Goal: Task Accomplishment & Management: Manage account settings

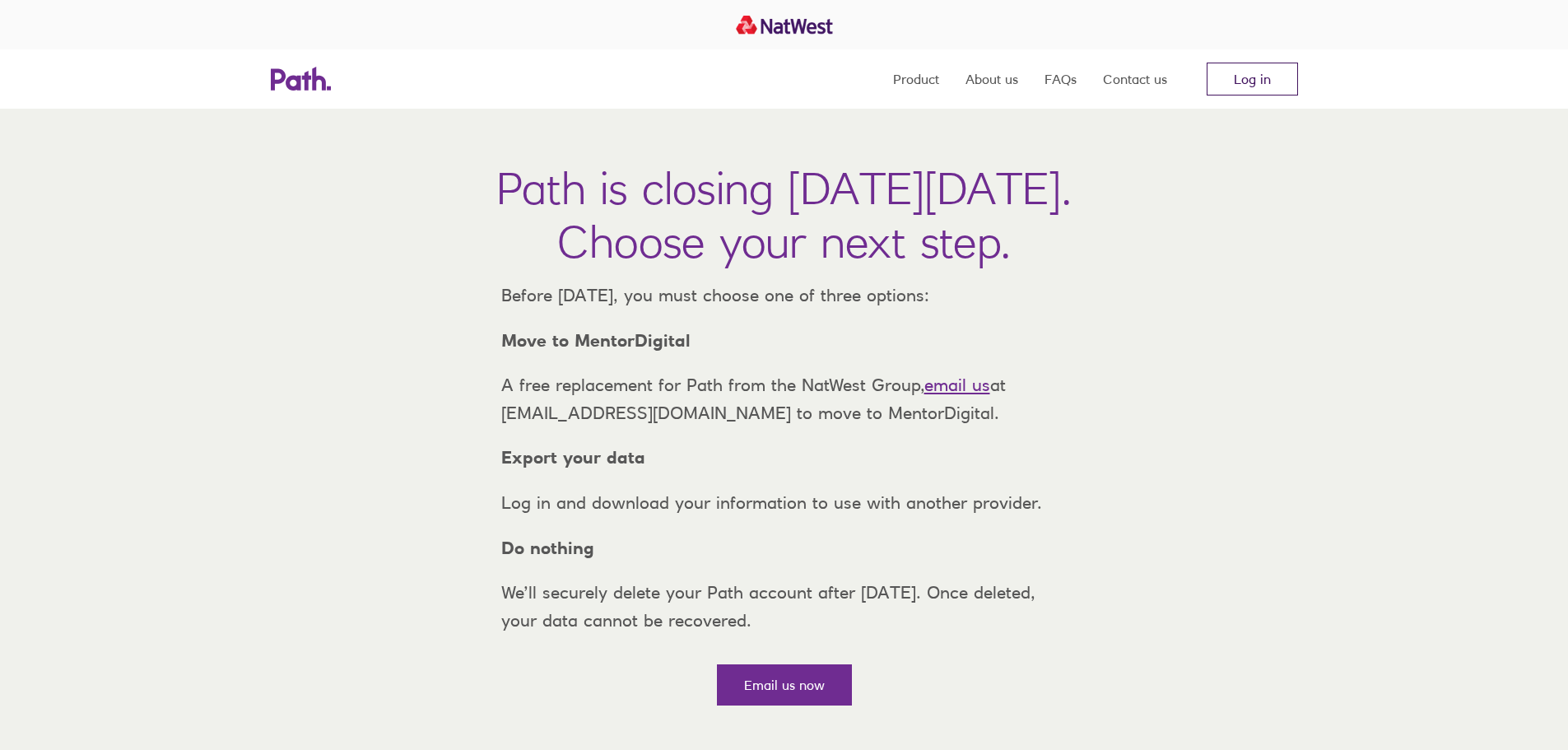
click at [1246, 82] on link "Log in" at bounding box center [1253, 79] width 92 height 33
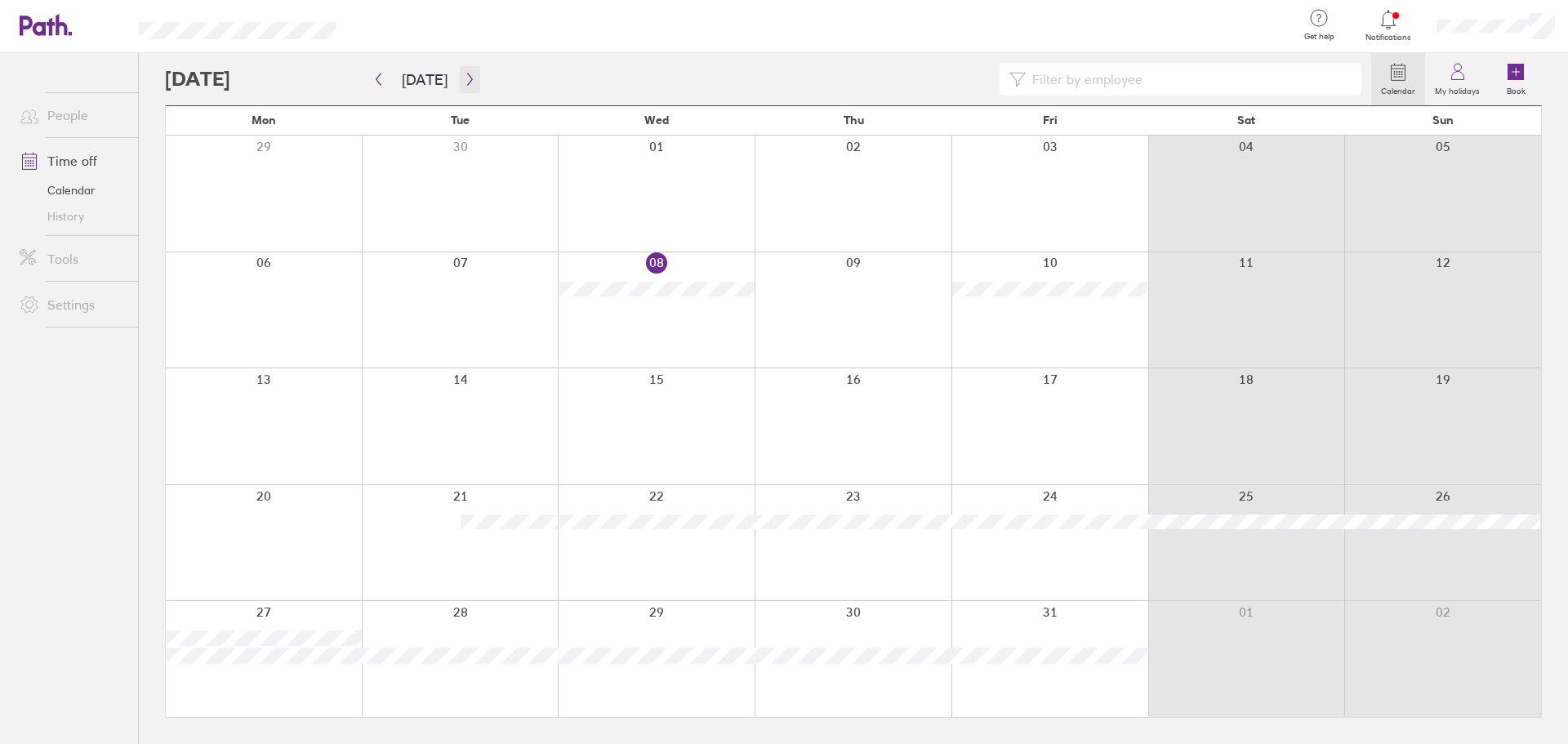
click at [466, 82] on icon "button" at bounding box center [470, 78] width 13 height 13
click at [278, 549] on div at bounding box center [264, 543] width 196 height 116
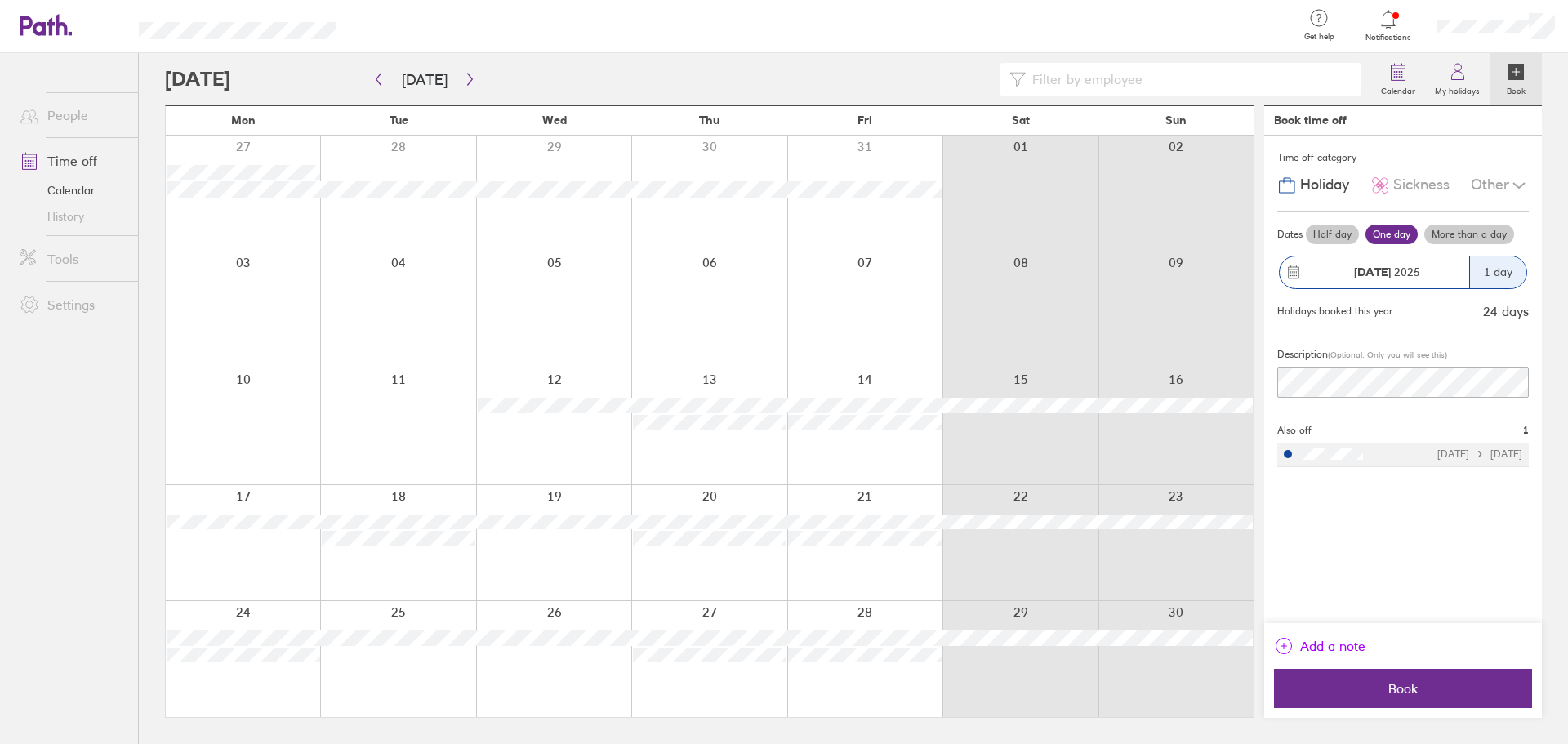
drag, startPoint x: 1374, startPoint y: 261, endPoint x: 1353, endPoint y: 641, distance: 380.6
click at [1353, 623] on div "Time off category Holiday Sickness Other Dates Half day One day More than a day…" at bounding box center [1403, 379] width 278 height 487
click at [1396, 675] on button "Book" at bounding box center [1403, 688] width 258 height 39
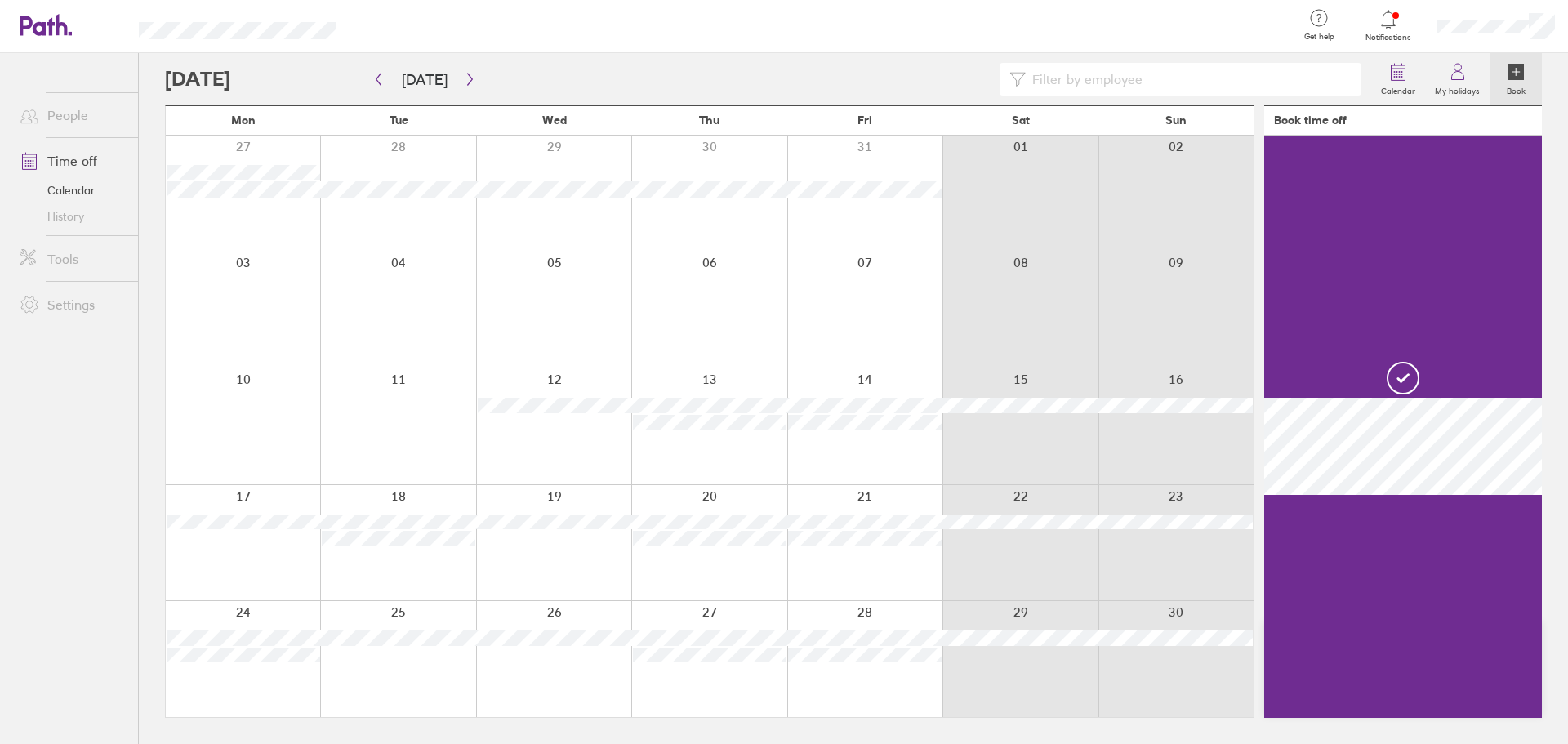
click at [540, 552] on div at bounding box center [553, 543] width 155 height 116
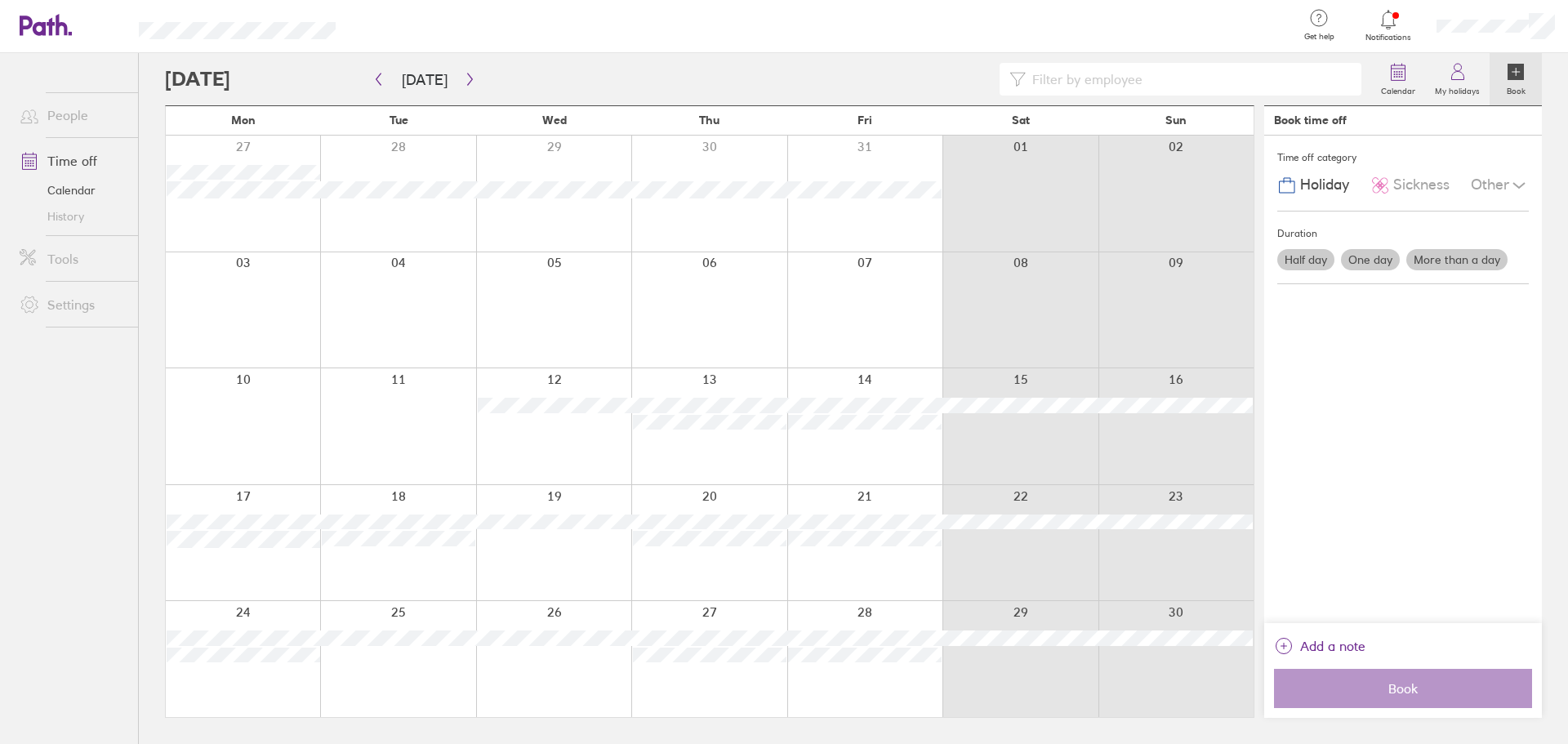
click at [1382, 261] on label "One day" at bounding box center [1370, 260] width 59 height 21
click at [0, 0] on input "One day" at bounding box center [0, 0] width 0 height 0
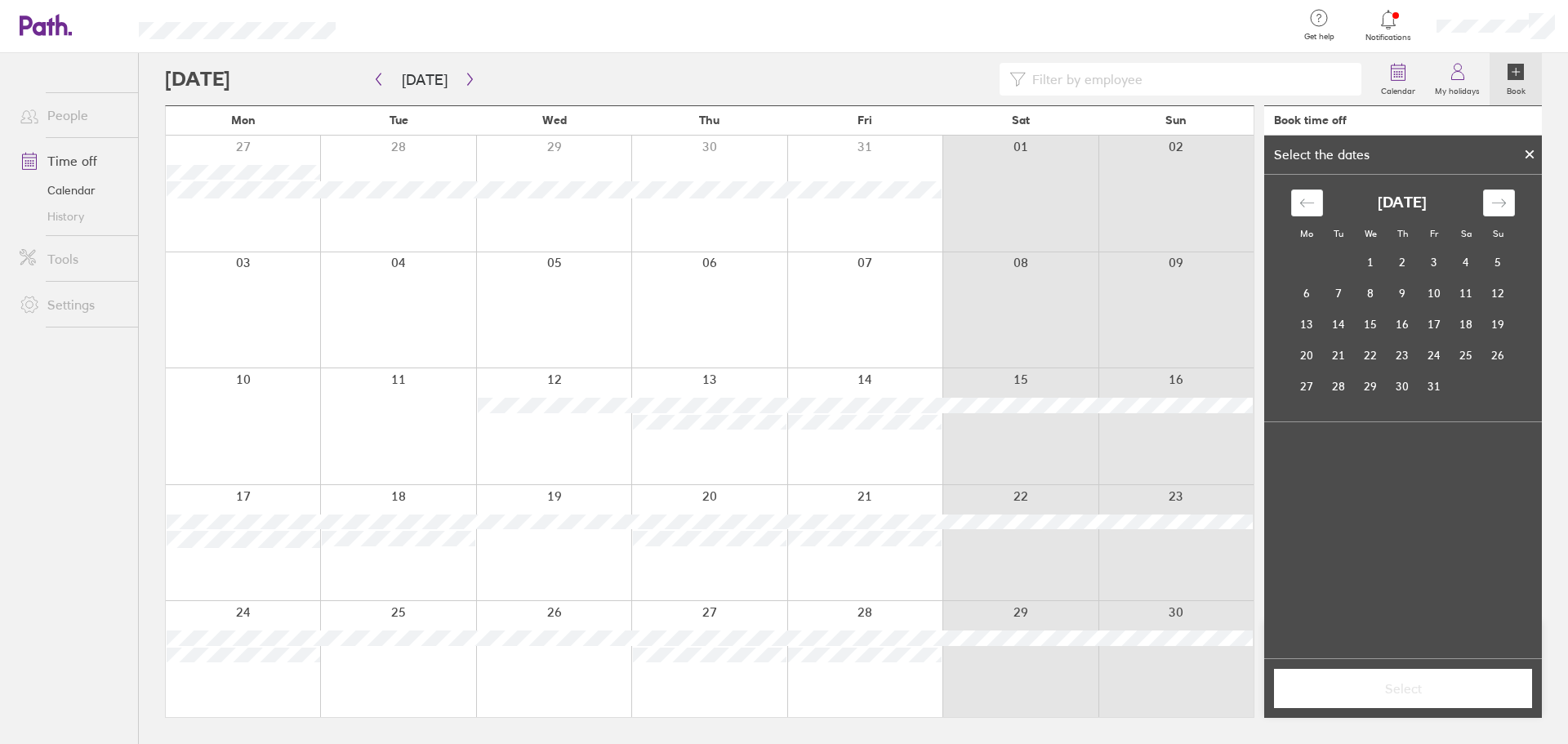
click at [533, 559] on div at bounding box center [553, 543] width 155 height 116
click at [1432, 697] on button "Select" at bounding box center [1403, 688] width 258 height 39
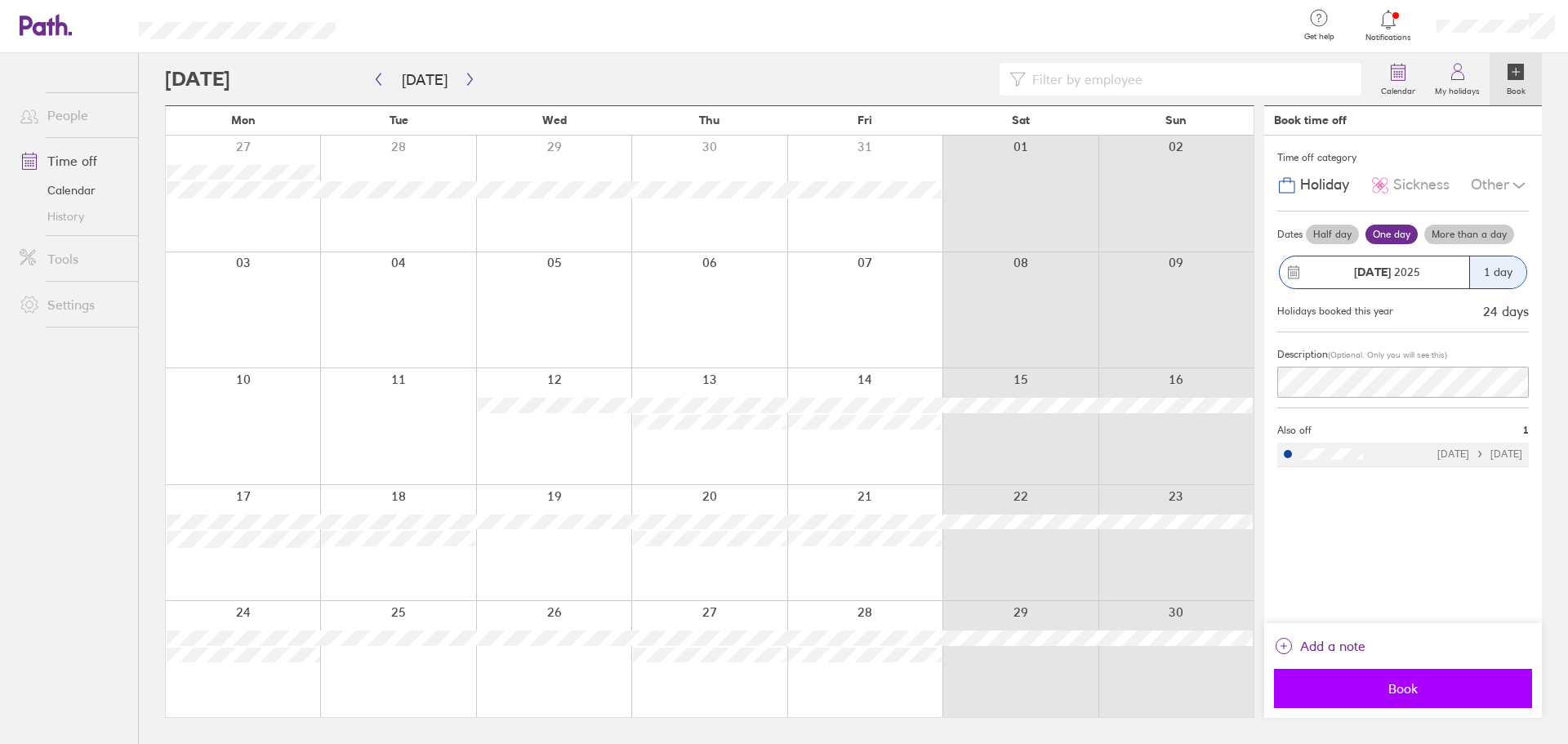
click at [1438, 694] on span "Book" at bounding box center [1403, 688] width 235 height 15
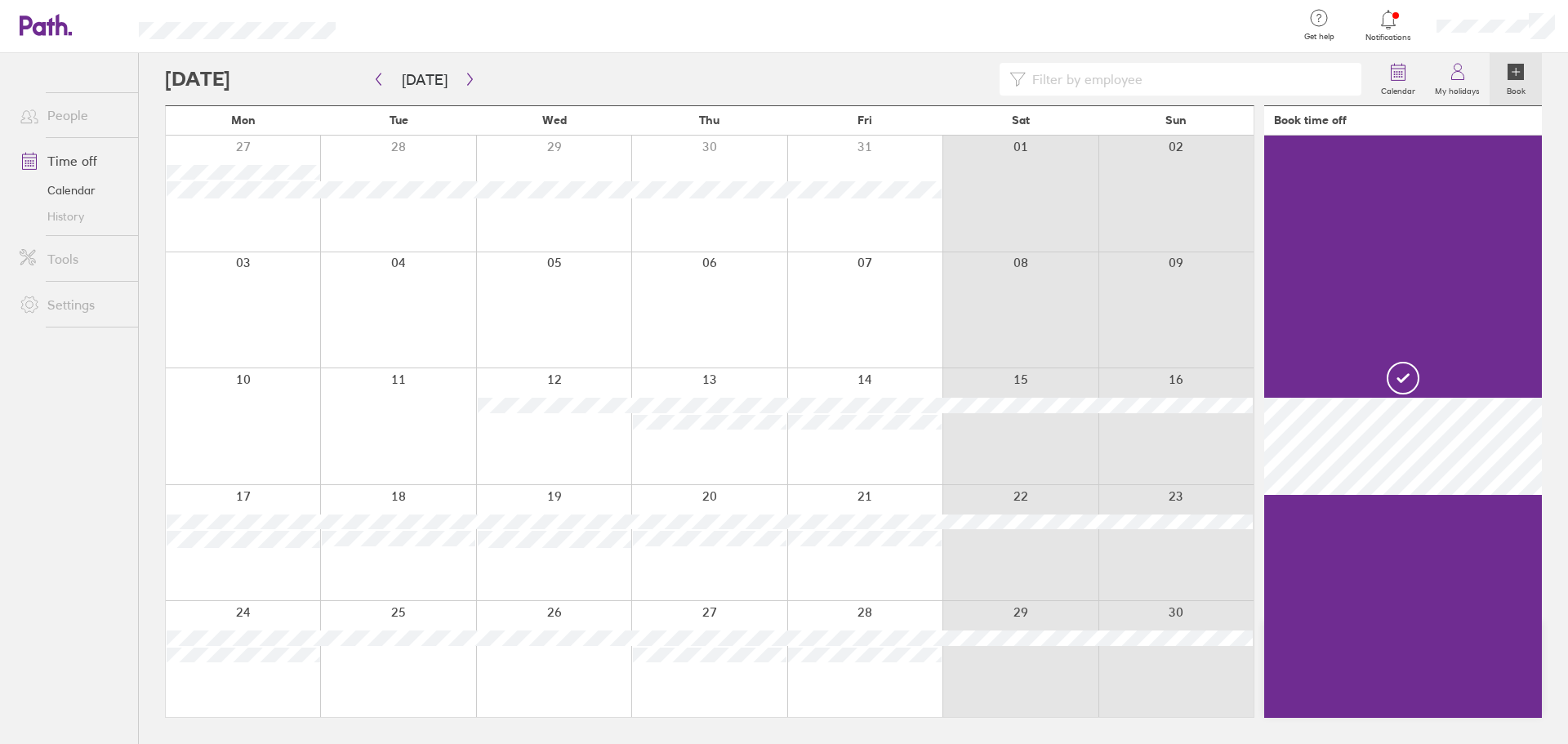
click at [422, 673] on div at bounding box center [397, 659] width 155 height 116
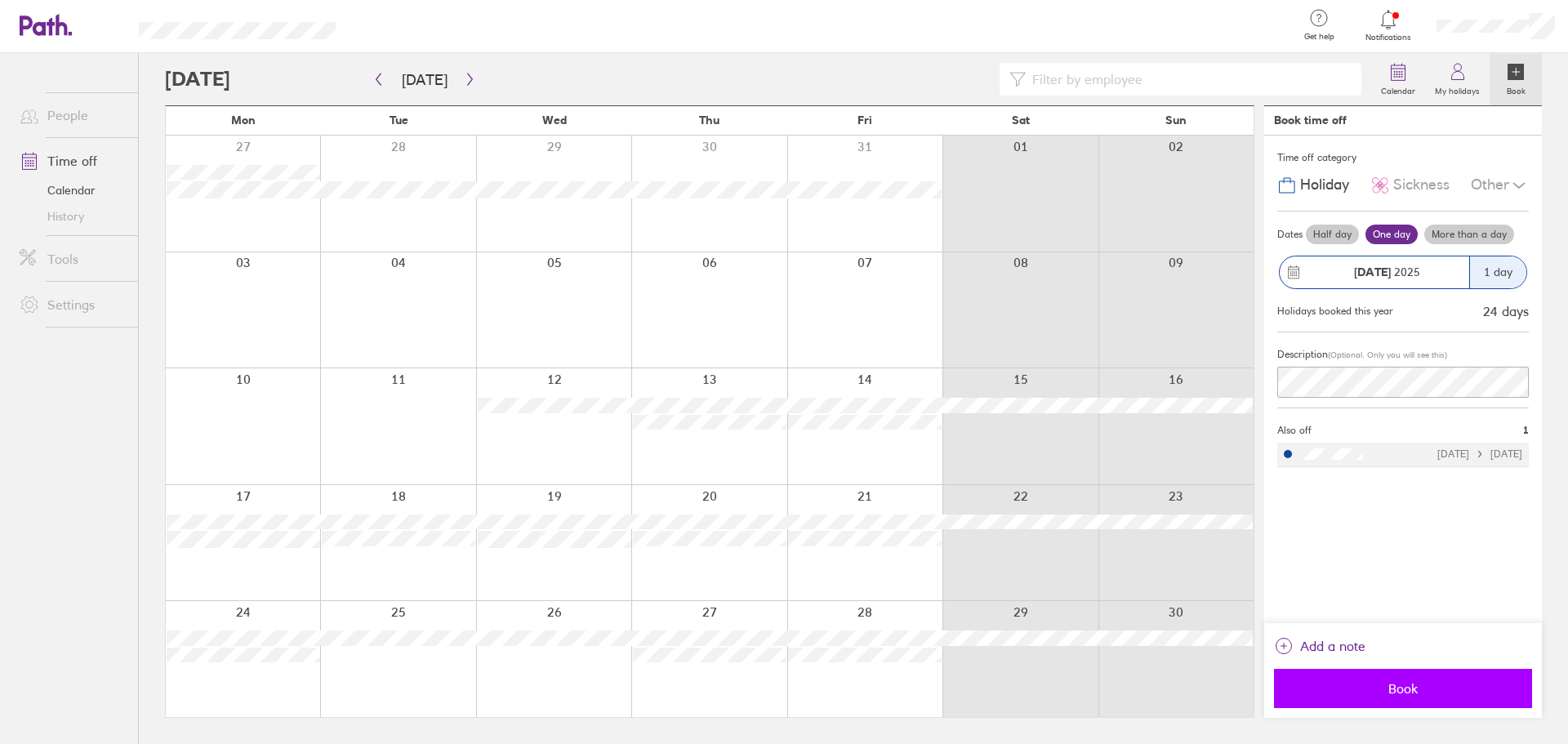
click at [1393, 695] on span "Book" at bounding box center [1403, 688] width 235 height 15
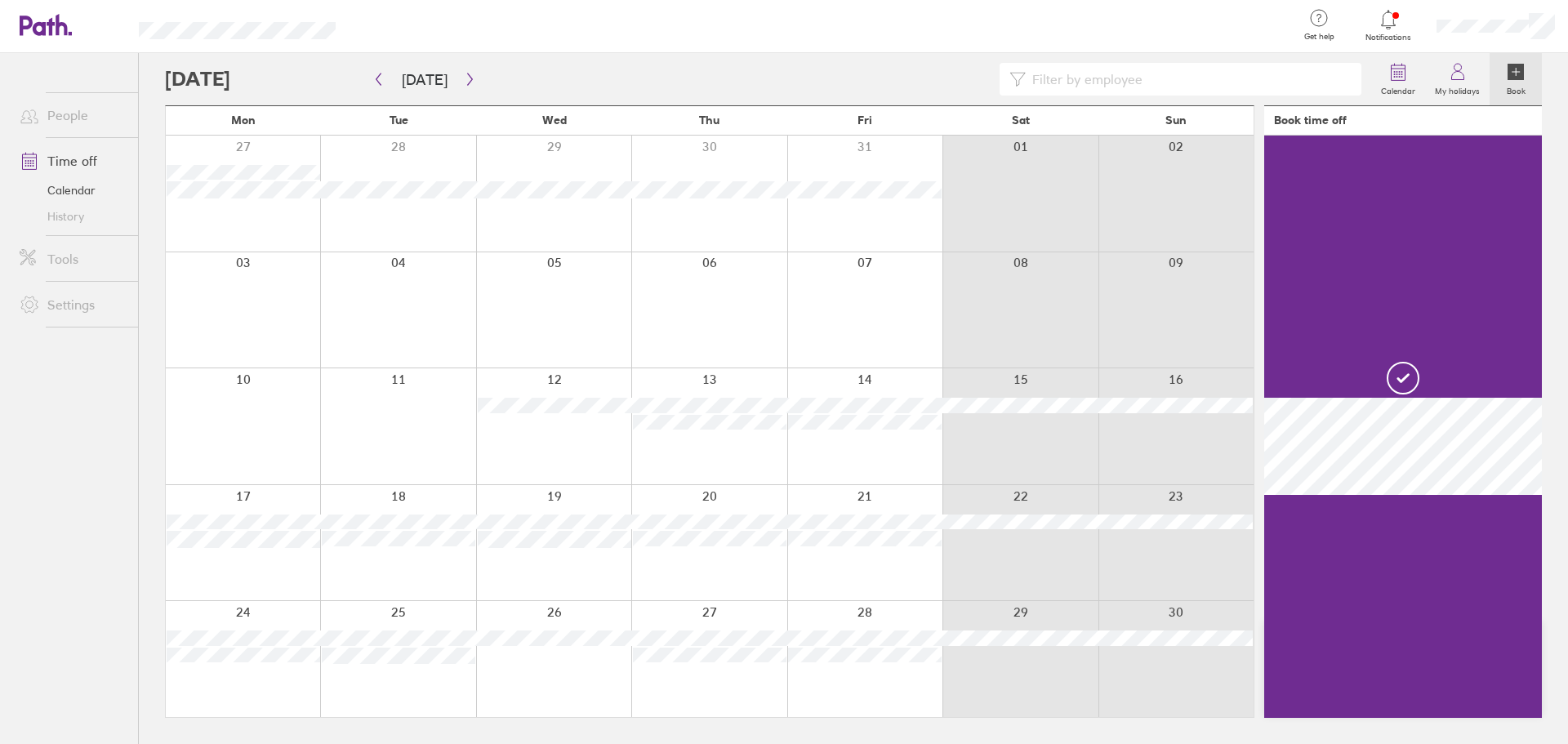
click at [579, 680] on div at bounding box center [553, 659] width 155 height 116
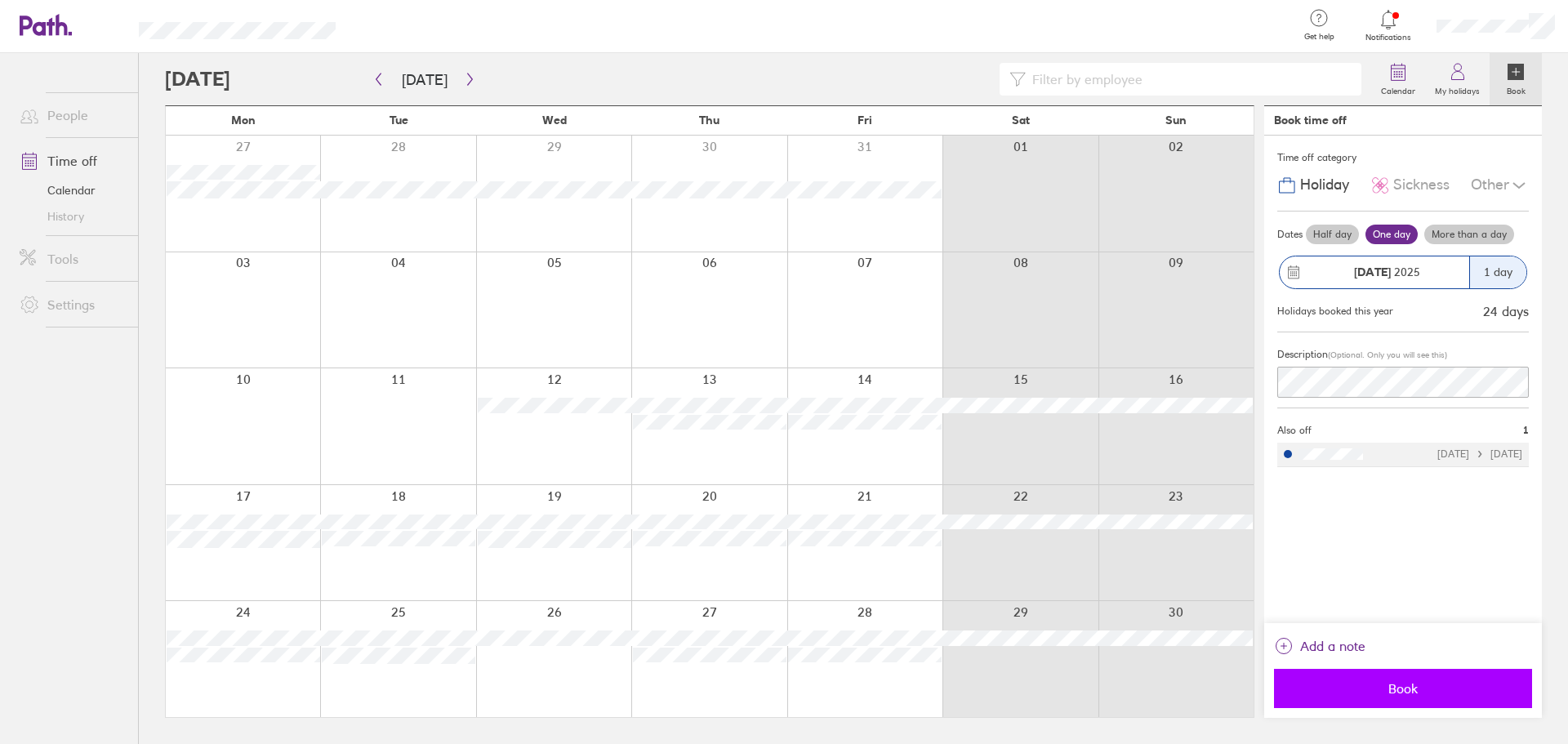
click at [1440, 693] on span "Book" at bounding box center [1403, 688] width 235 height 15
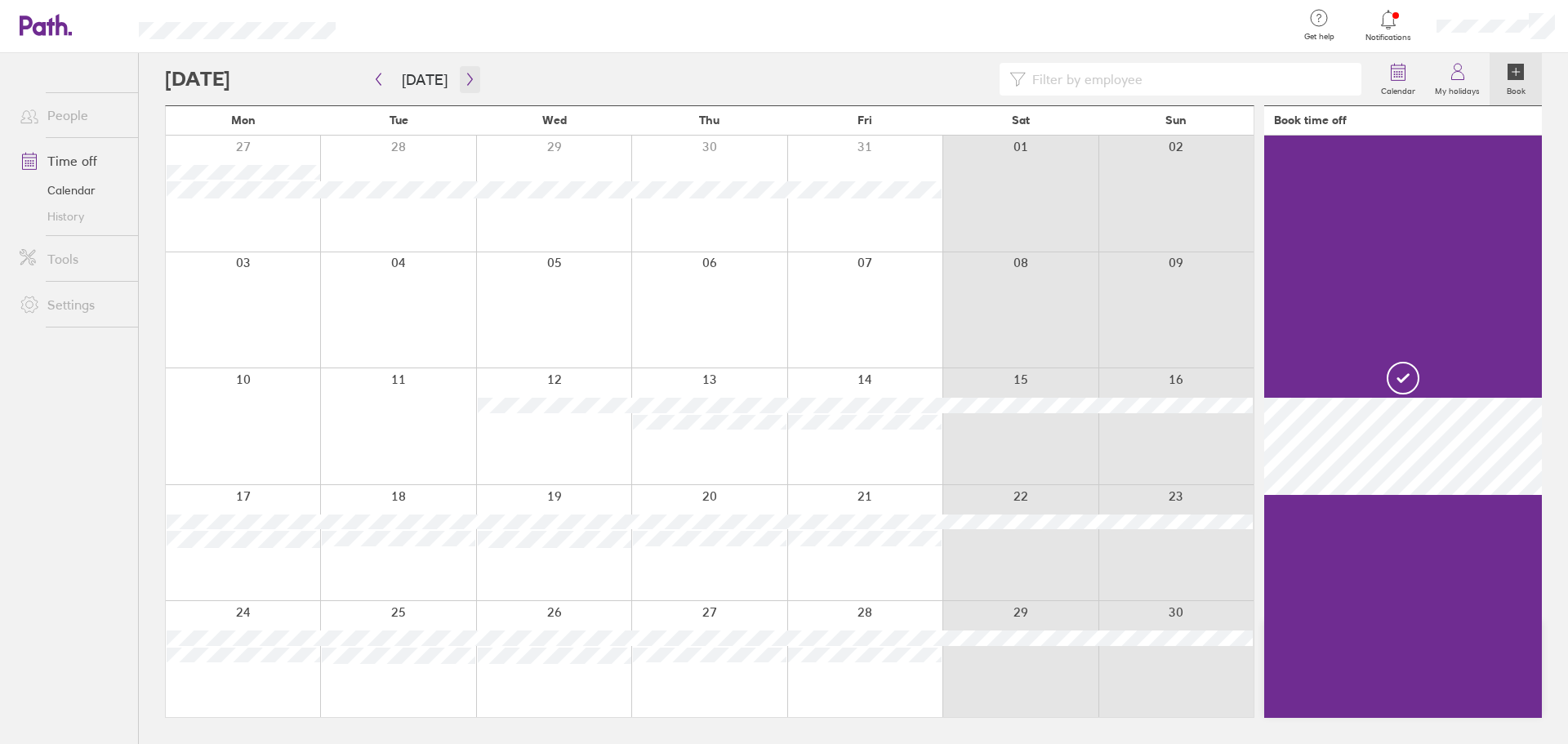
click at [464, 78] on icon "button" at bounding box center [470, 78] width 13 height 13
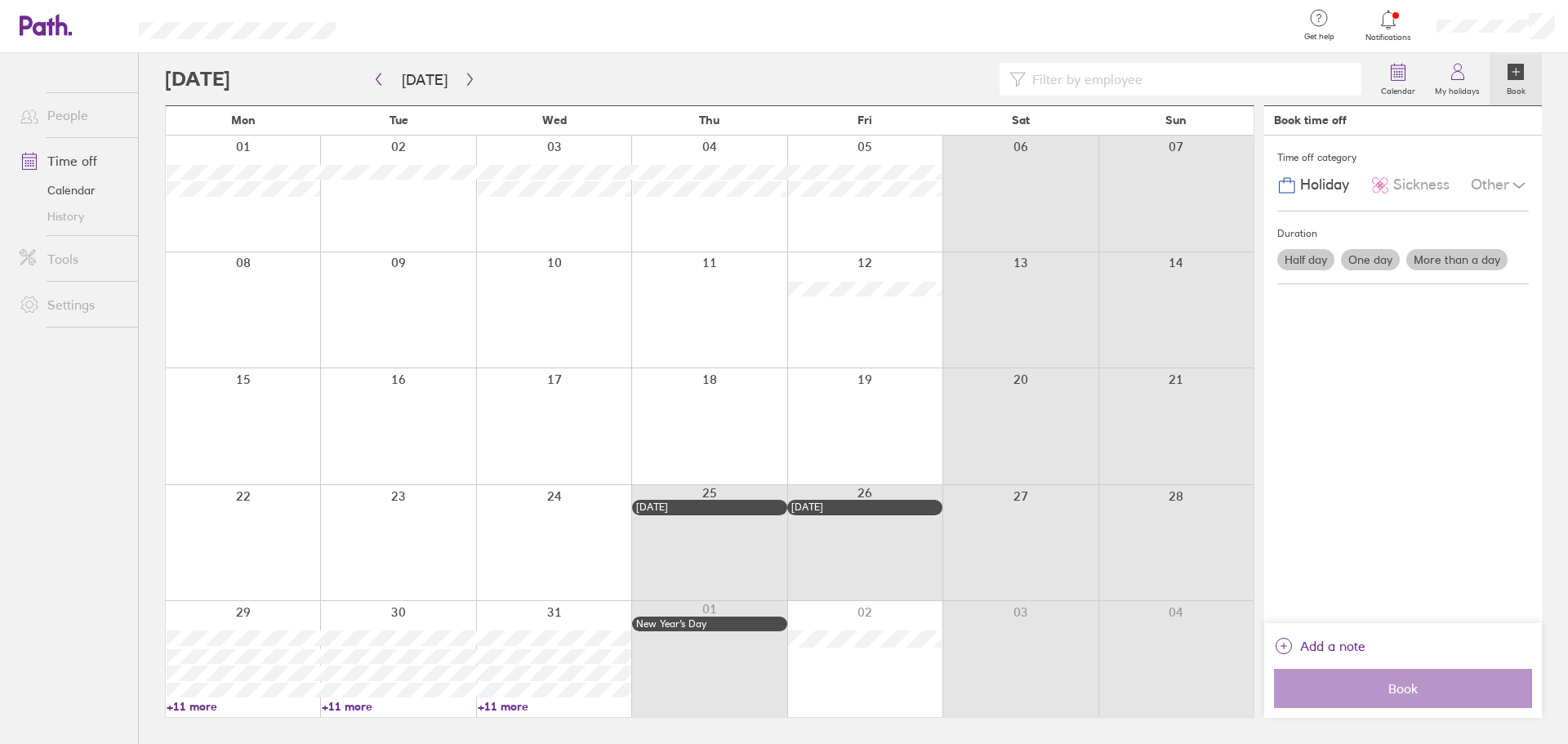
click at [423, 221] on div at bounding box center [397, 194] width 155 height 116
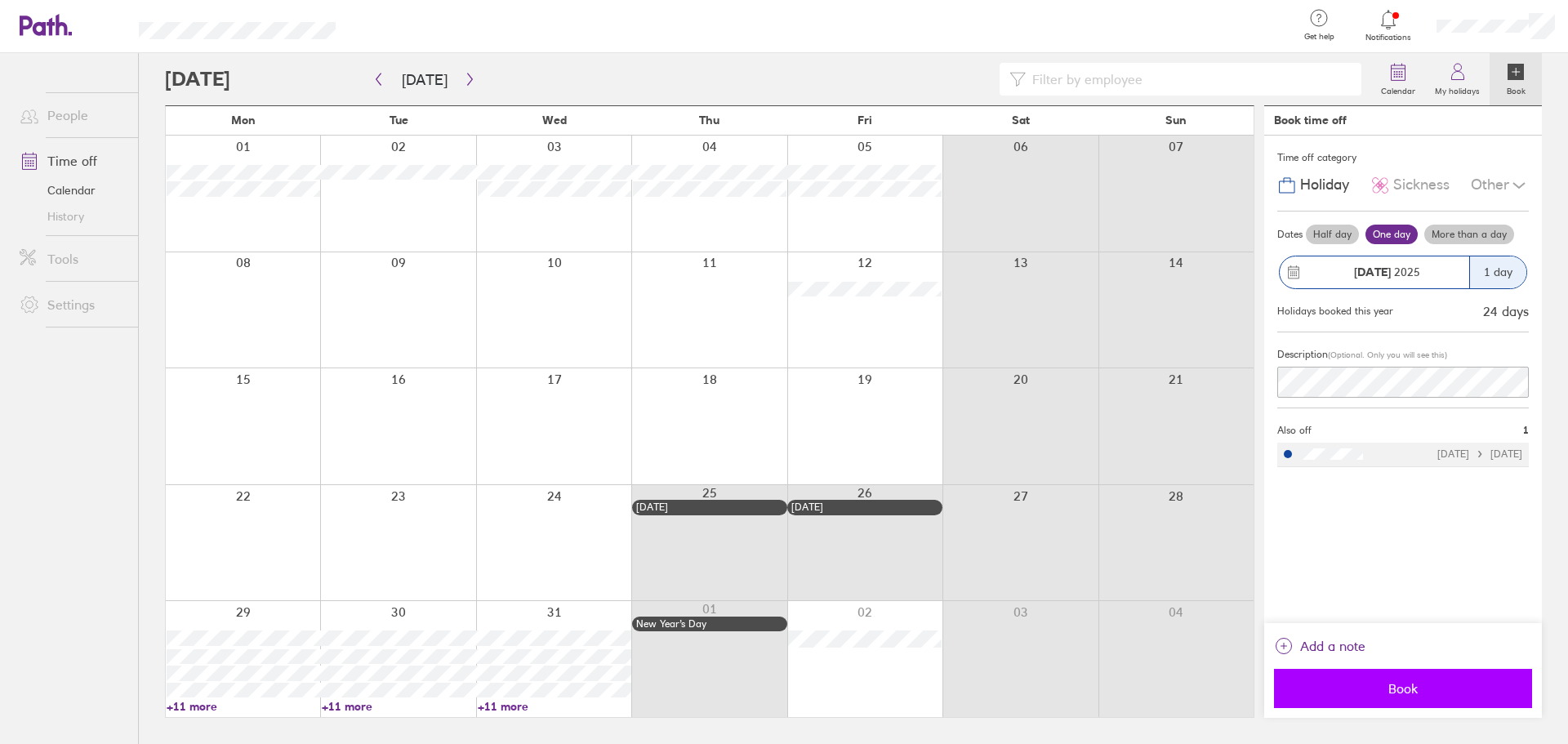
click at [1430, 691] on span "Book" at bounding box center [1403, 688] width 235 height 15
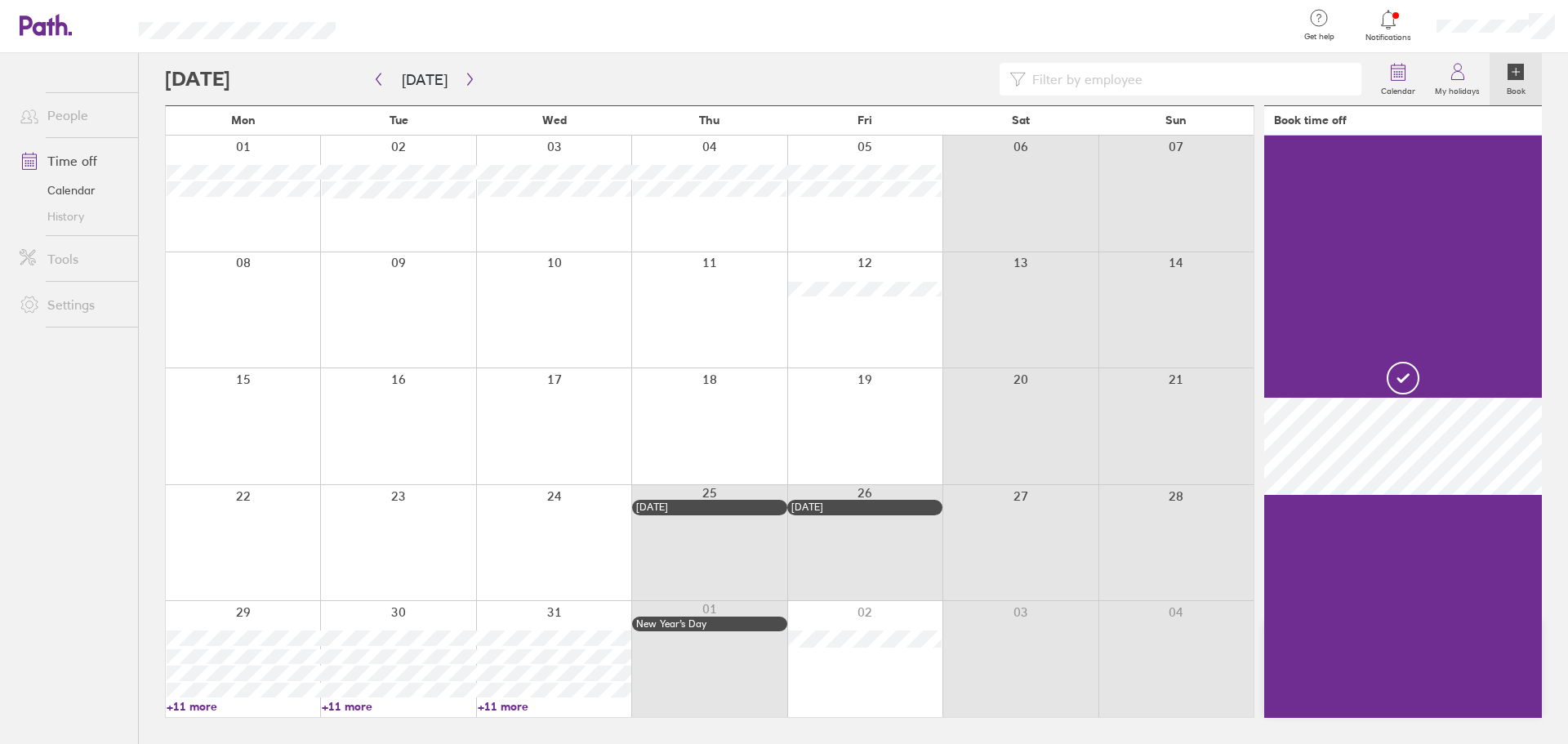
click at [519, 305] on div at bounding box center [553, 310] width 155 height 116
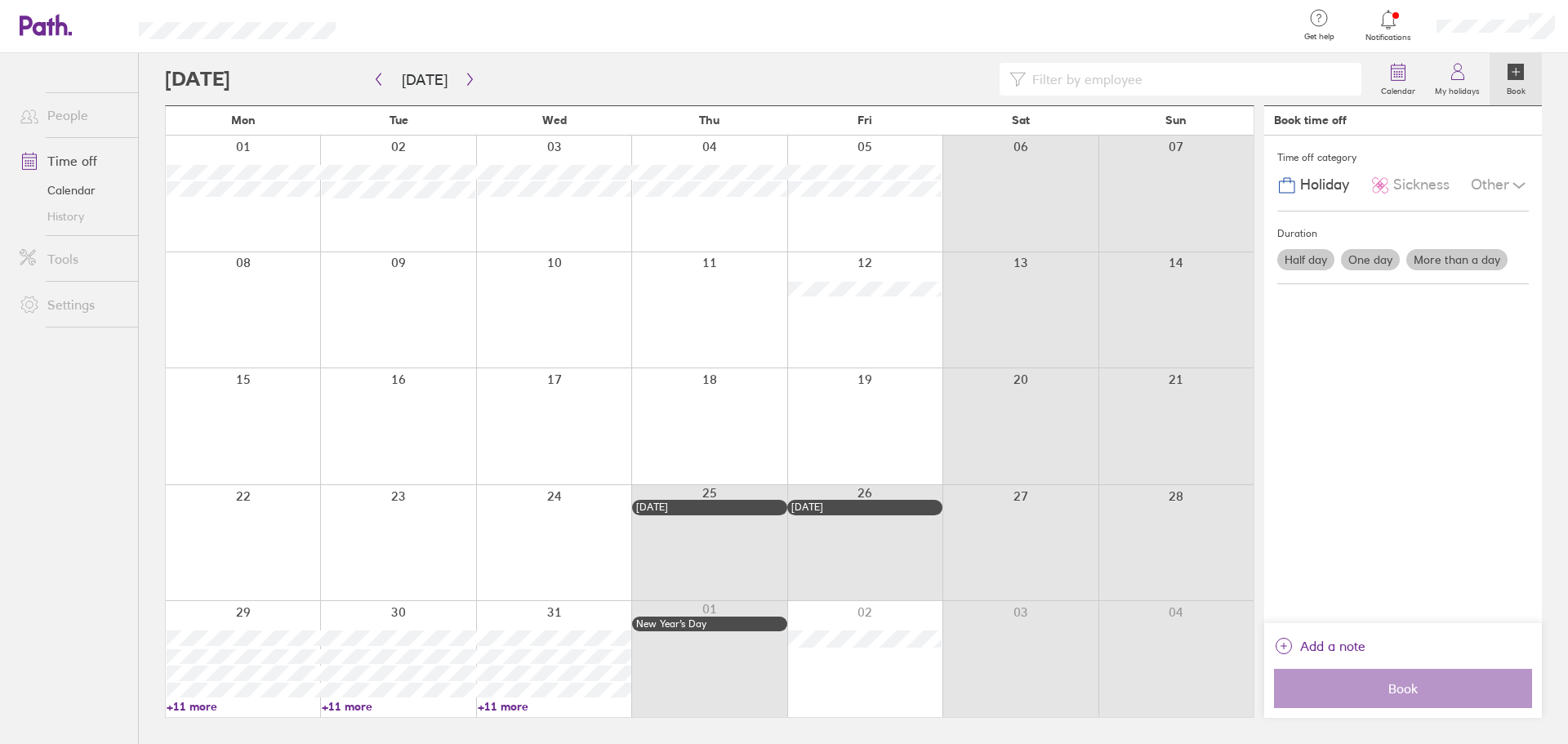
click at [1361, 262] on label "One day" at bounding box center [1370, 260] width 59 height 21
click at [0, 0] on input "One day" at bounding box center [0, 0] width 0 height 0
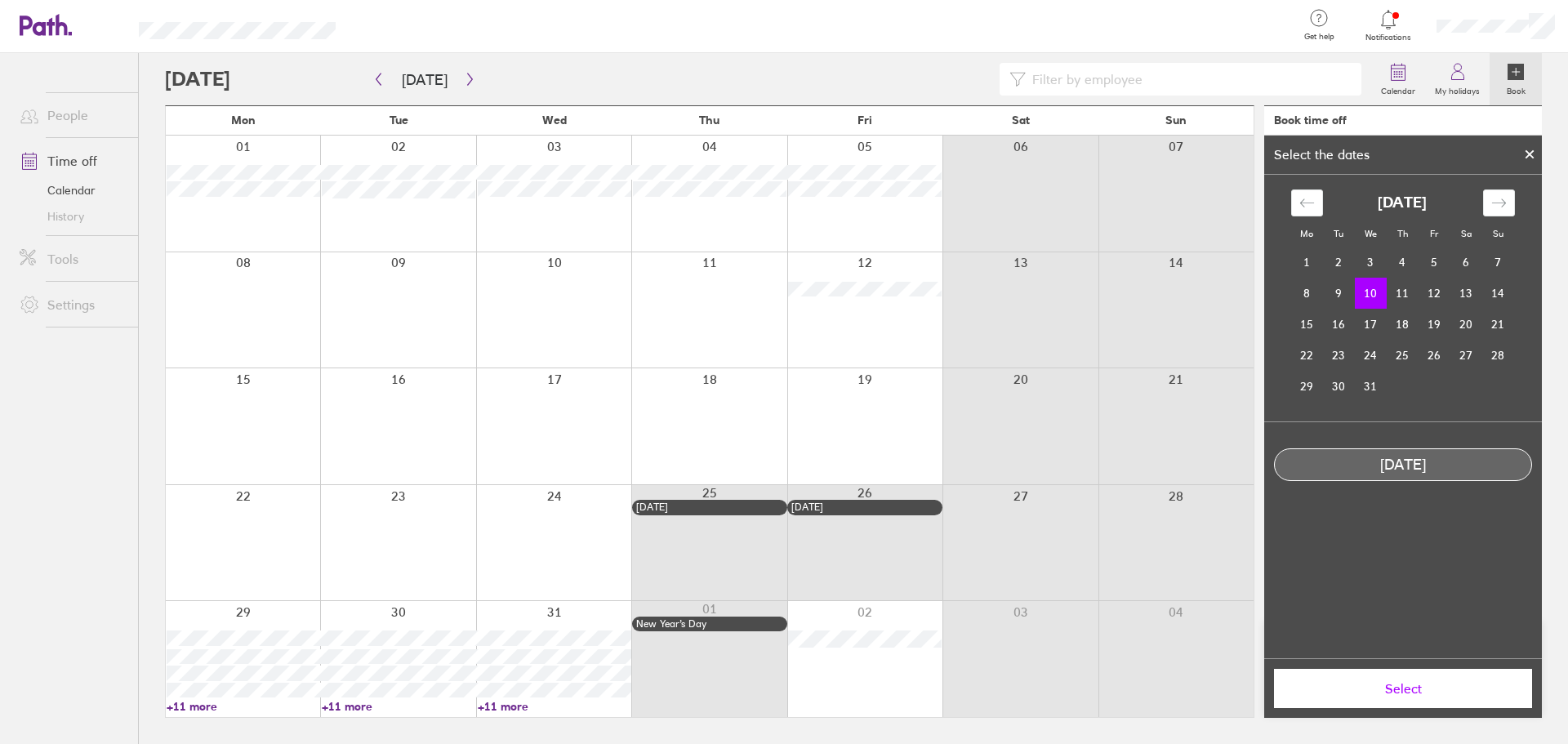
click at [1386, 678] on button "Select" at bounding box center [1403, 688] width 258 height 39
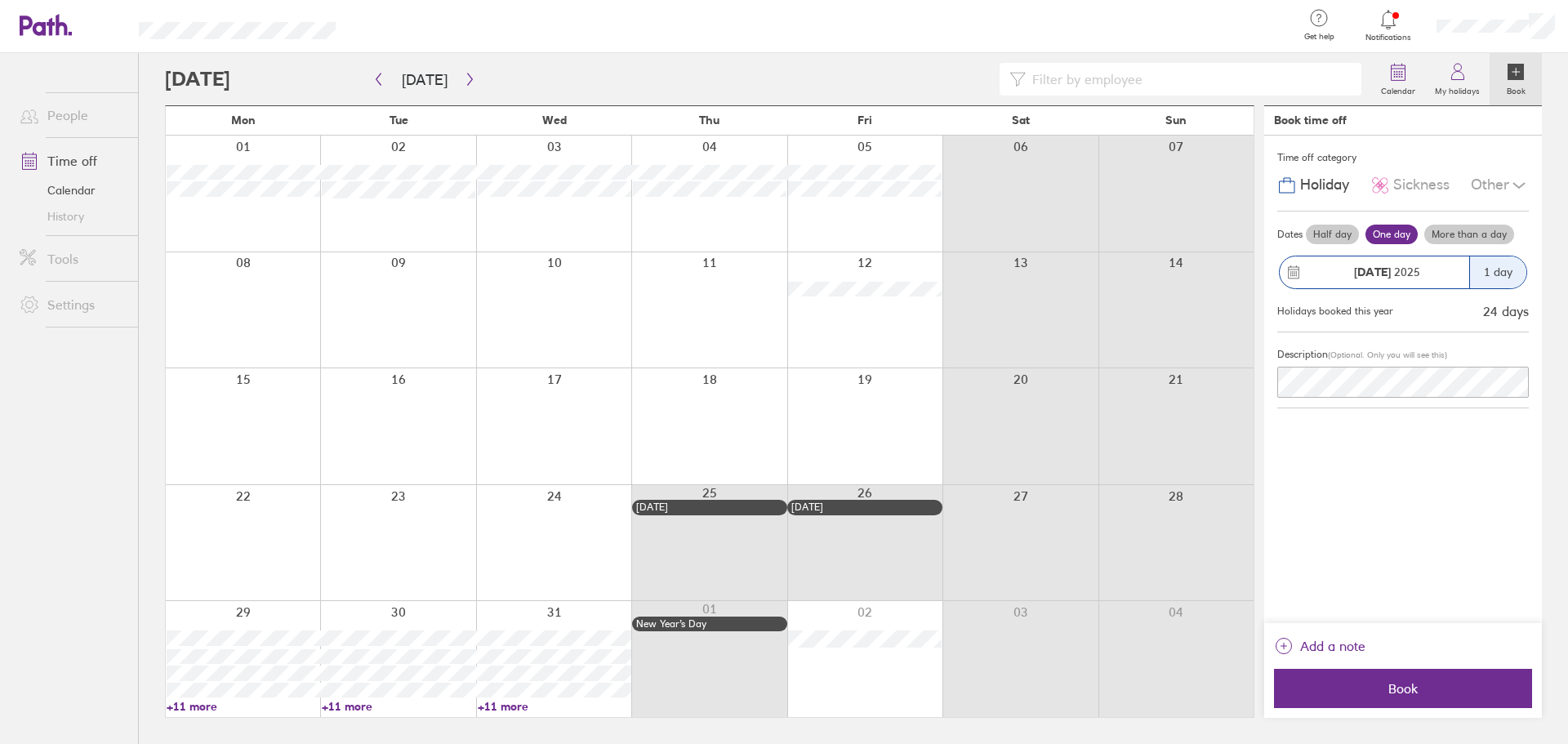
click at [700, 304] on div at bounding box center [709, 310] width 155 height 116
click at [1408, 694] on span "Book" at bounding box center [1403, 688] width 235 height 15
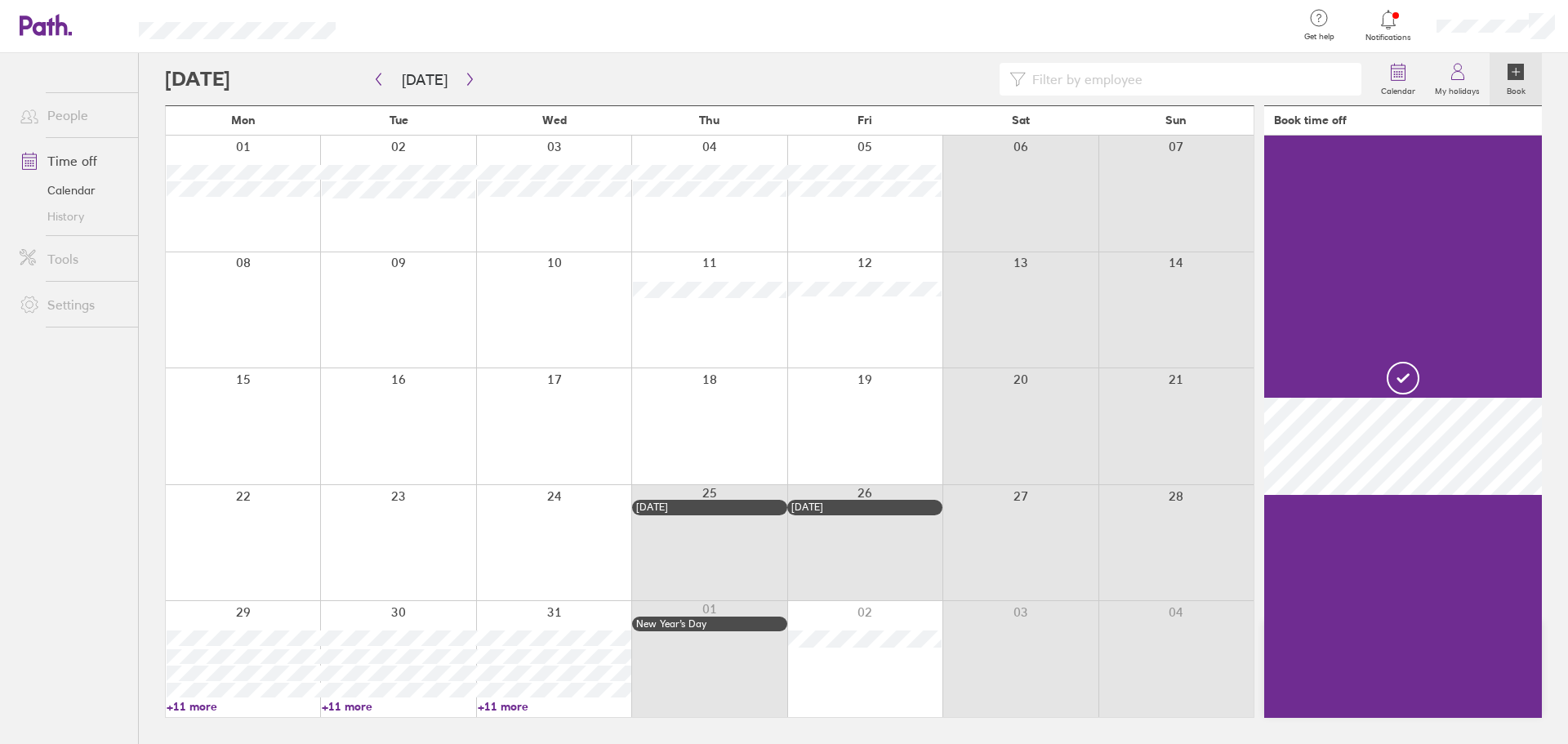
click at [544, 309] on div at bounding box center [553, 310] width 155 height 116
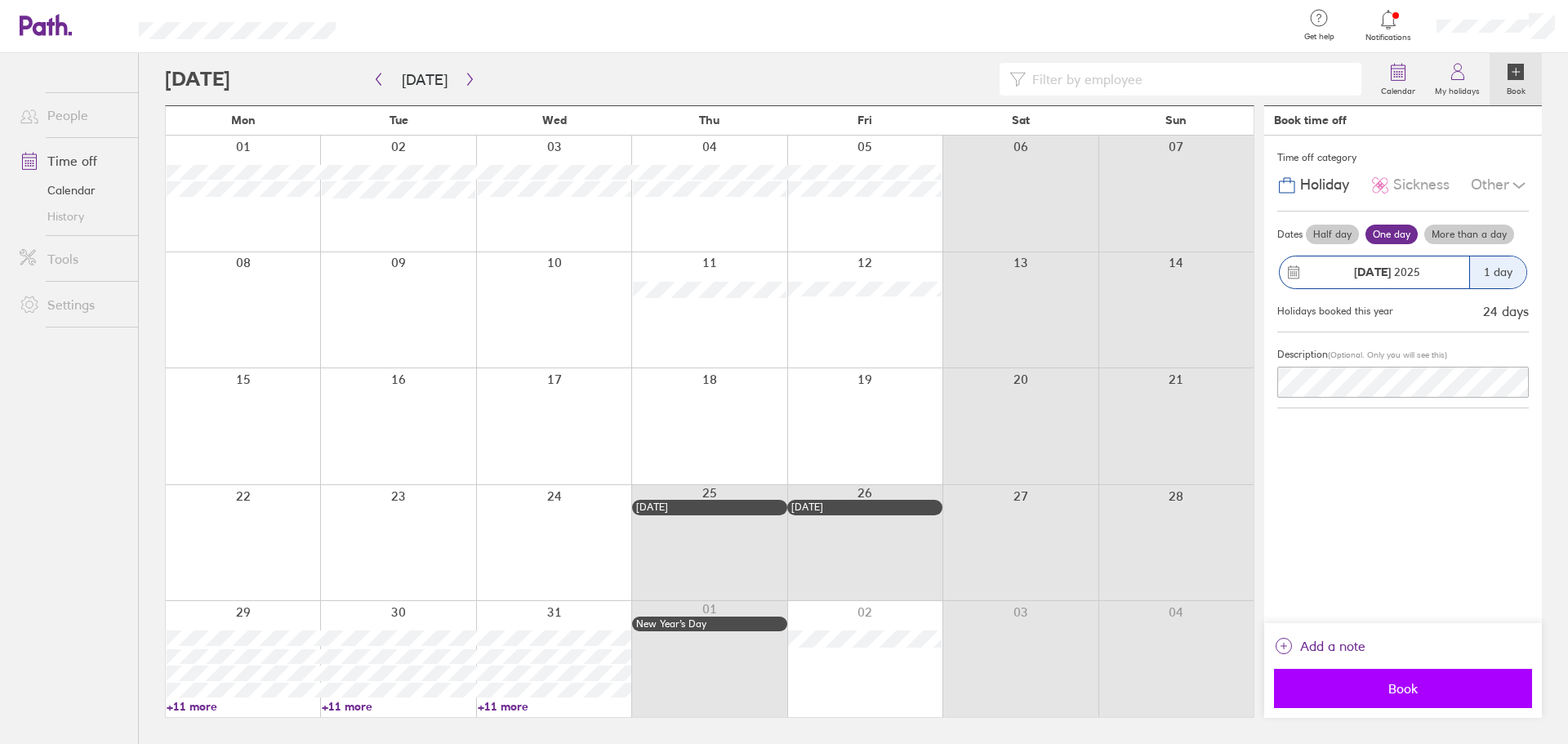
click at [1396, 682] on span "Book" at bounding box center [1403, 688] width 235 height 15
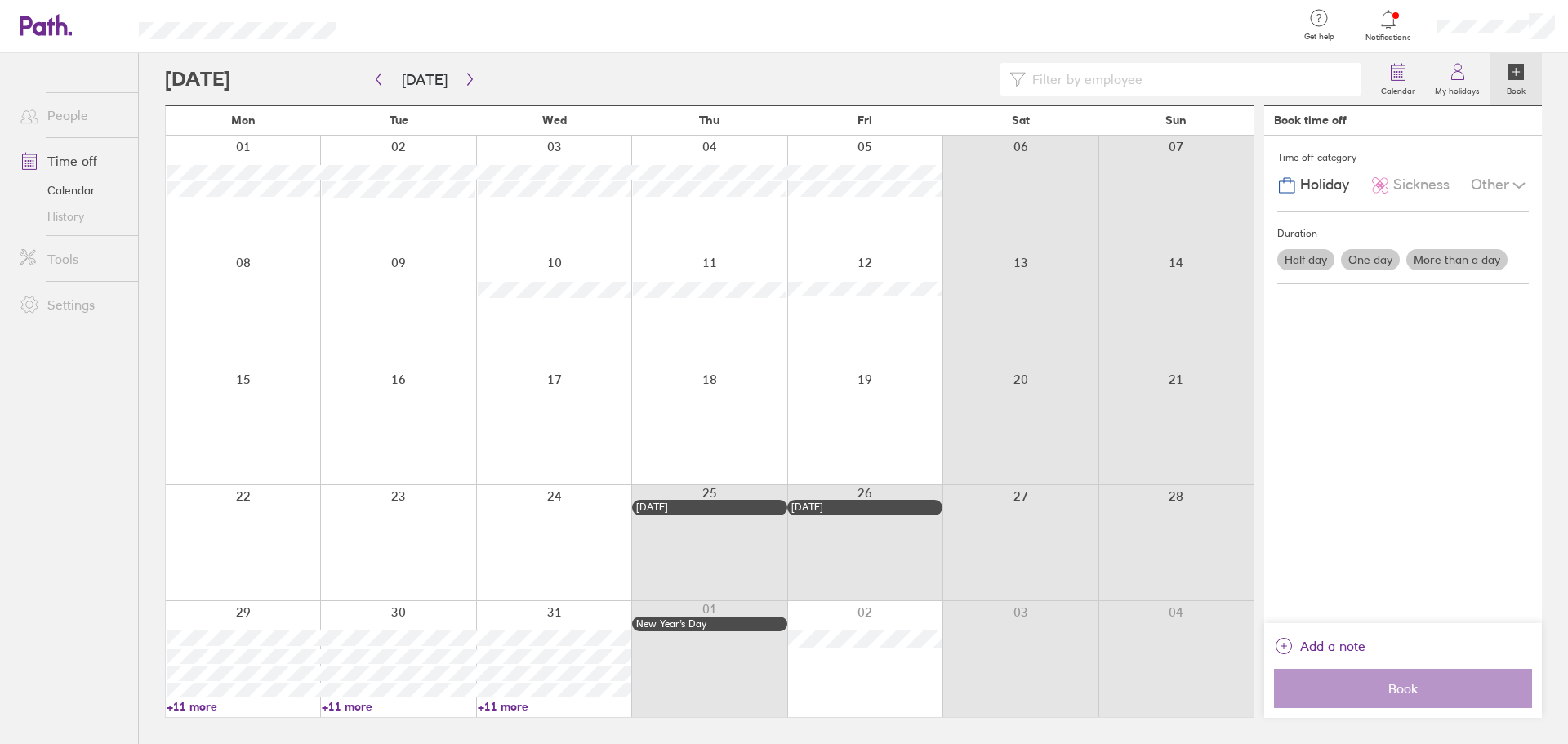
click at [251, 437] on div at bounding box center [242, 426] width 154 height 116
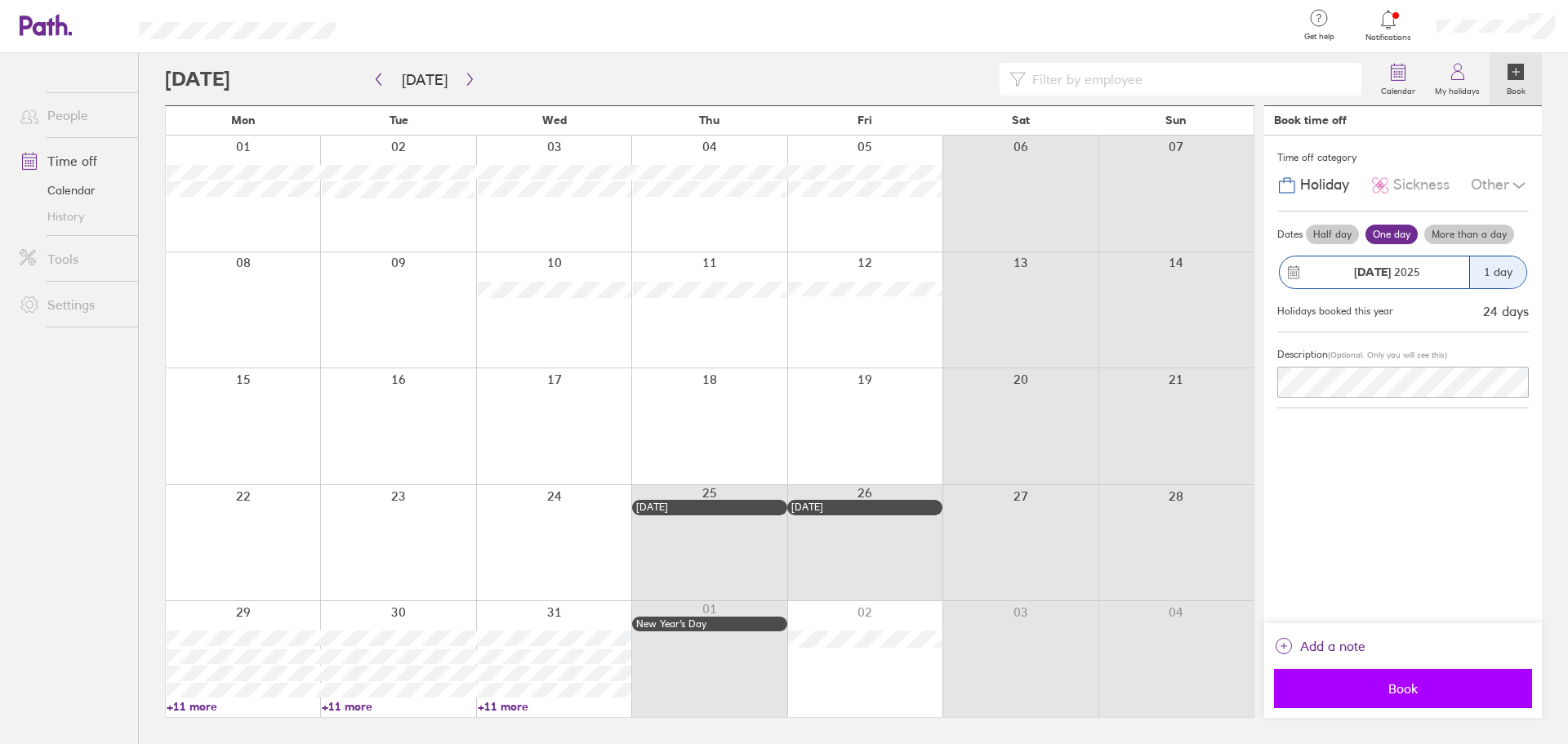
click at [1427, 678] on button "Book" at bounding box center [1403, 688] width 258 height 39
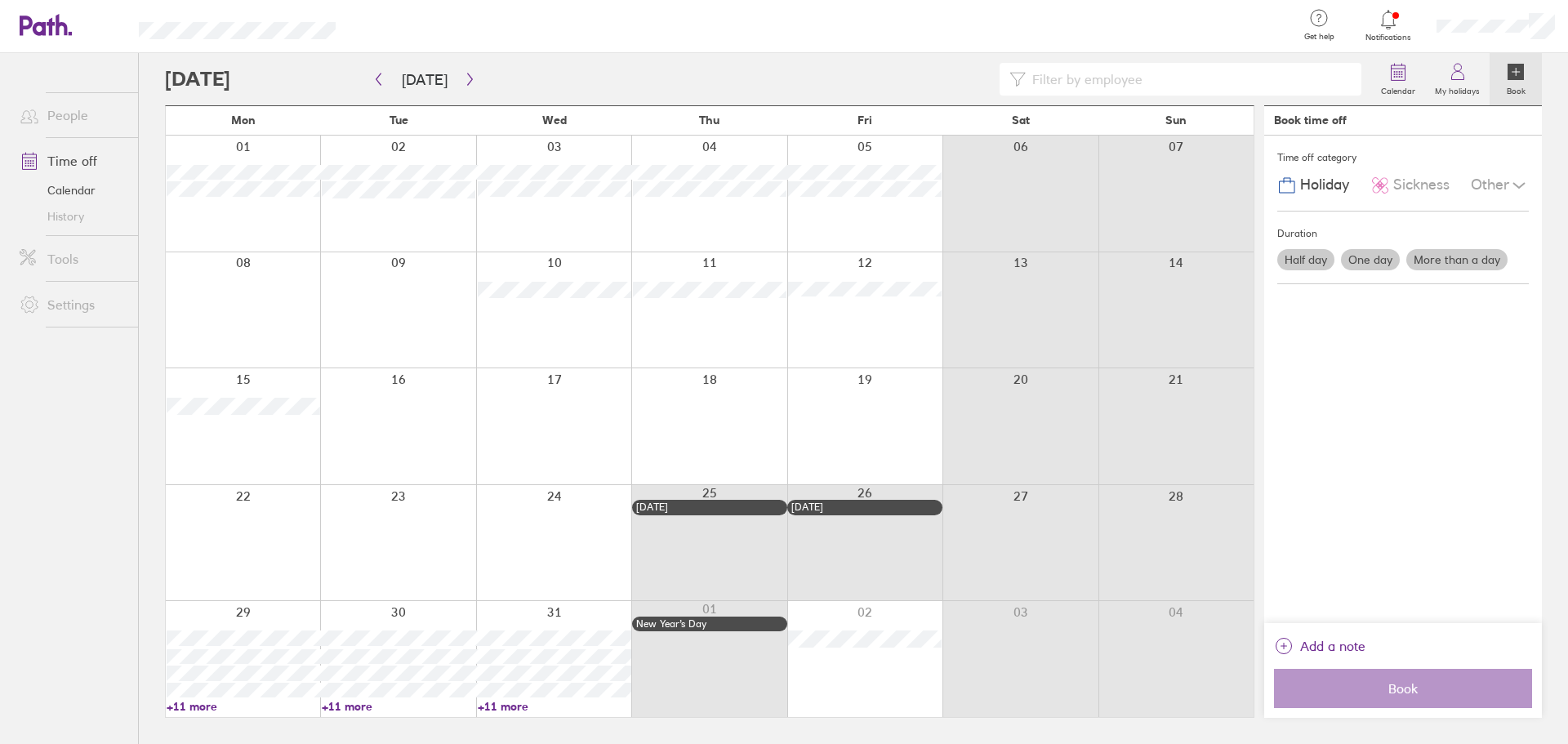
click at [894, 319] on div at bounding box center [865, 310] width 155 height 116
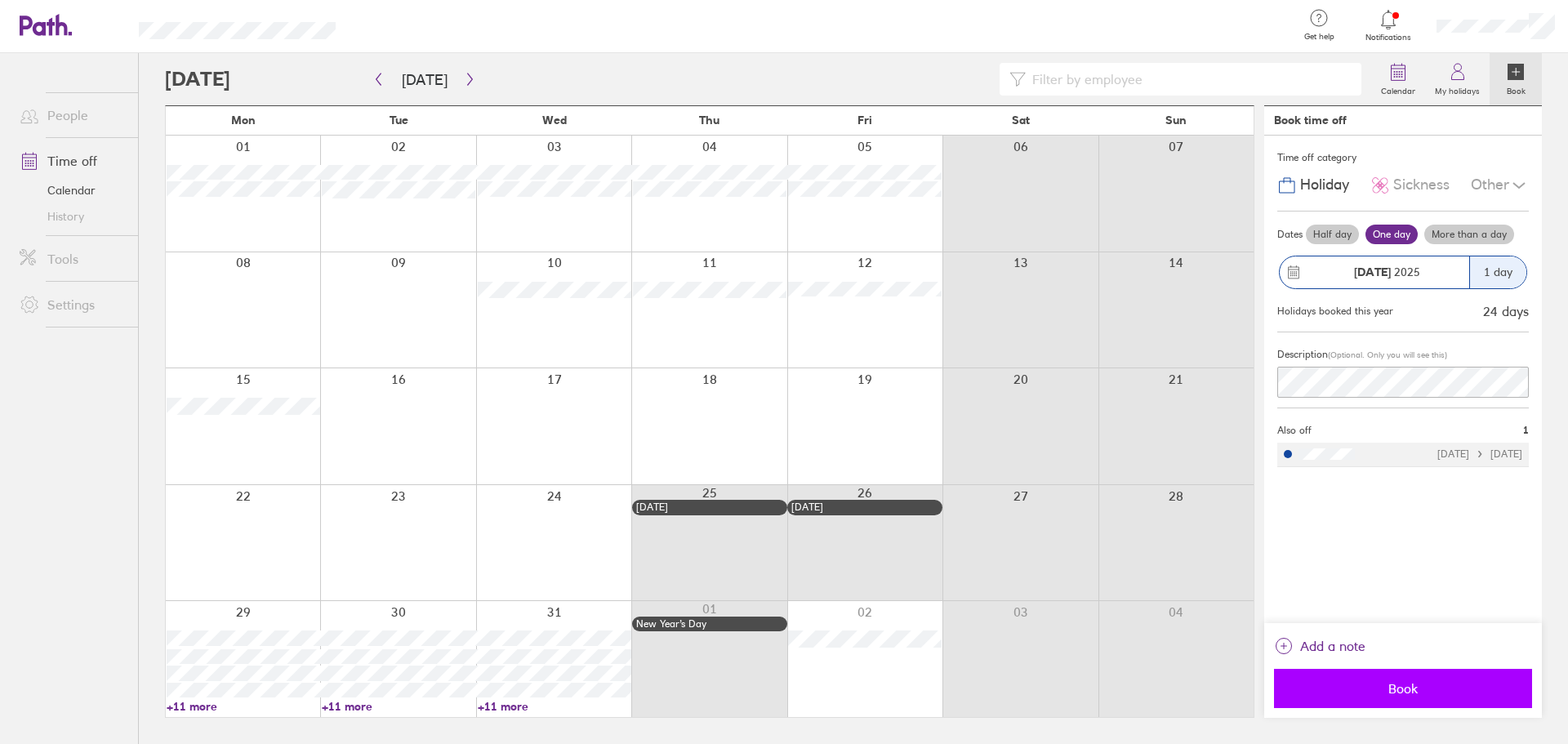
click at [1378, 691] on span "Book" at bounding box center [1403, 688] width 235 height 15
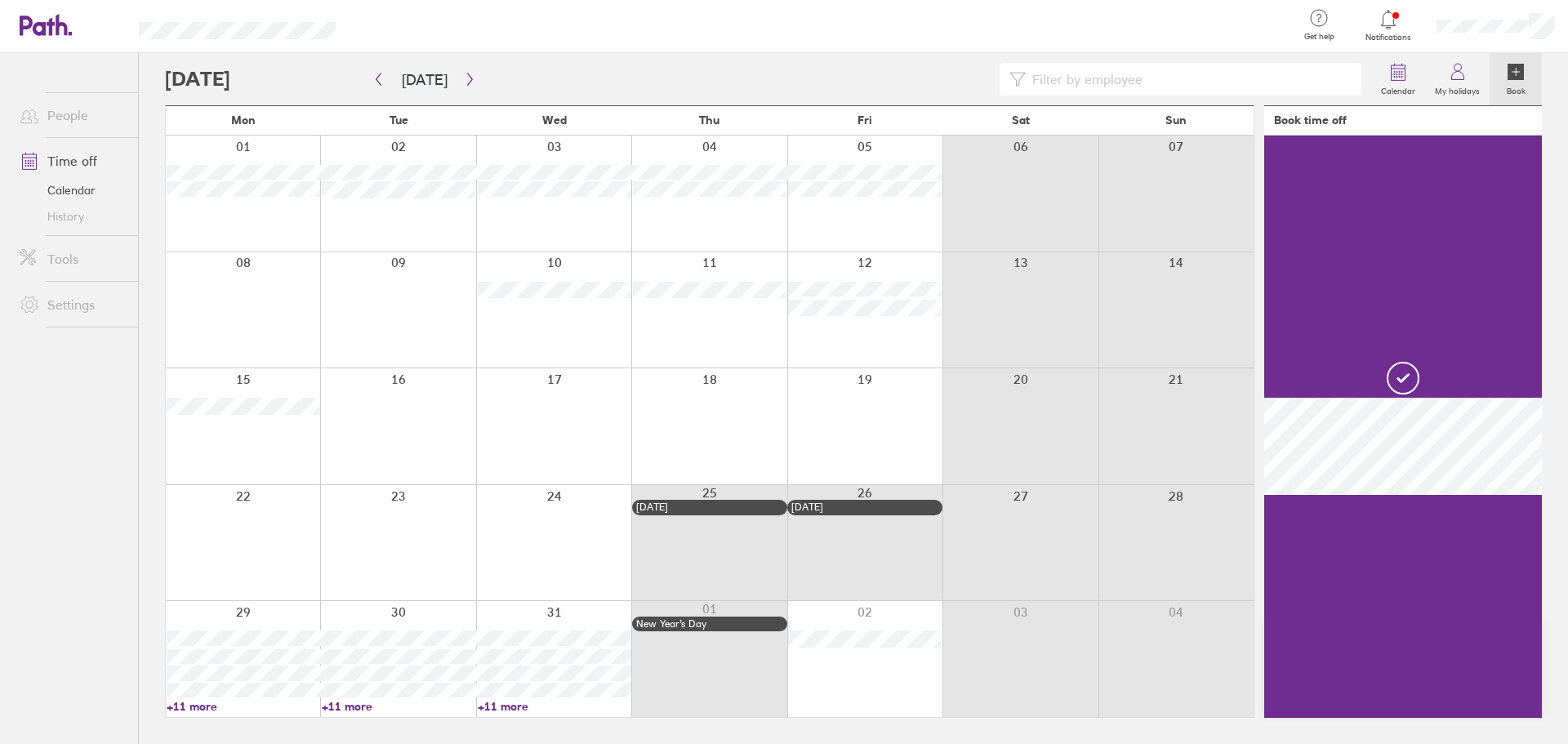
click at [425, 407] on div at bounding box center [397, 426] width 155 height 116
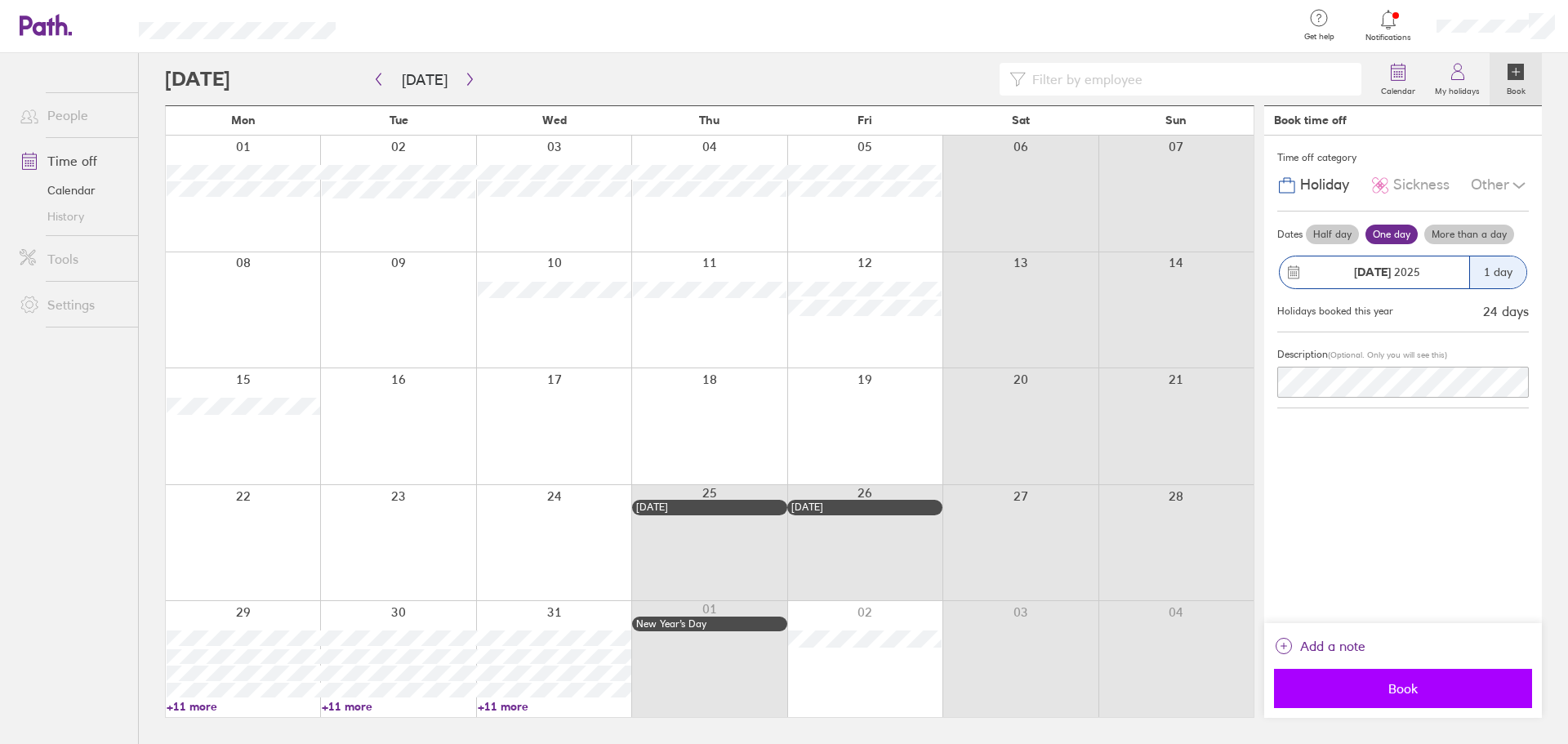
click at [1431, 689] on span "Book" at bounding box center [1403, 688] width 235 height 15
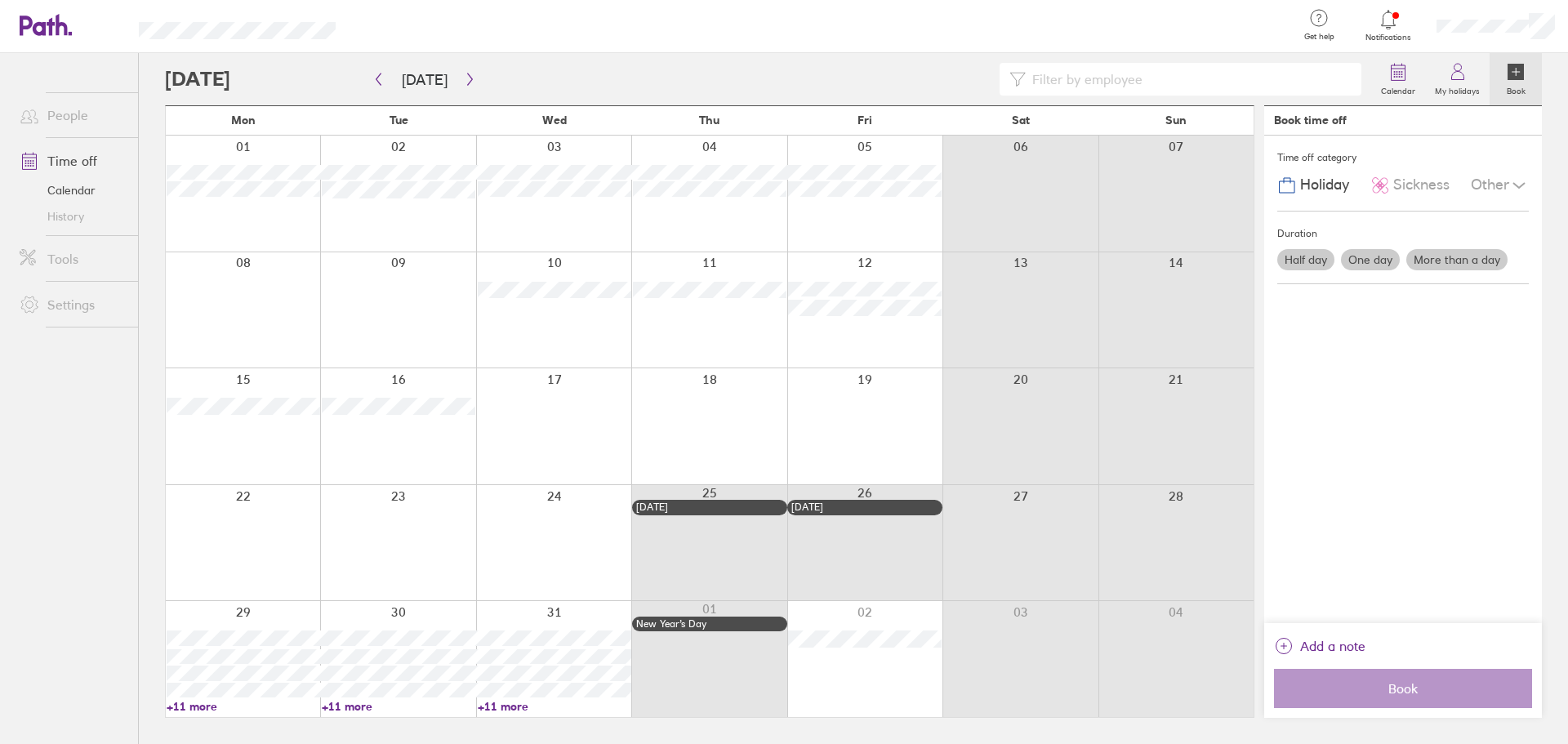
click at [1394, 34] on span "Notifications" at bounding box center [1389, 38] width 53 height 10
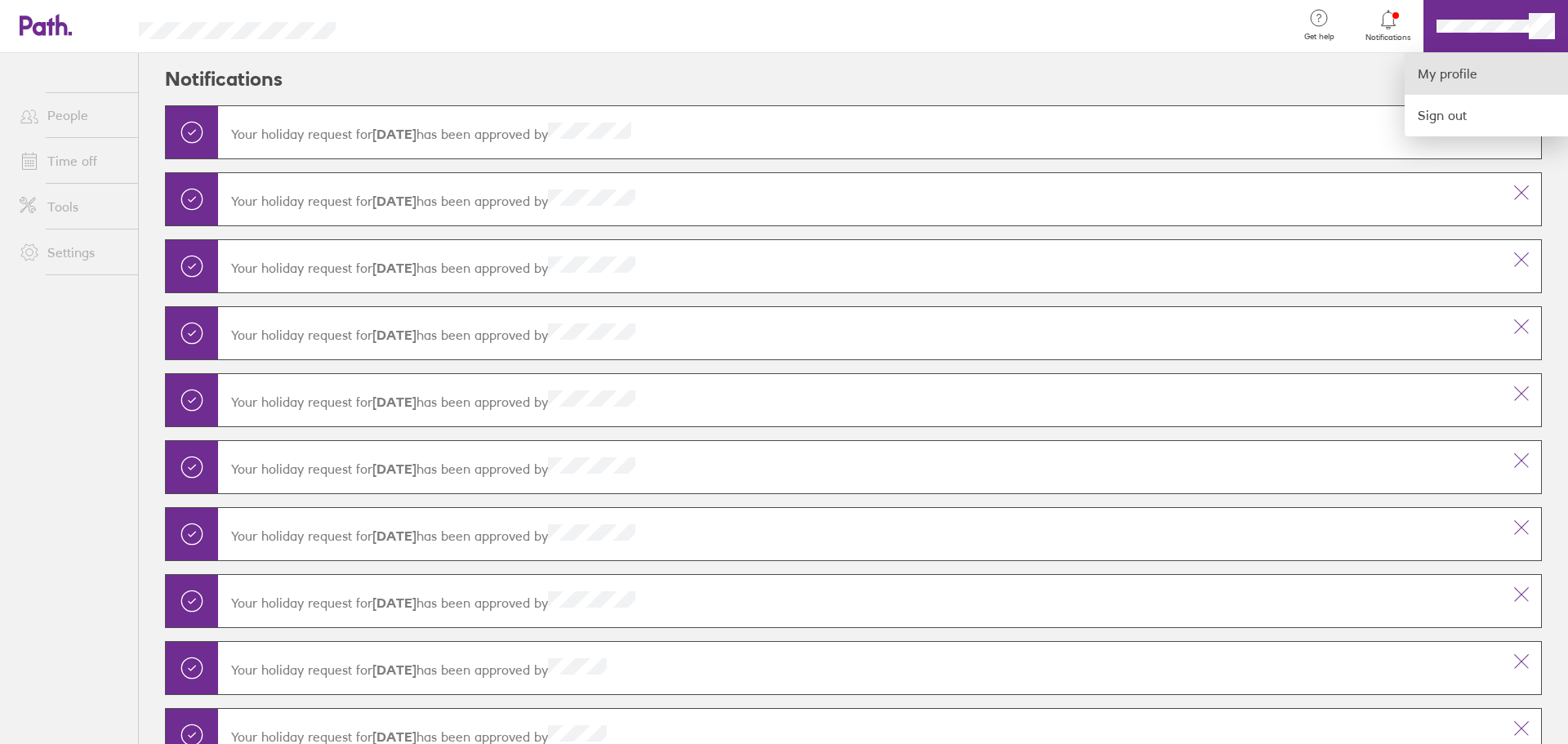
click at [1454, 72] on link "My profile" at bounding box center [1487, 74] width 164 height 42
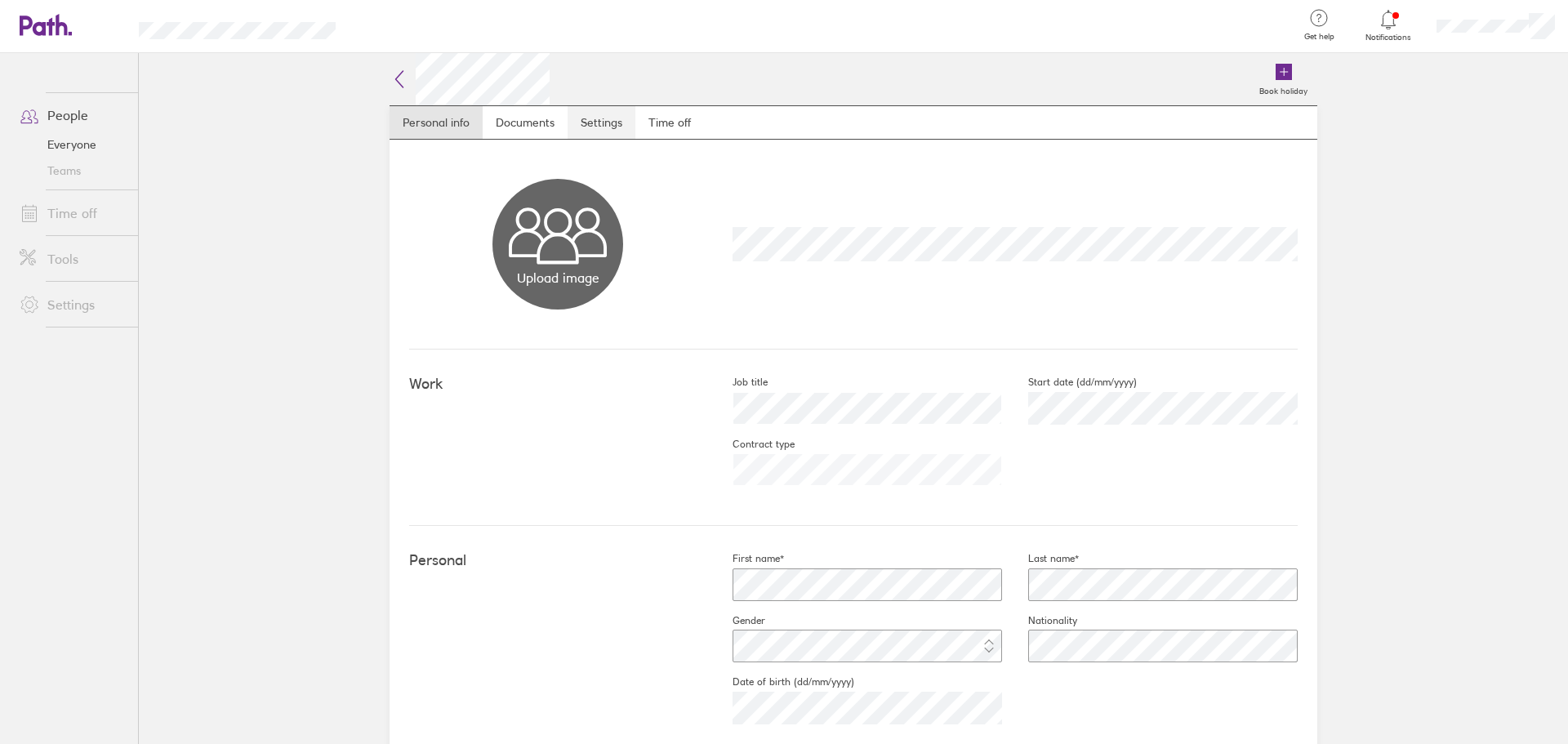
click at [606, 107] on link "Settings" at bounding box center [602, 123] width 68 height 33
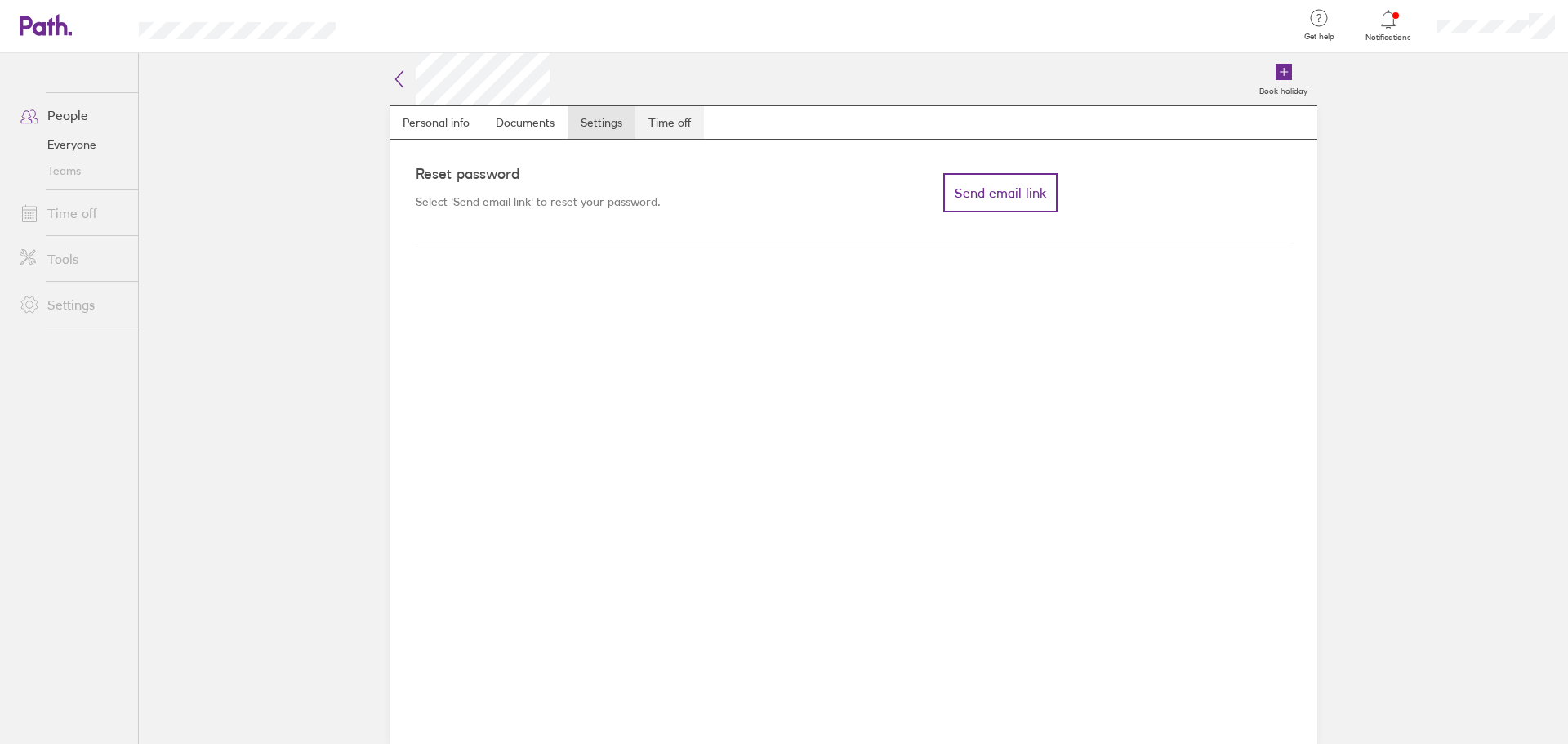
click at [647, 113] on link "Time off" at bounding box center [670, 123] width 69 height 33
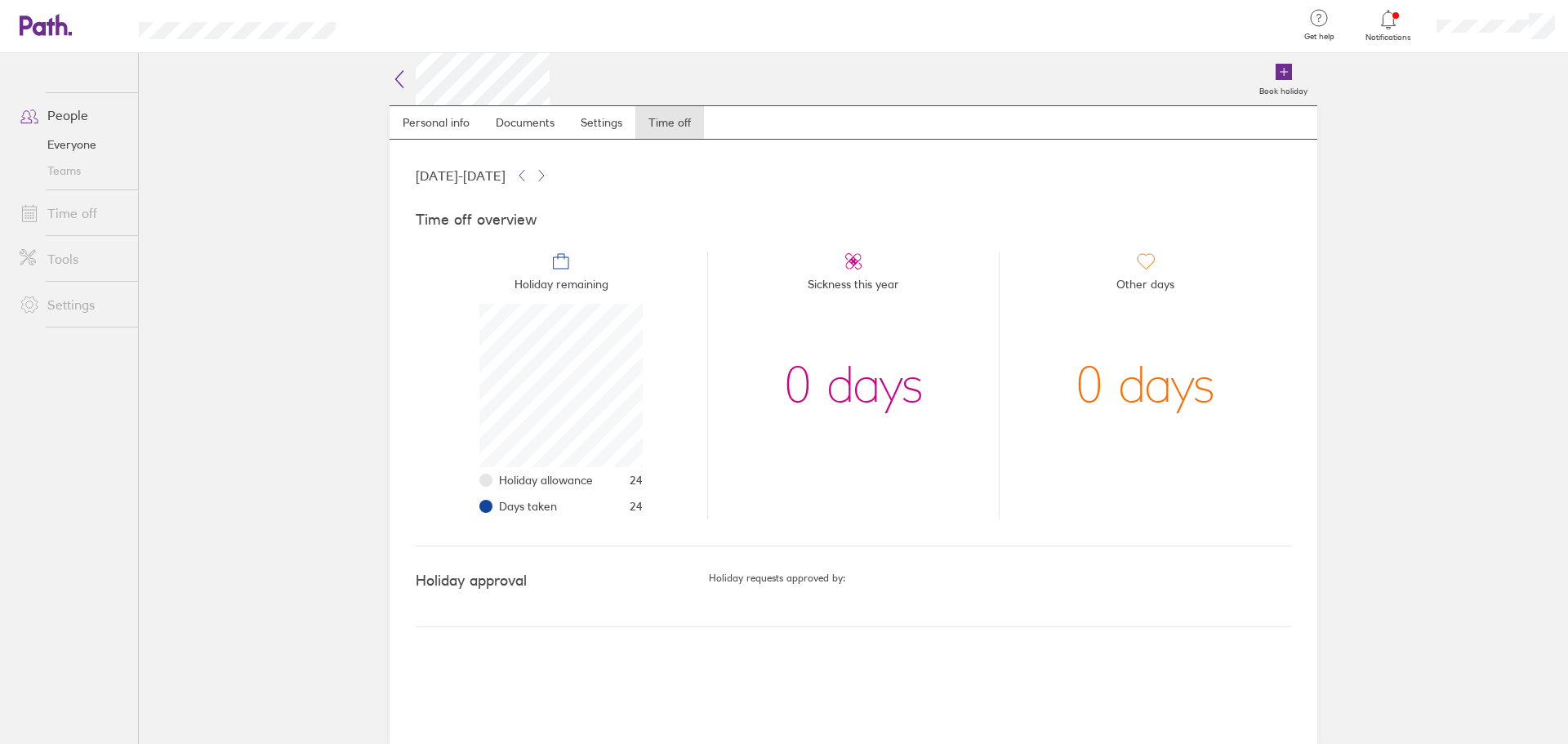
scroll to position [164, 164]
click at [48, 18] on icon at bounding box center [46, 24] width 52 height 22
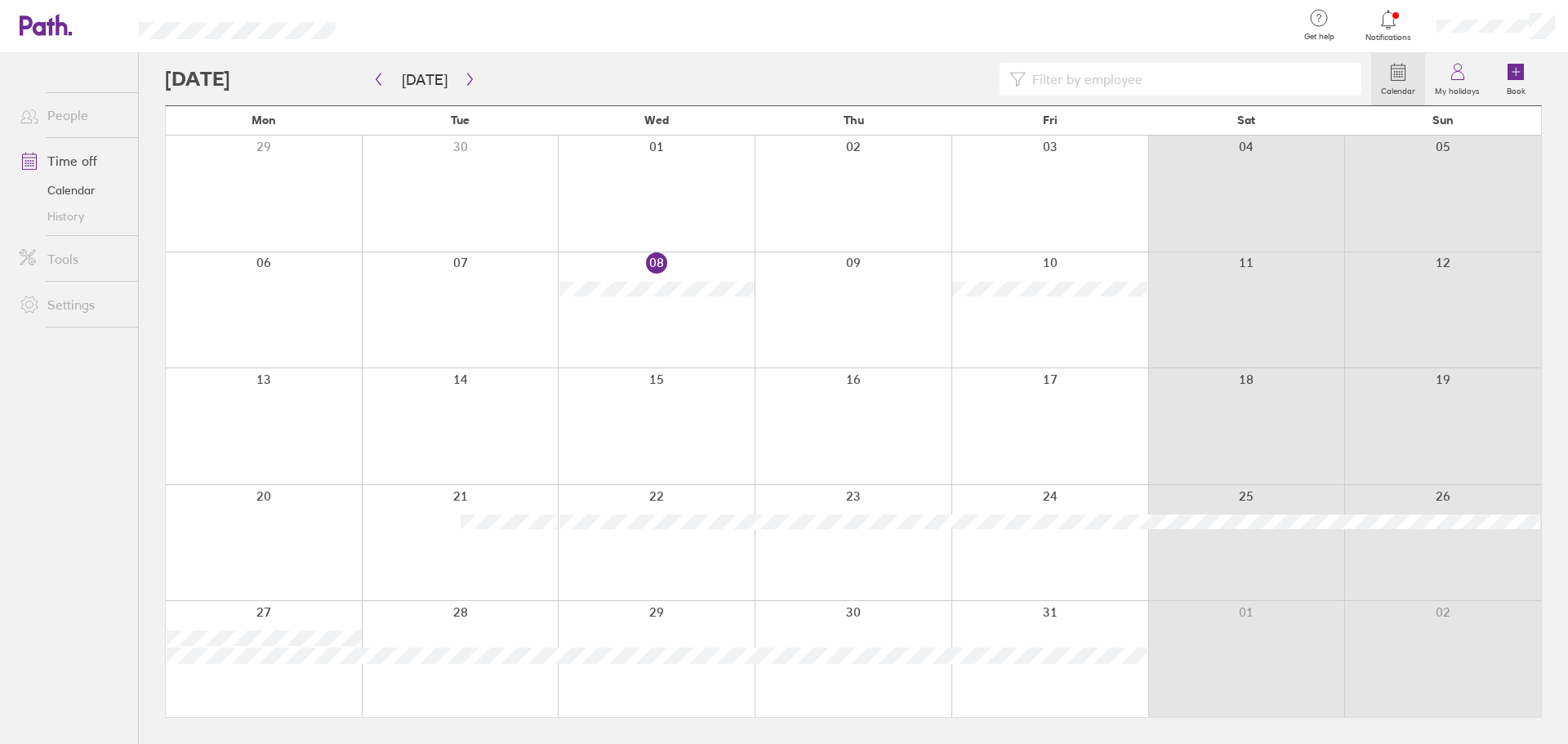
click at [450, 65] on div at bounding box center [768, 79] width 1207 height 33
click at [460, 72] on button "button" at bounding box center [470, 79] width 20 height 27
click at [469, 80] on icon "button" at bounding box center [470, 78] width 13 height 13
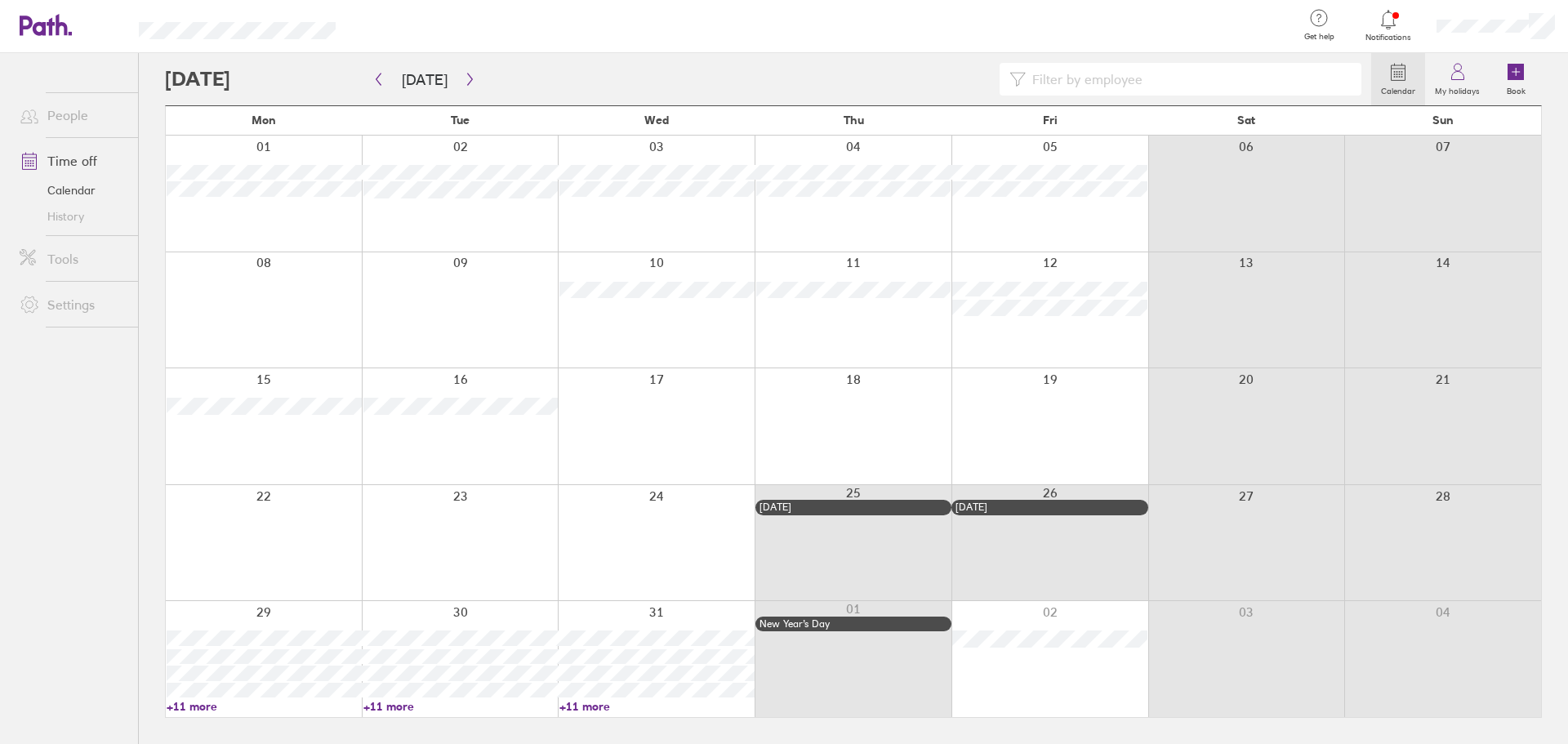
click at [386, 52] on div at bounding box center [823, 26] width 924 height 53
click at [385, 75] on button "button" at bounding box center [378, 79] width 20 height 27
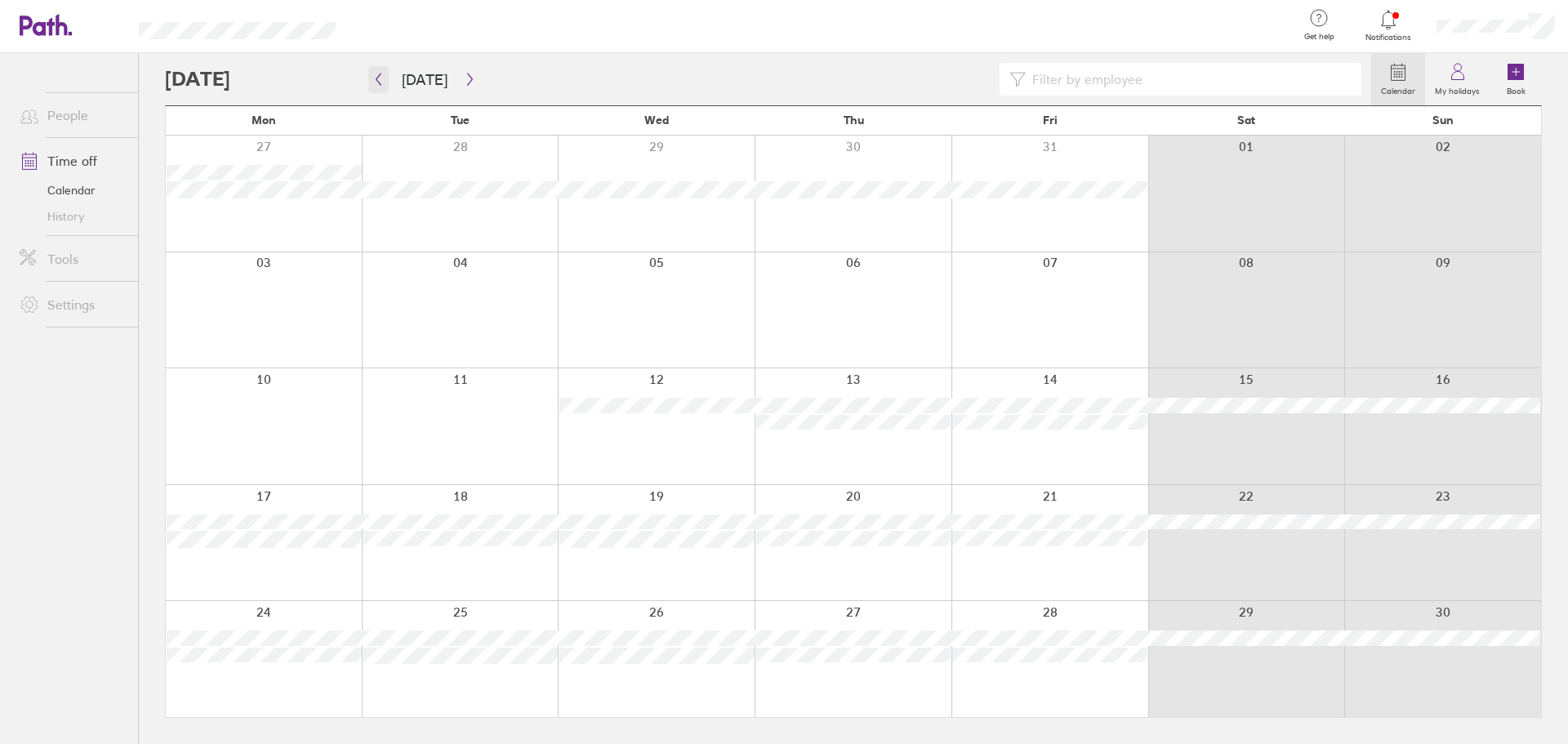
click at [377, 85] on icon "button" at bounding box center [378, 78] width 13 height 13
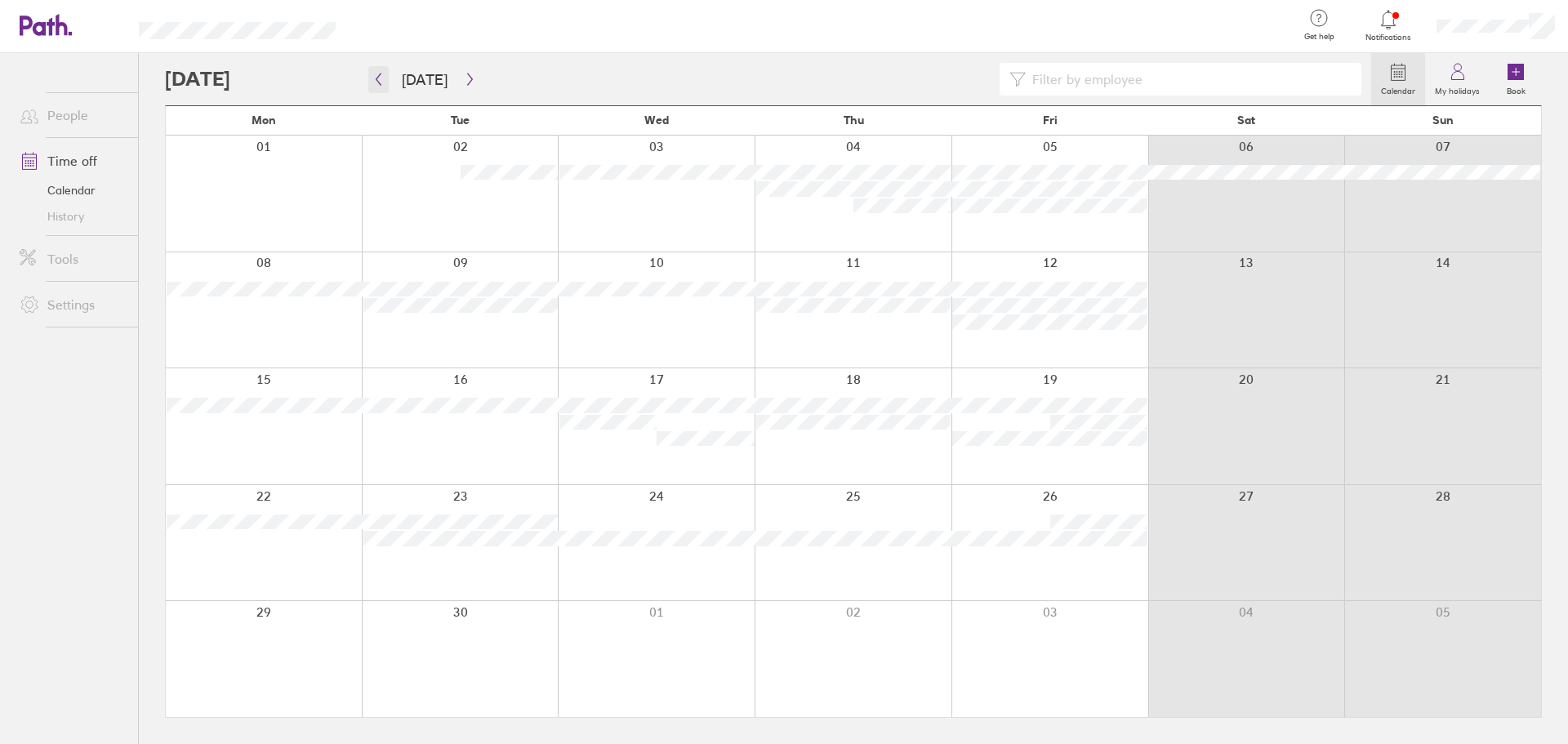
click at [378, 78] on icon "button" at bounding box center [379, 79] width 5 height 13
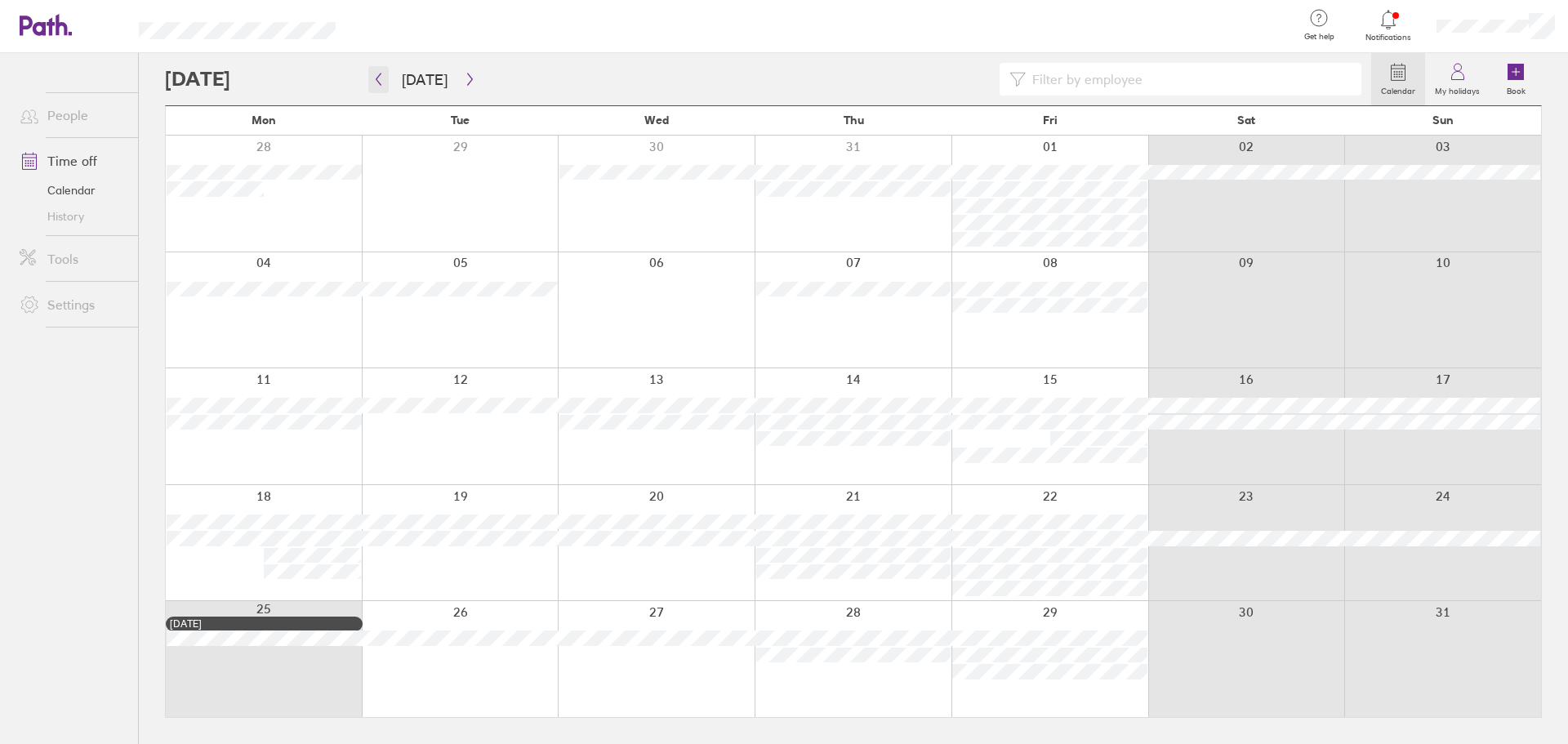
click at [378, 78] on icon "button" at bounding box center [379, 79] width 5 height 13
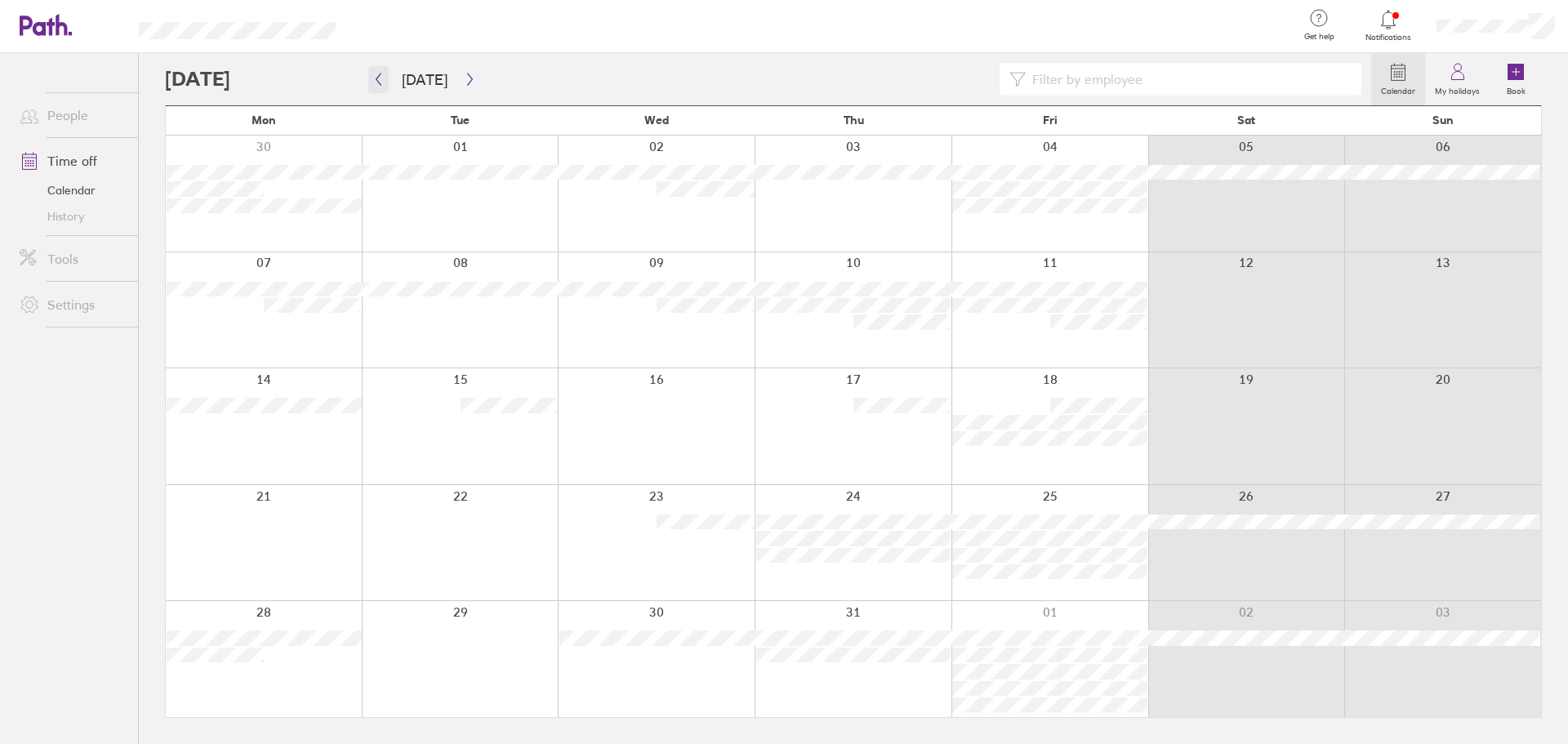
click at [378, 78] on icon "button" at bounding box center [379, 79] width 5 height 13
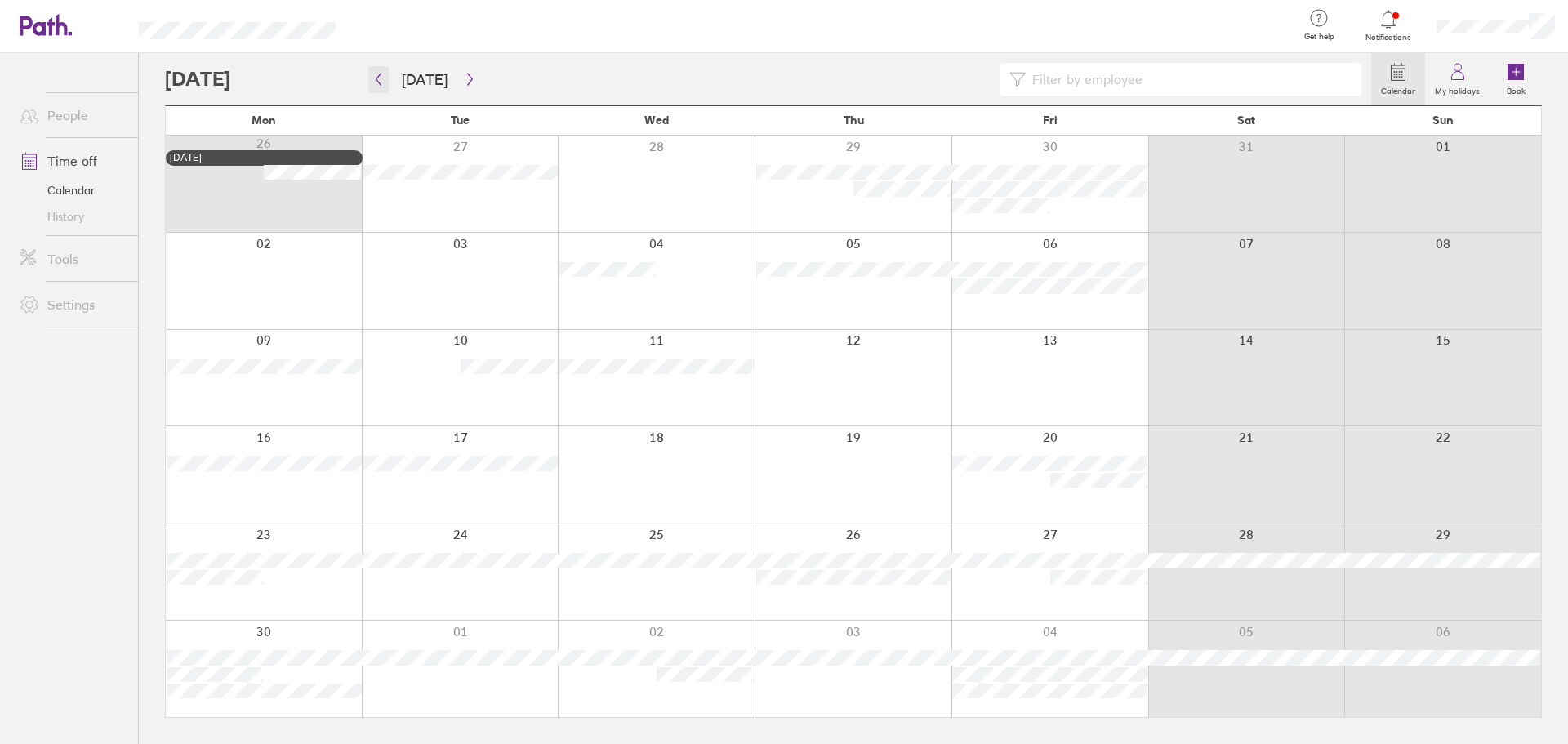
click at [377, 79] on icon "button" at bounding box center [378, 78] width 13 height 13
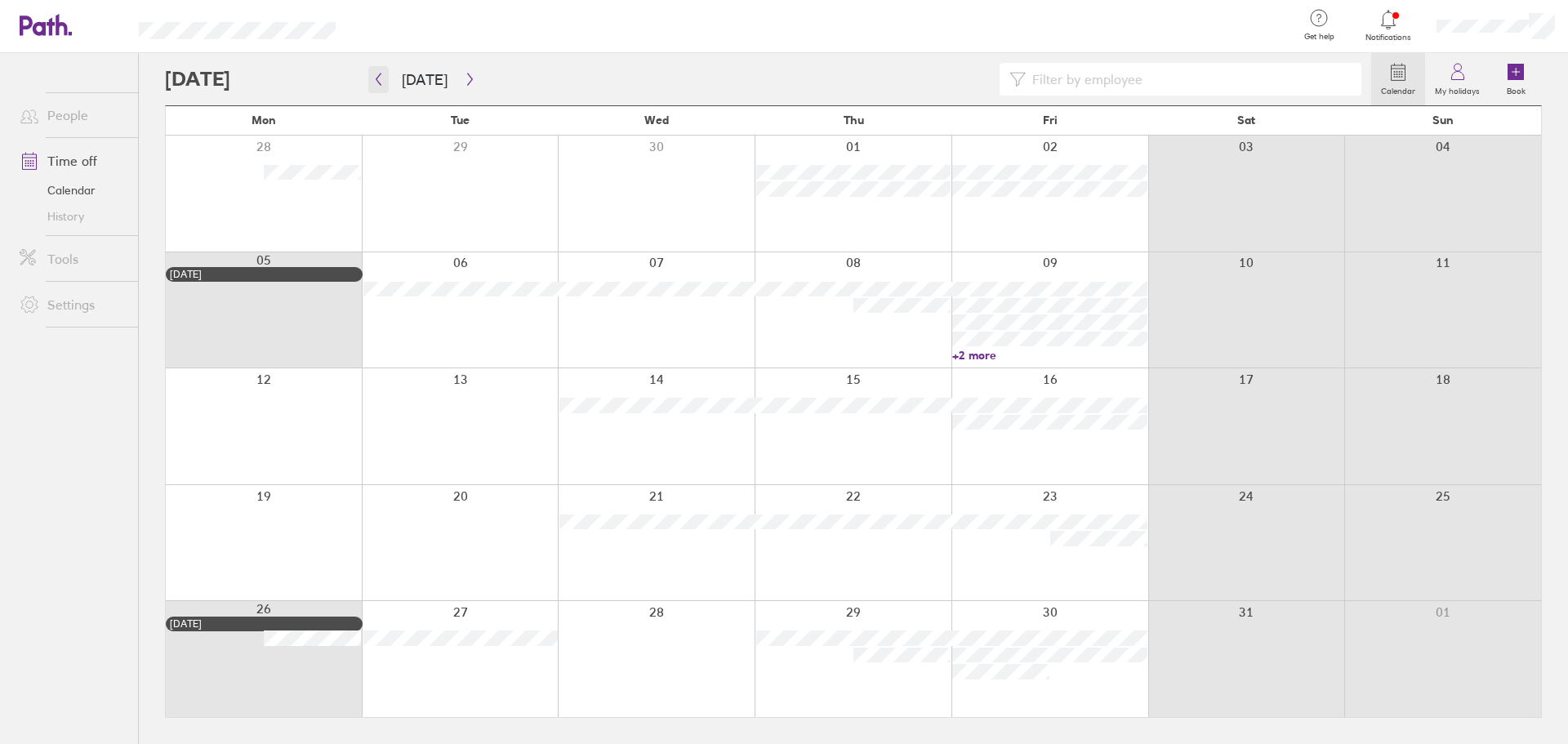
click at [377, 79] on icon "button" at bounding box center [378, 78] width 13 height 13
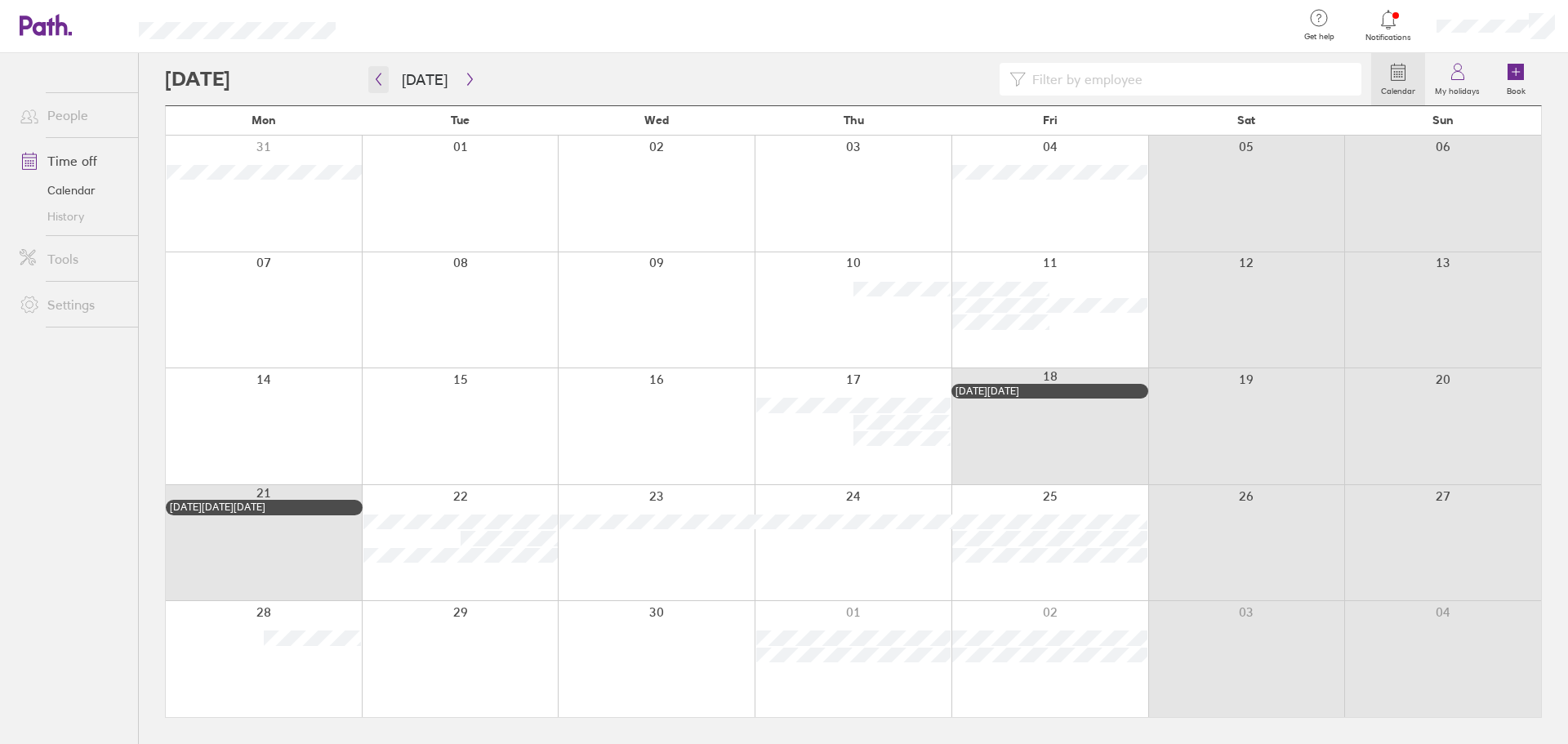
click at [377, 79] on icon "button" at bounding box center [378, 78] width 13 height 13
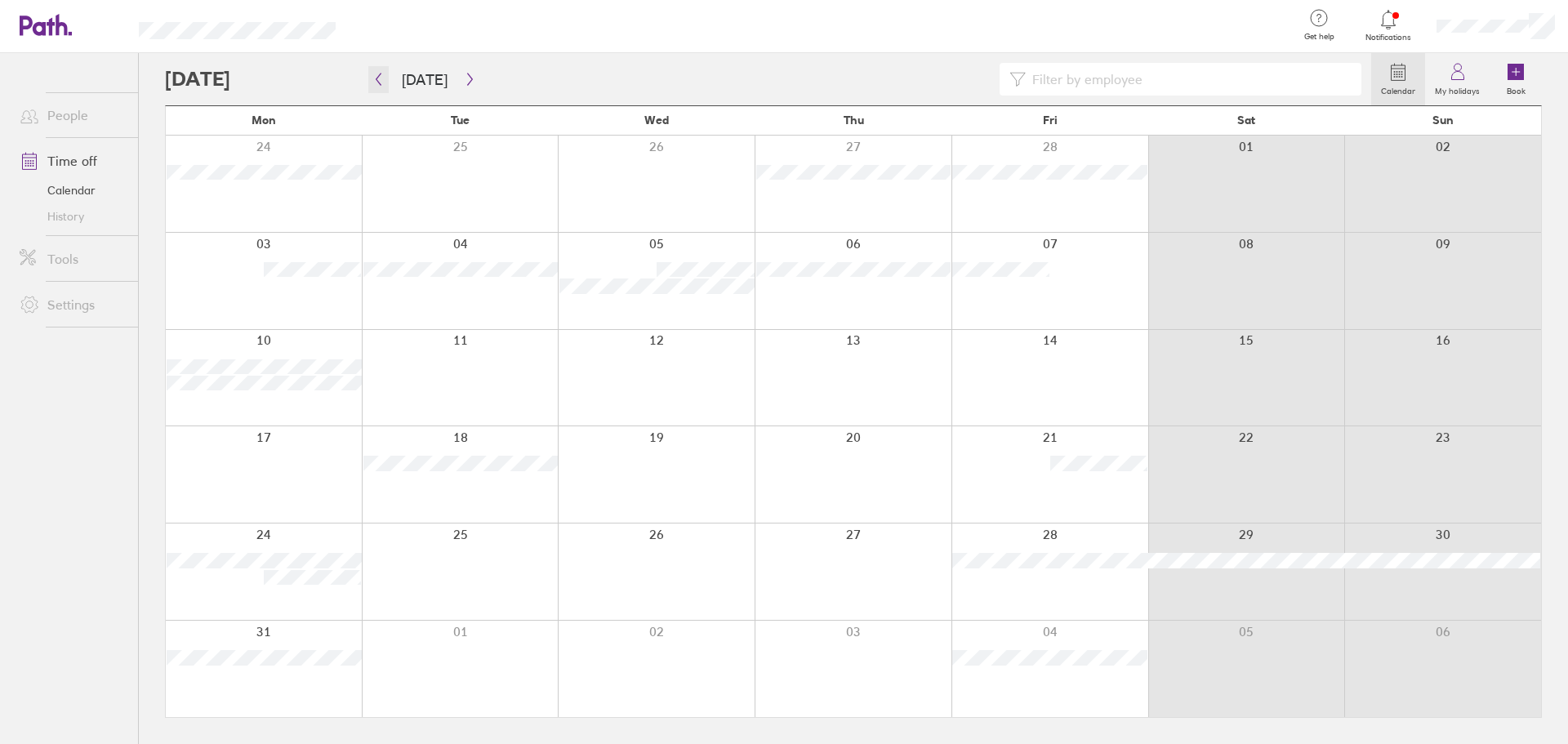
click at [378, 79] on icon "button" at bounding box center [378, 78] width 13 height 13
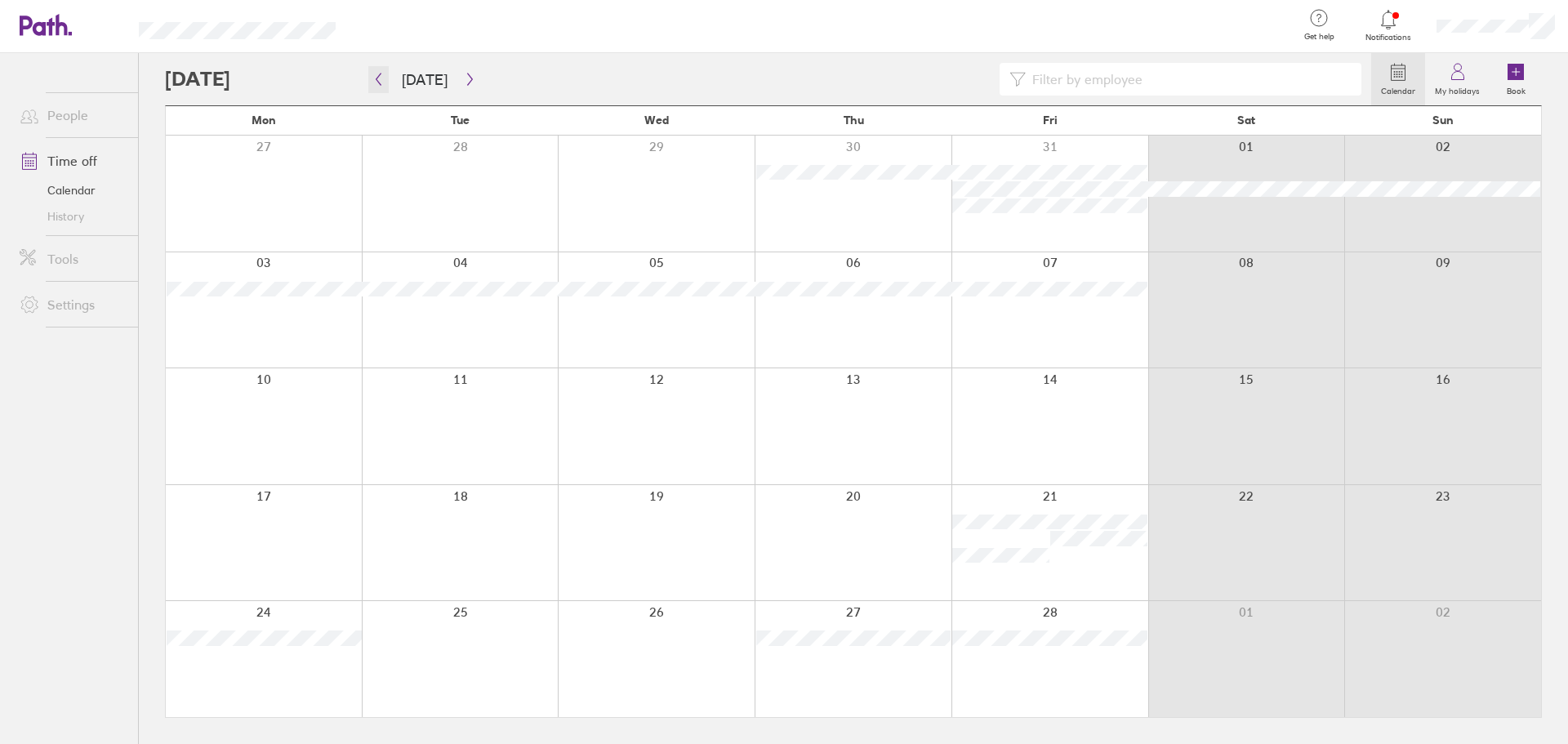
click at [378, 79] on icon "button" at bounding box center [378, 78] width 13 height 13
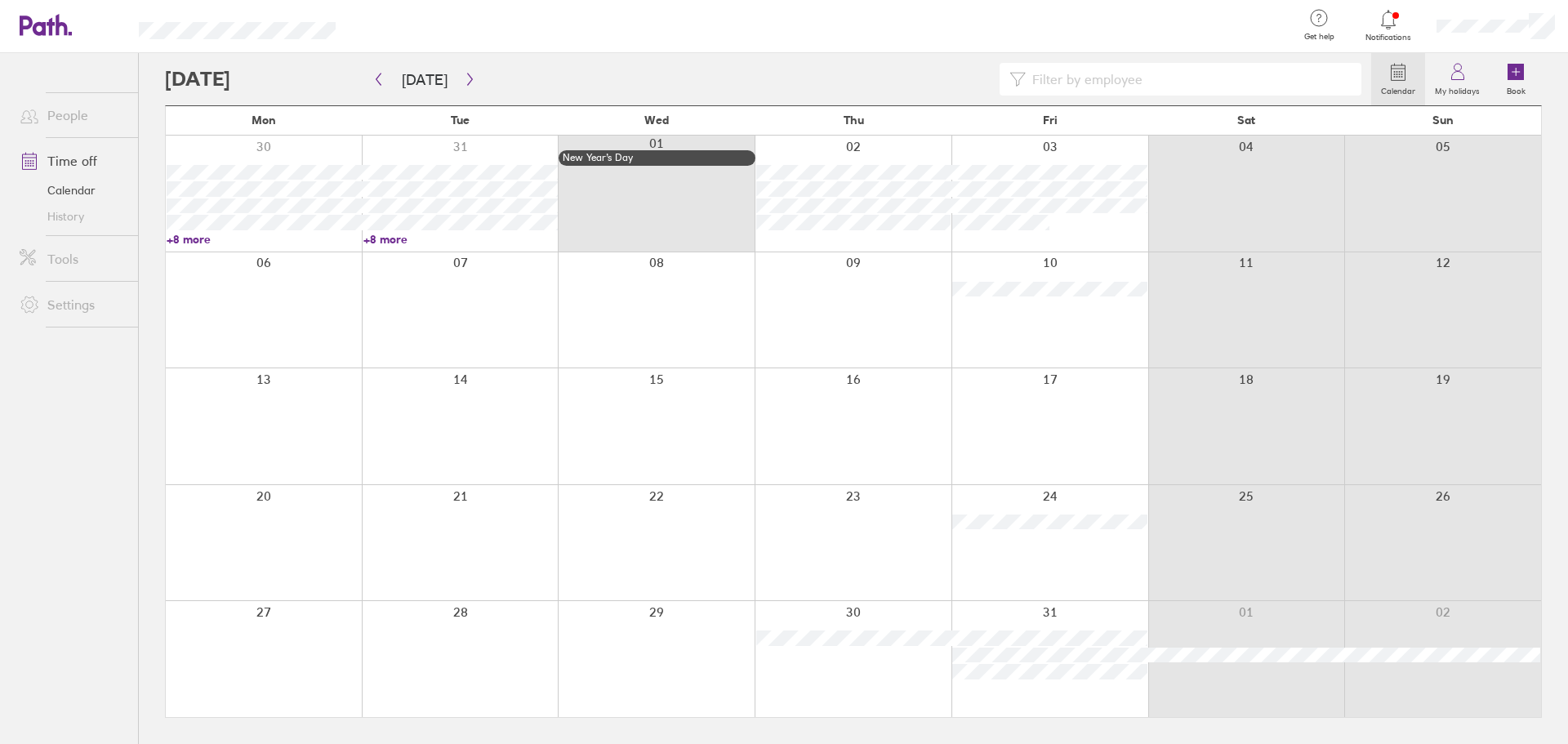
click at [1392, 33] on span "Notifications" at bounding box center [1389, 38] width 53 height 10
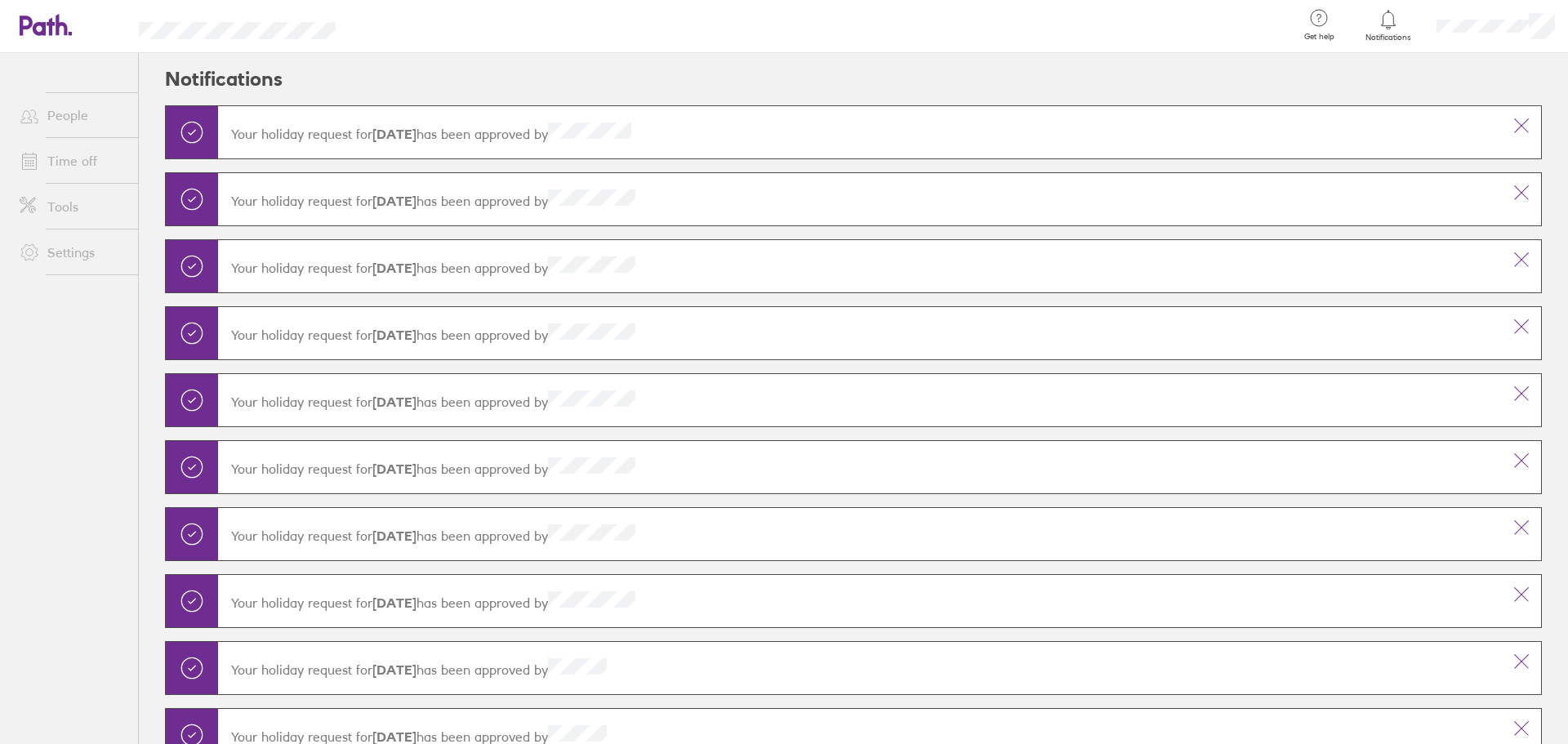
click at [73, 178] on li "Time off" at bounding box center [69, 160] width 138 height 46
click at [67, 148] on link "Time off" at bounding box center [73, 161] width 132 height 33
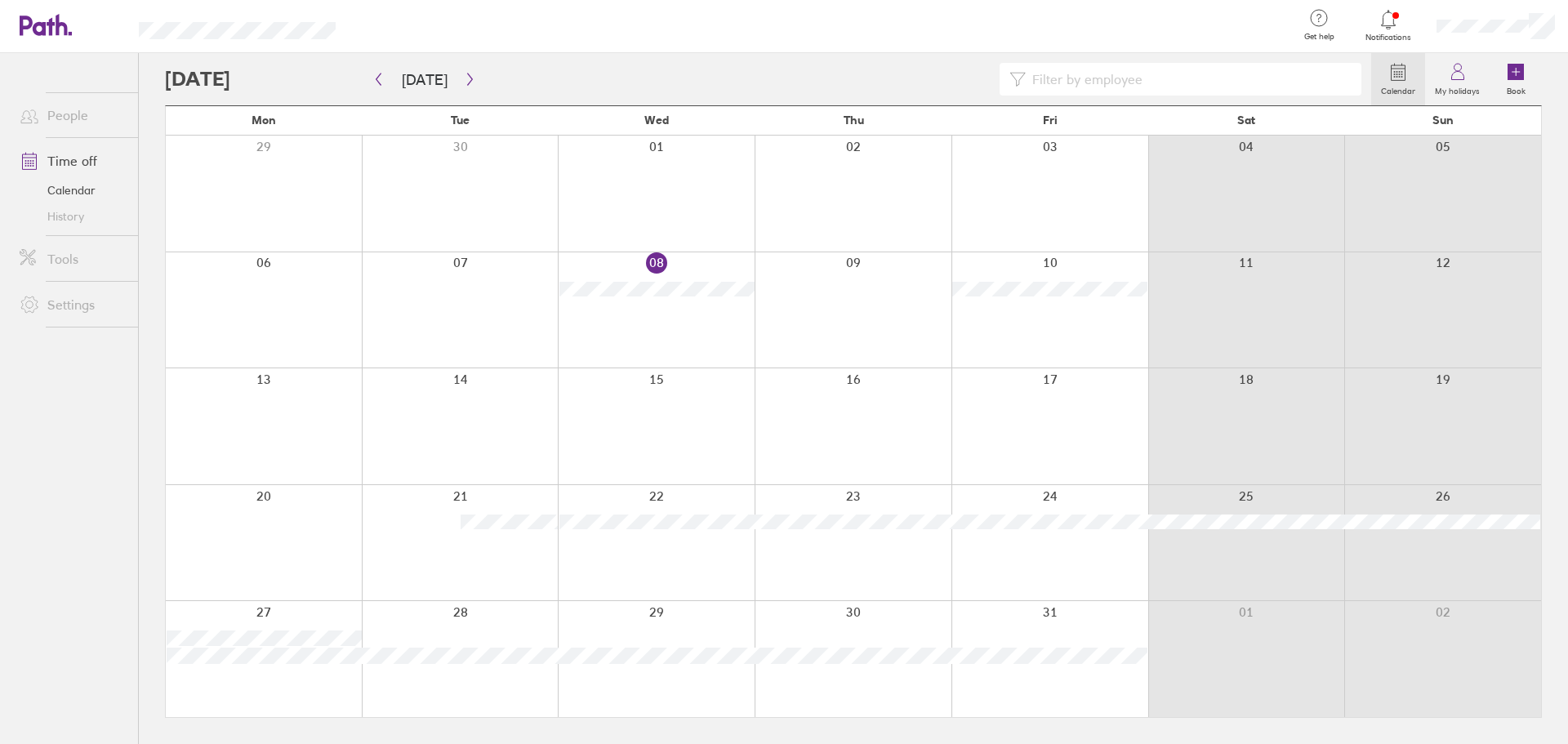
click at [1399, 11] on div at bounding box center [1389, 19] width 53 height 23
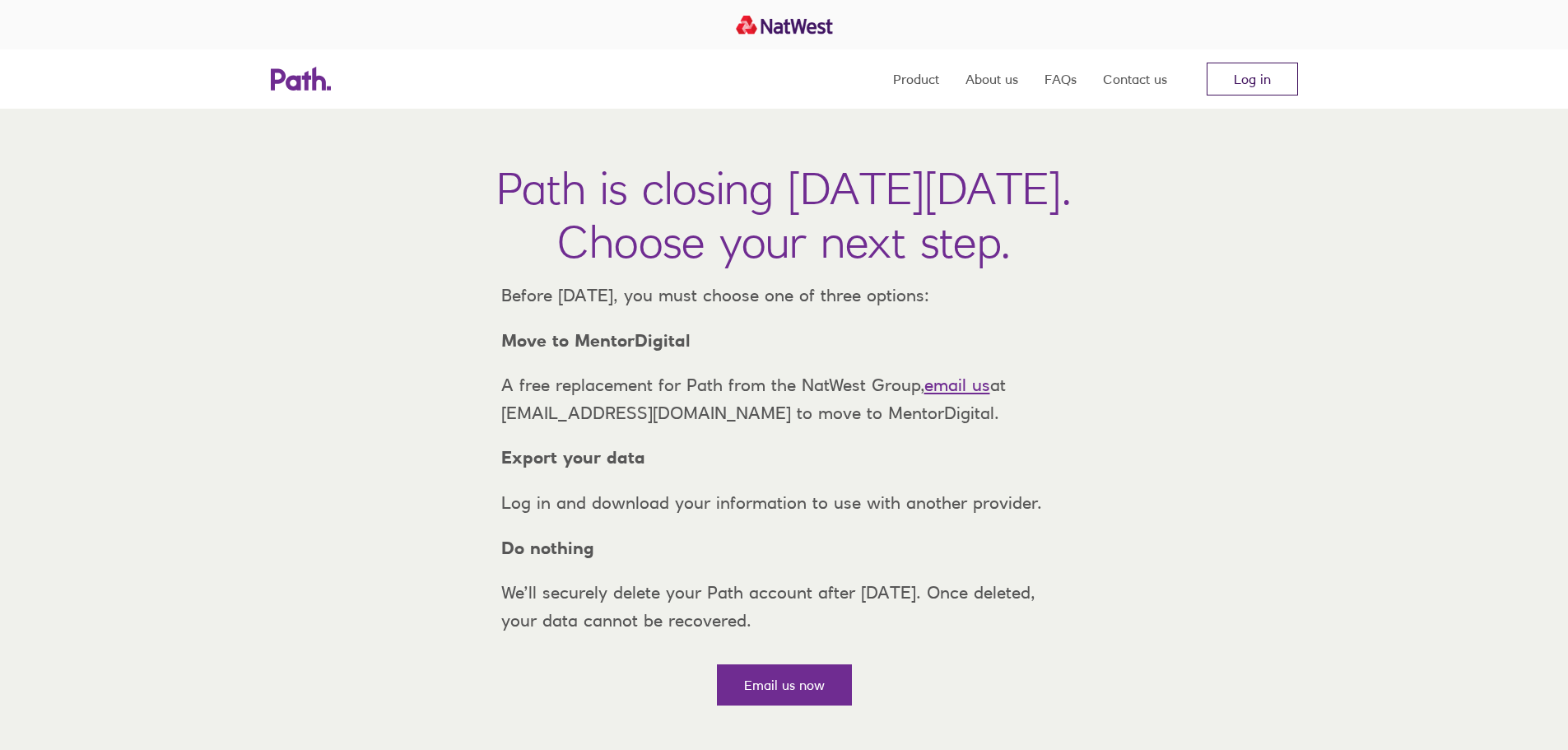
click at [1253, 90] on link "Log in" at bounding box center [1253, 79] width 92 height 33
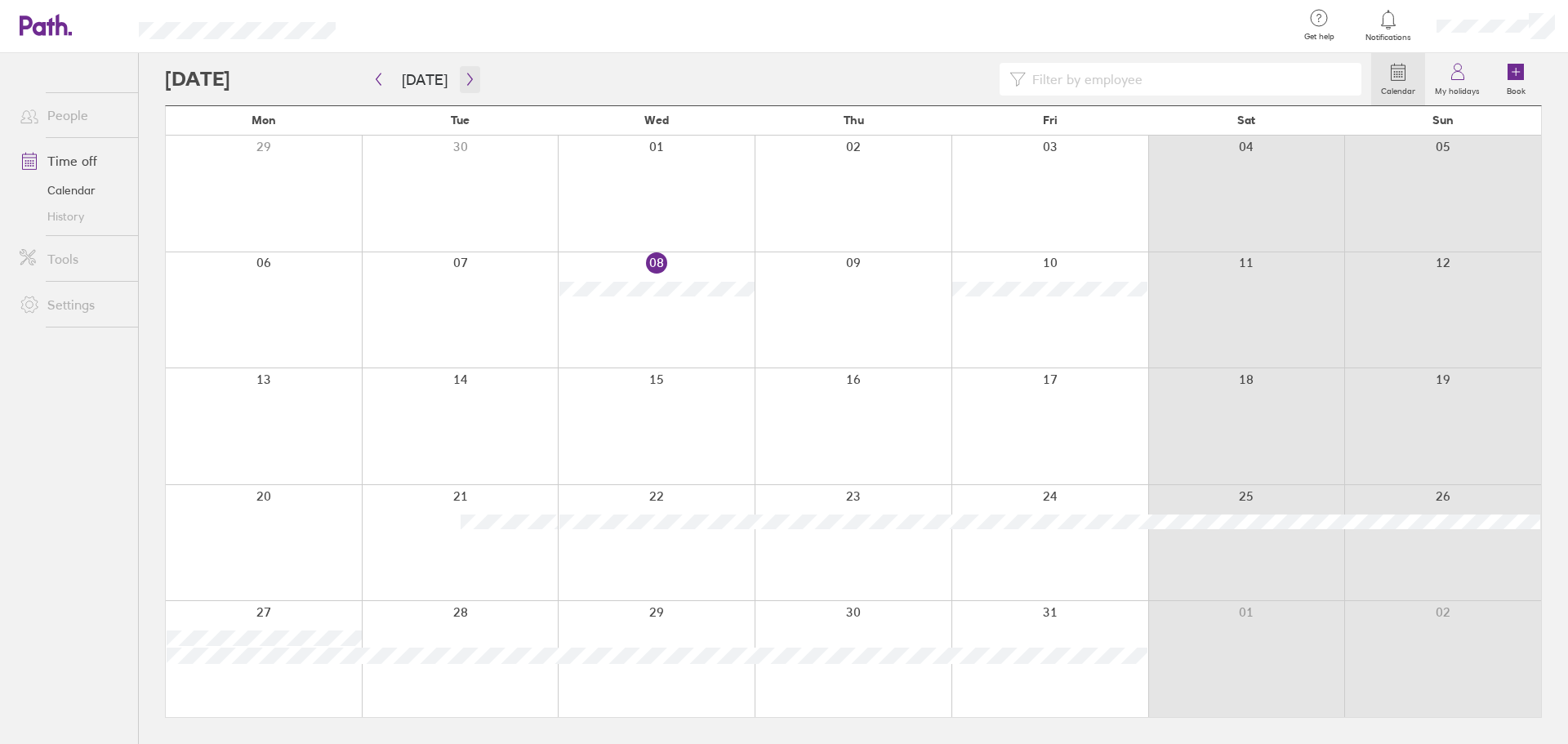
click at [461, 87] on button "button" at bounding box center [470, 79] width 20 height 27
click at [690, 572] on div at bounding box center [656, 543] width 197 height 116
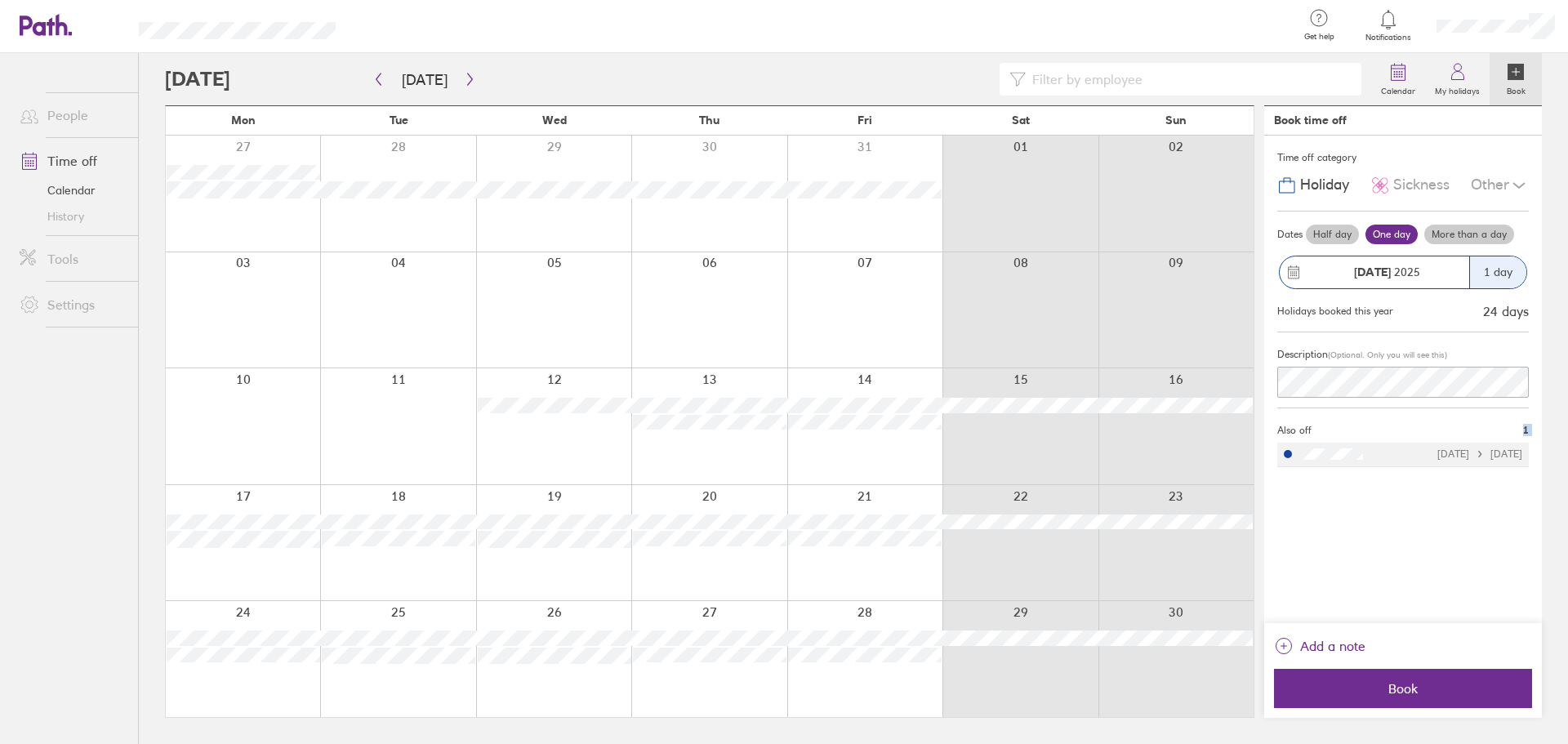
drag, startPoint x: 1407, startPoint y: 413, endPoint x: 1401, endPoint y: 498, distance: 85.2
click at [1401, 498] on div "Time off category Holiday Sickness Other Dates Half day One day More than a day…" at bounding box center [1403, 379] width 278 height 487
click at [1417, 318] on div "Holidays booked this year 24 days" at bounding box center [1403, 309] width 252 height 24
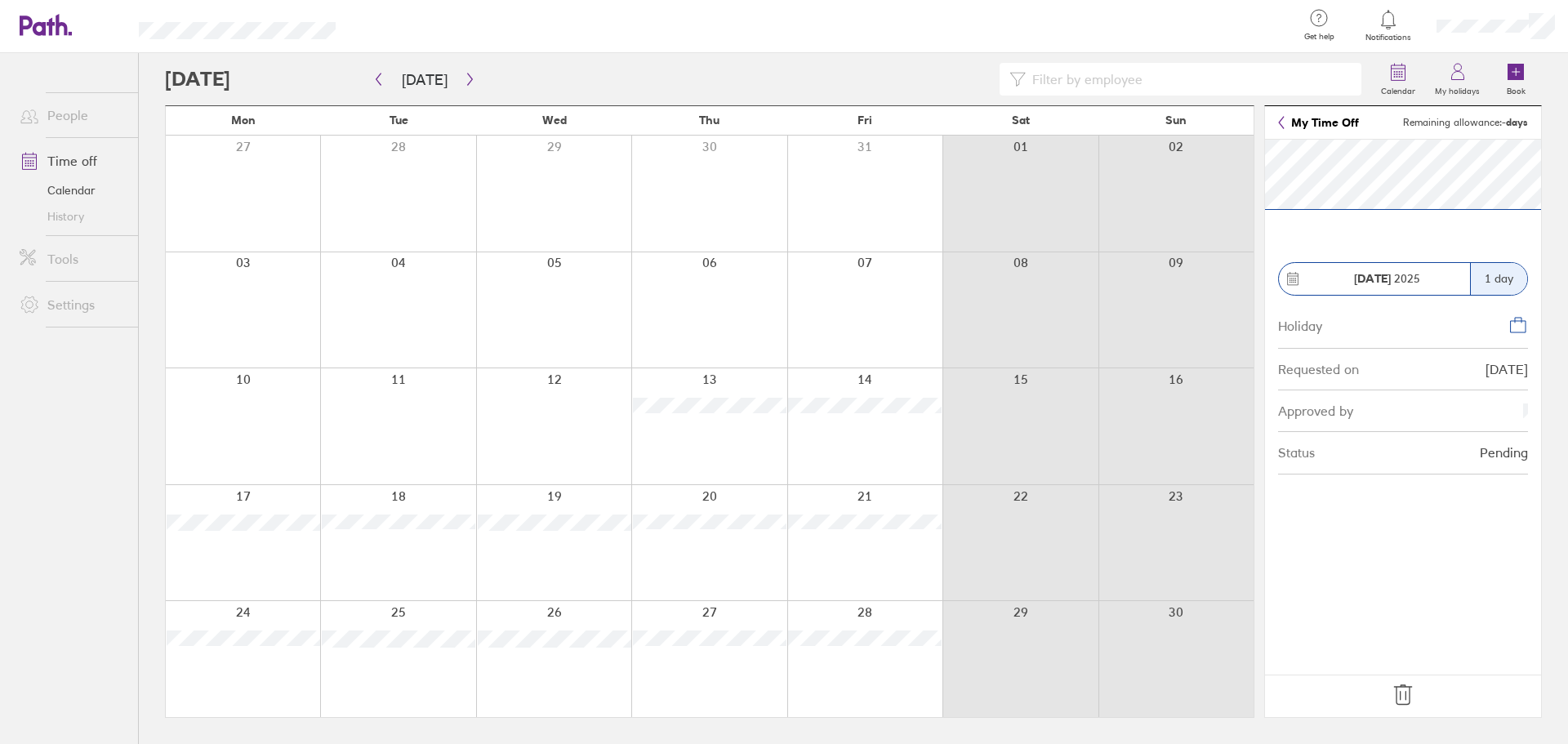
click at [1401, 696] on icon at bounding box center [1403, 695] width 26 height 26
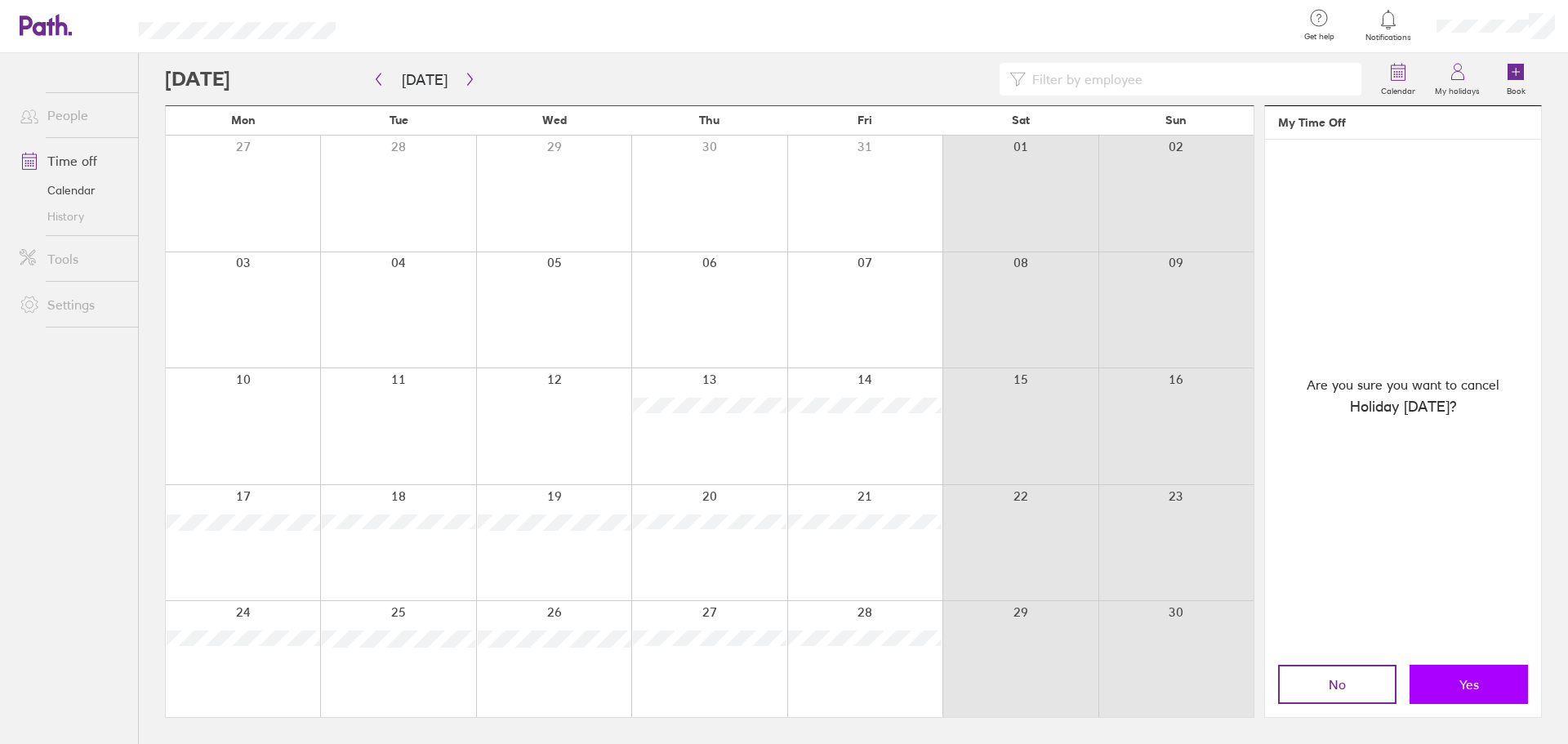
click at [1443, 686] on button "Yes" at bounding box center [1469, 684] width 118 height 39
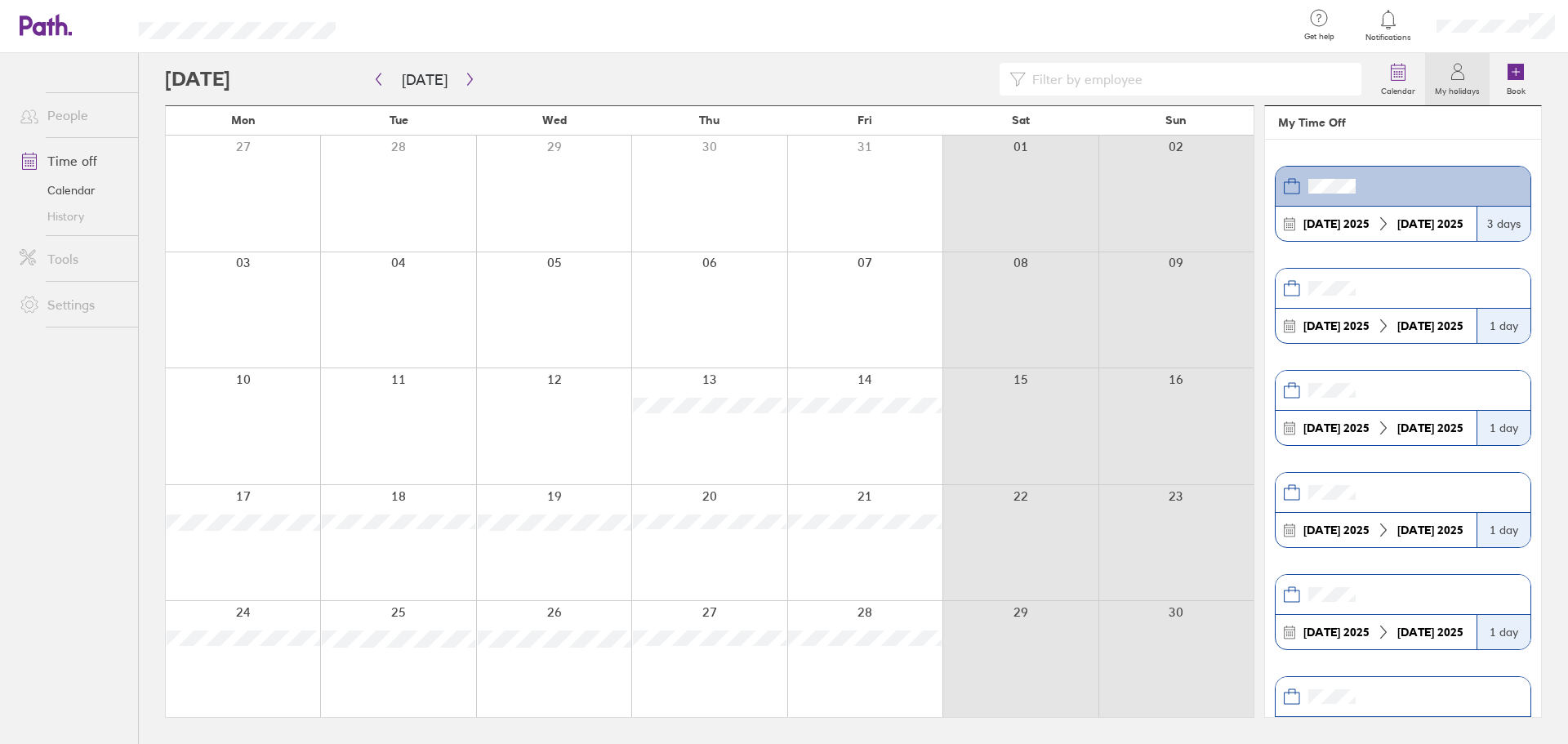
click at [416, 664] on div at bounding box center [397, 659] width 155 height 116
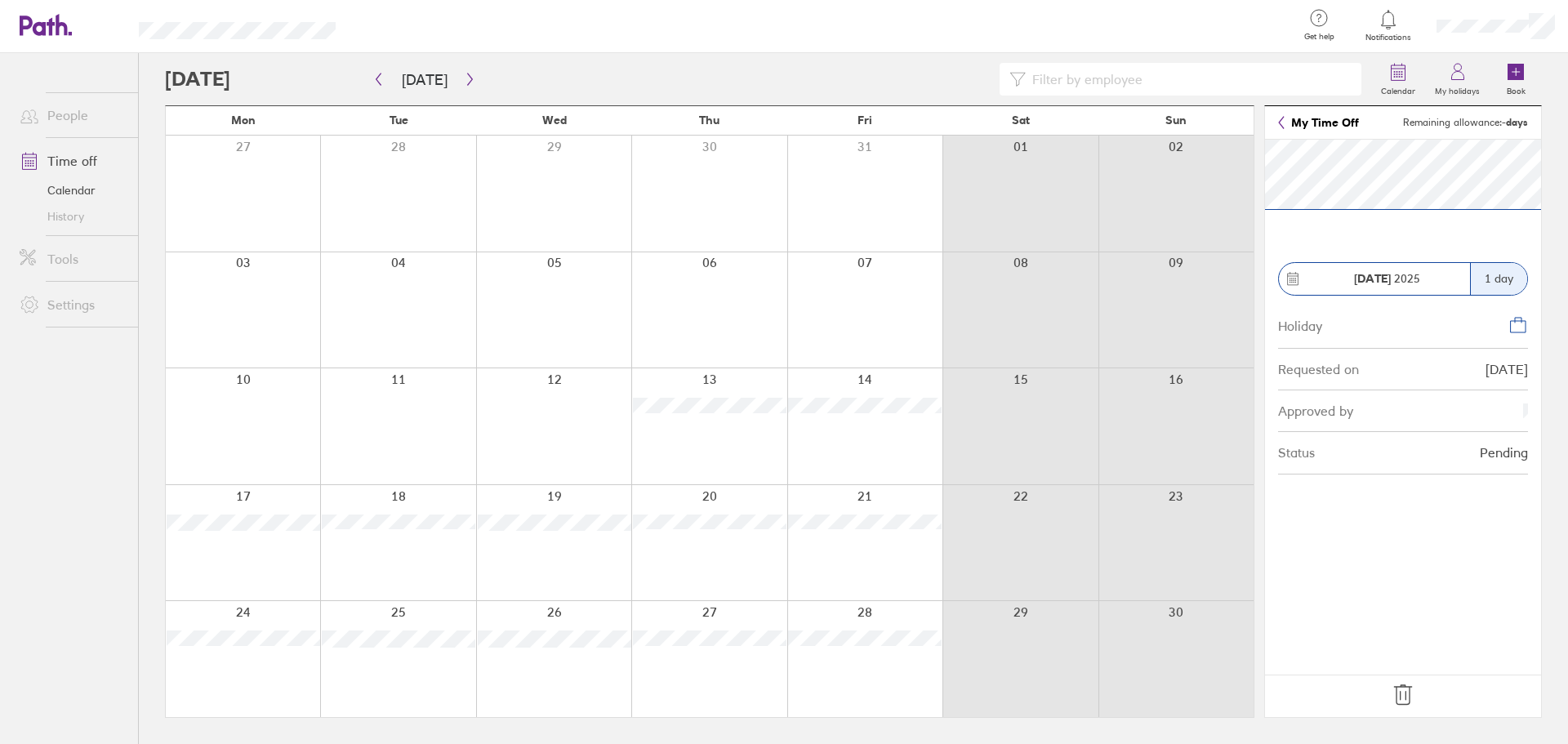
click at [1406, 700] on icon at bounding box center [1403, 695] width 26 height 26
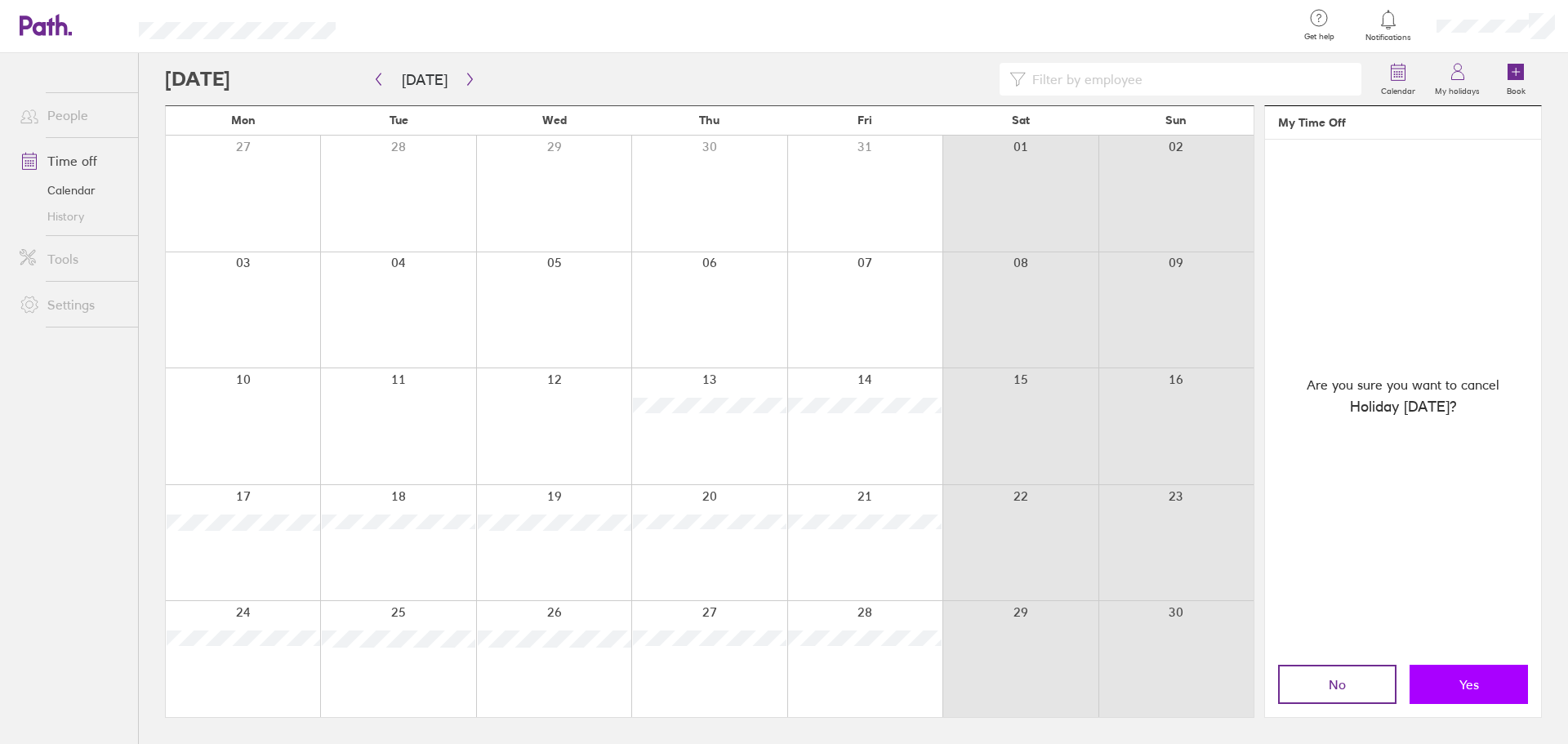
click at [1454, 683] on button "Yes" at bounding box center [1469, 684] width 118 height 39
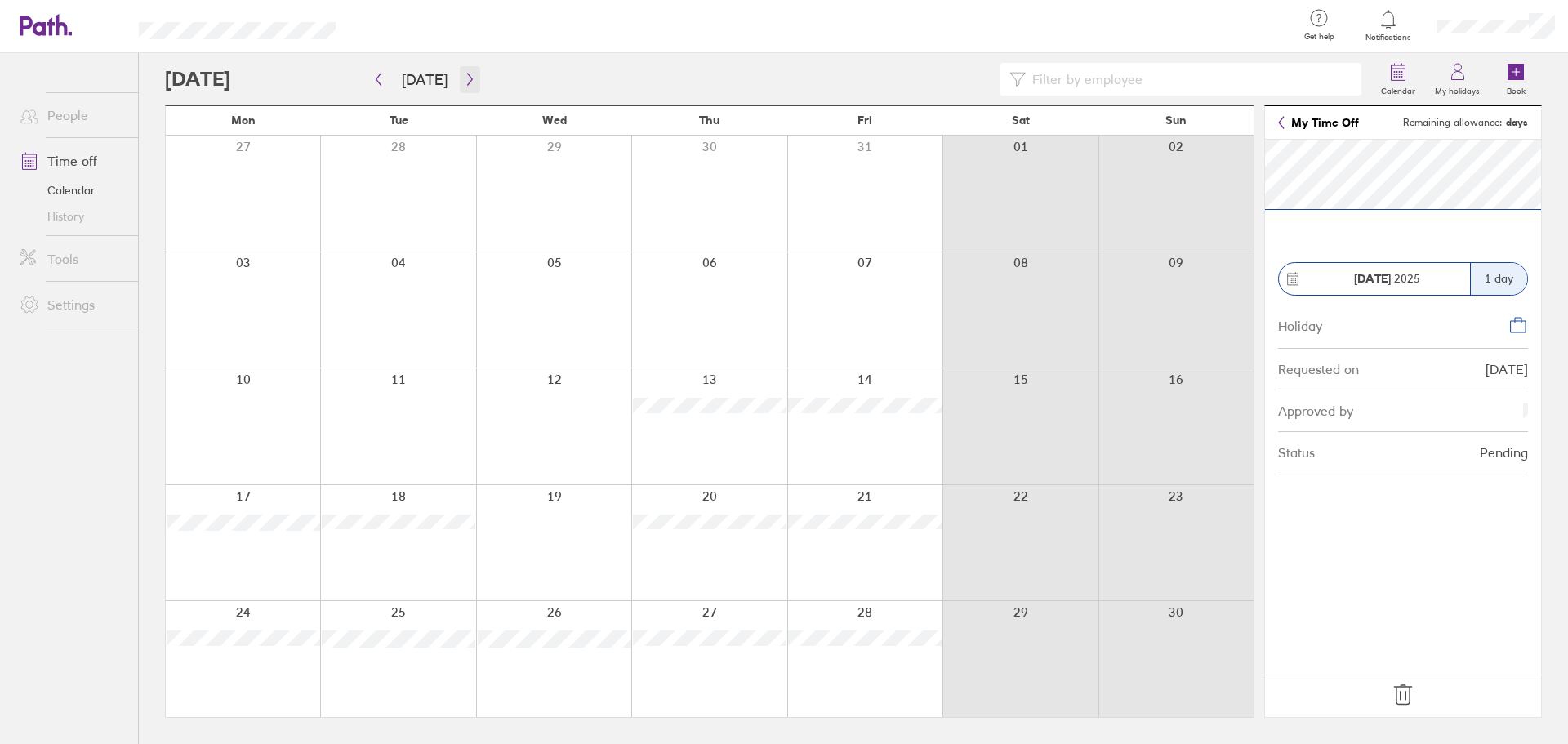
click at [464, 79] on icon "button" at bounding box center [470, 78] width 13 height 13
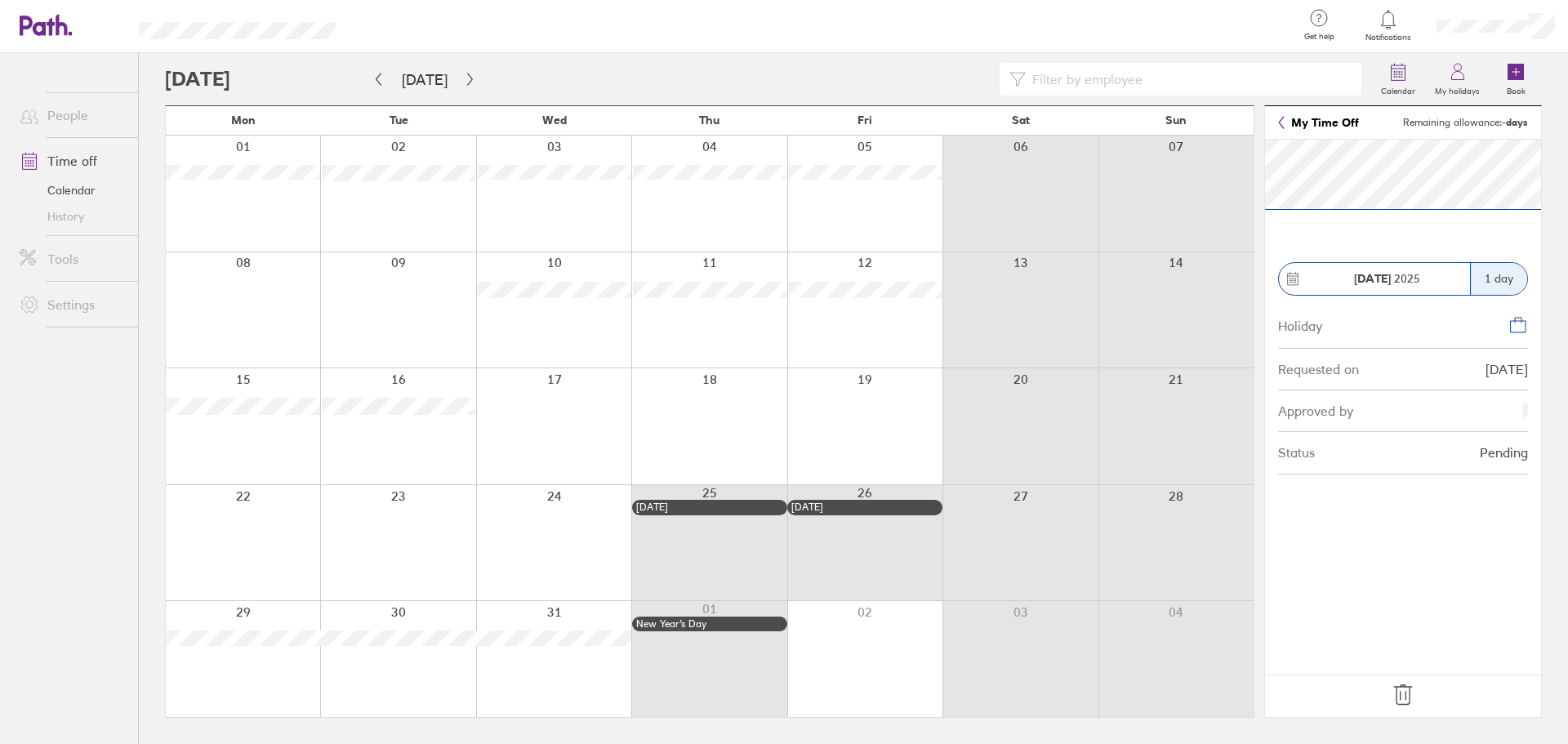
click at [1402, 692] on icon at bounding box center [1403, 695] width 26 height 26
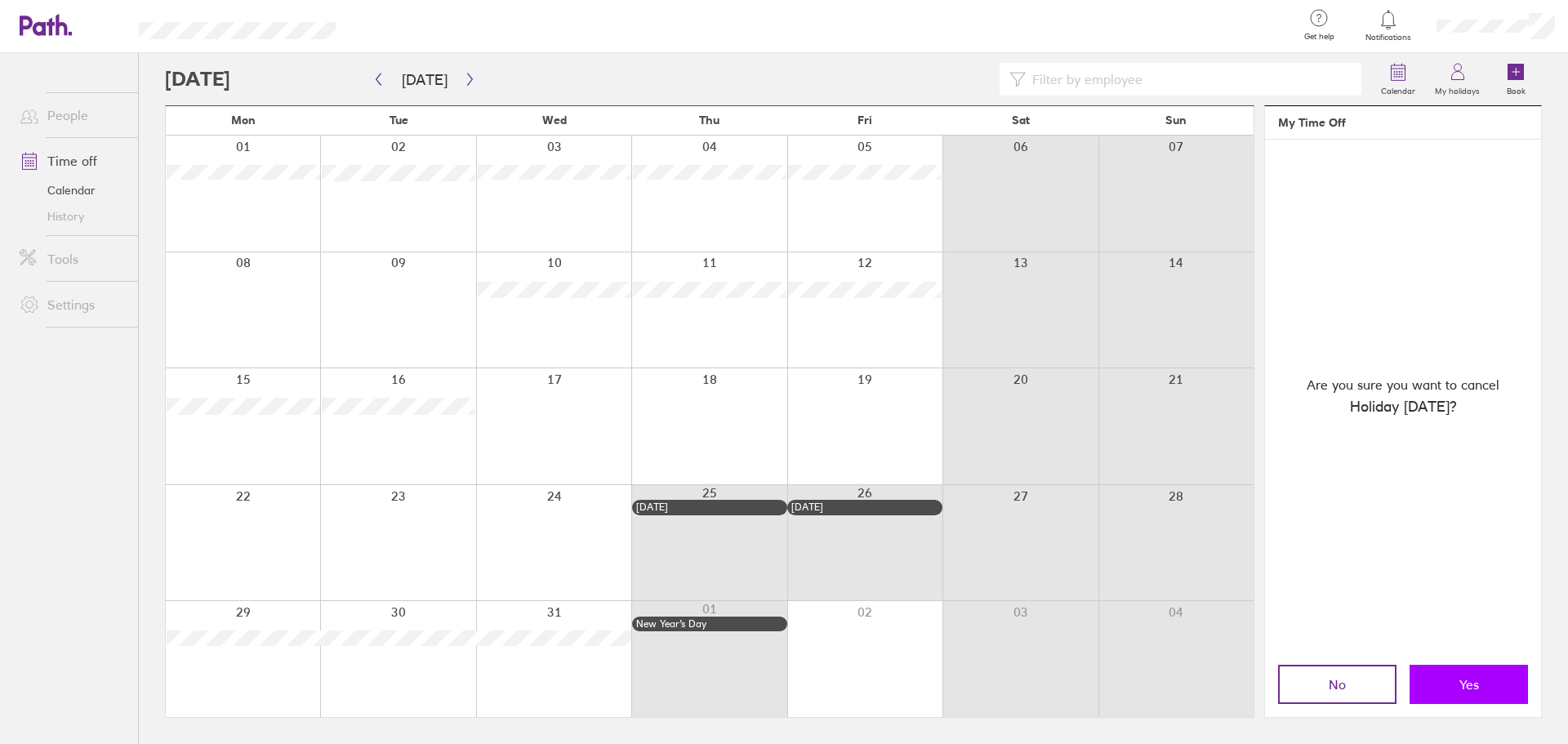
click at [1438, 692] on button "Yes" at bounding box center [1469, 684] width 118 height 39
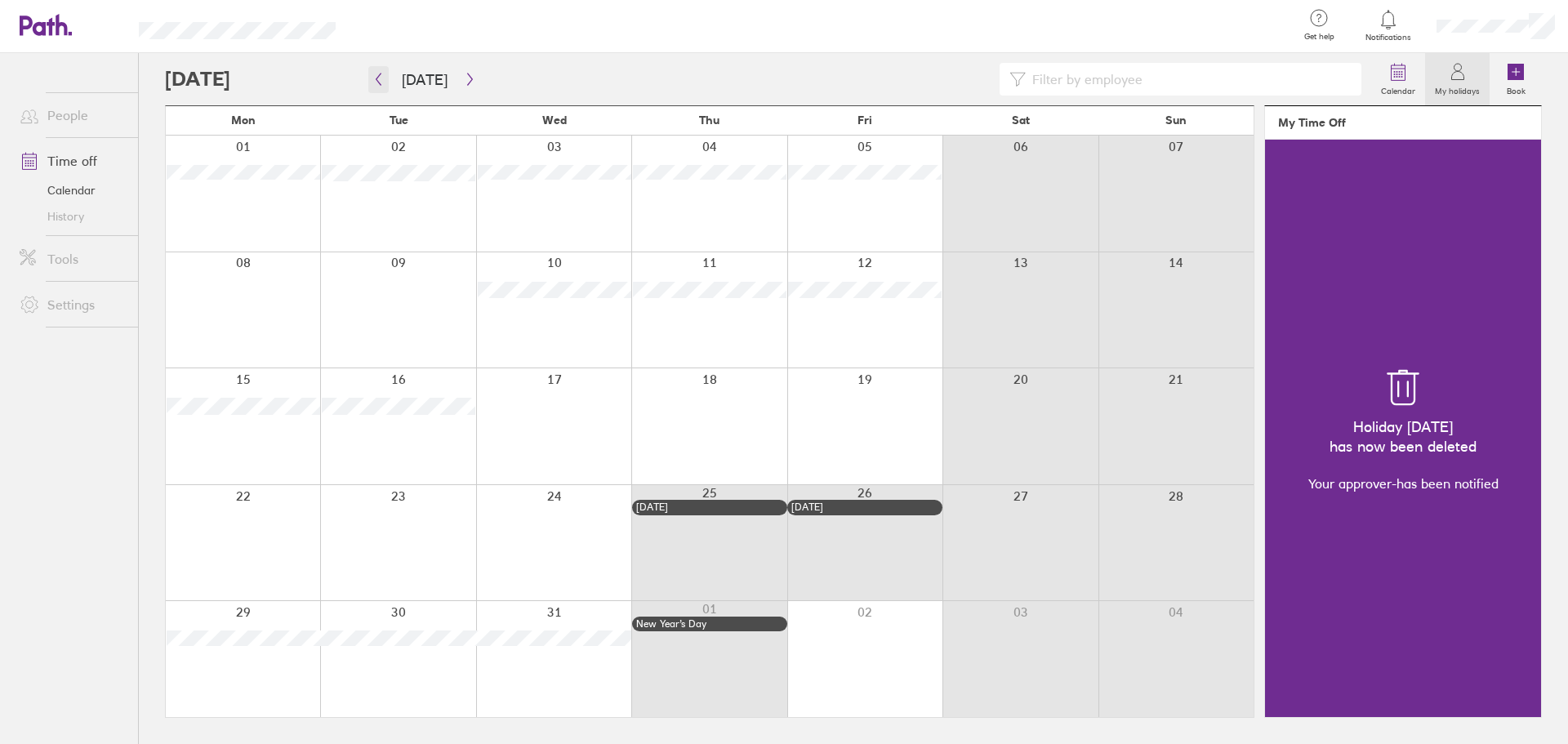
click at [378, 77] on icon "button" at bounding box center [379, 79] width 5 height 13
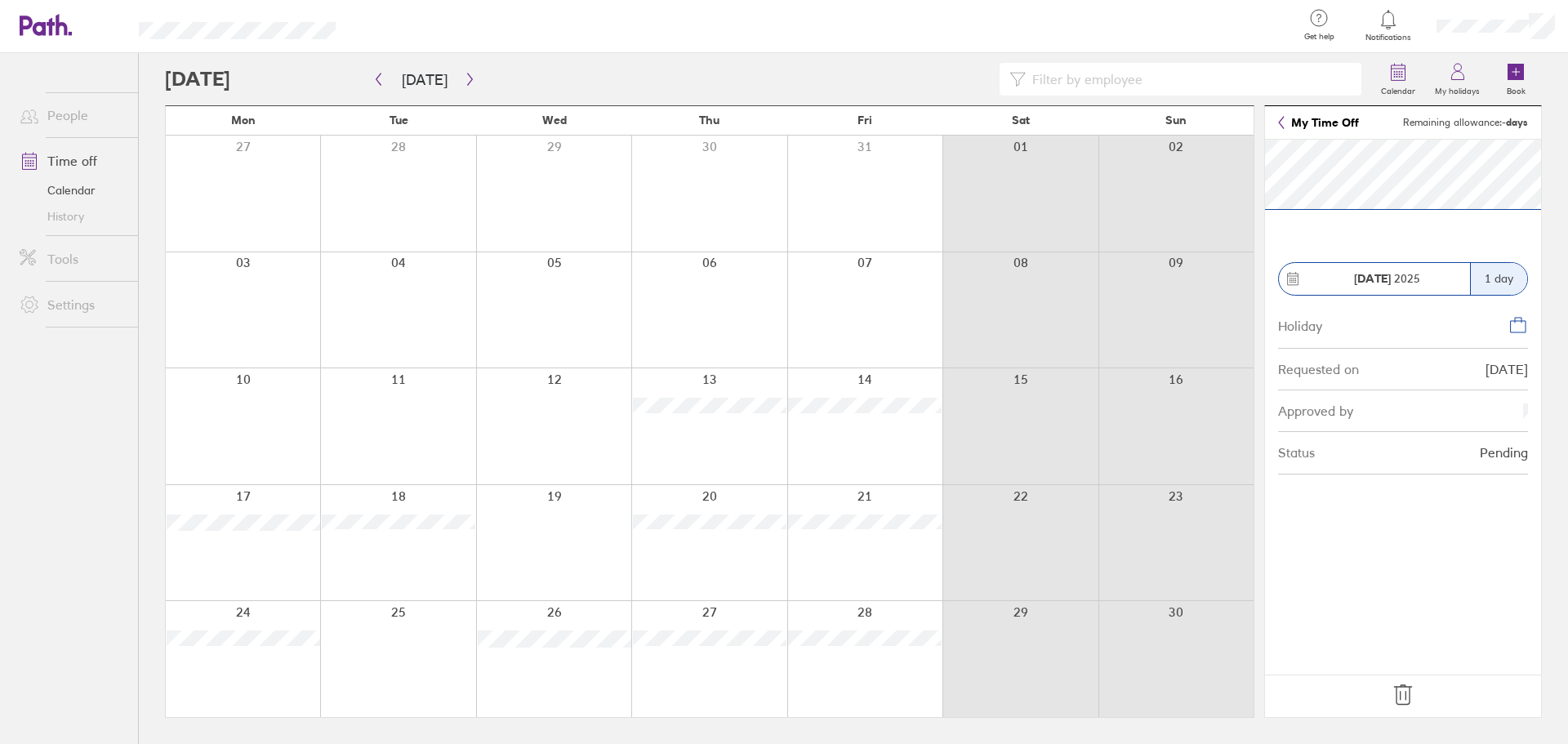
click at [1407, 690] on icon at bounding box center [1403, 695] width 26 height 26
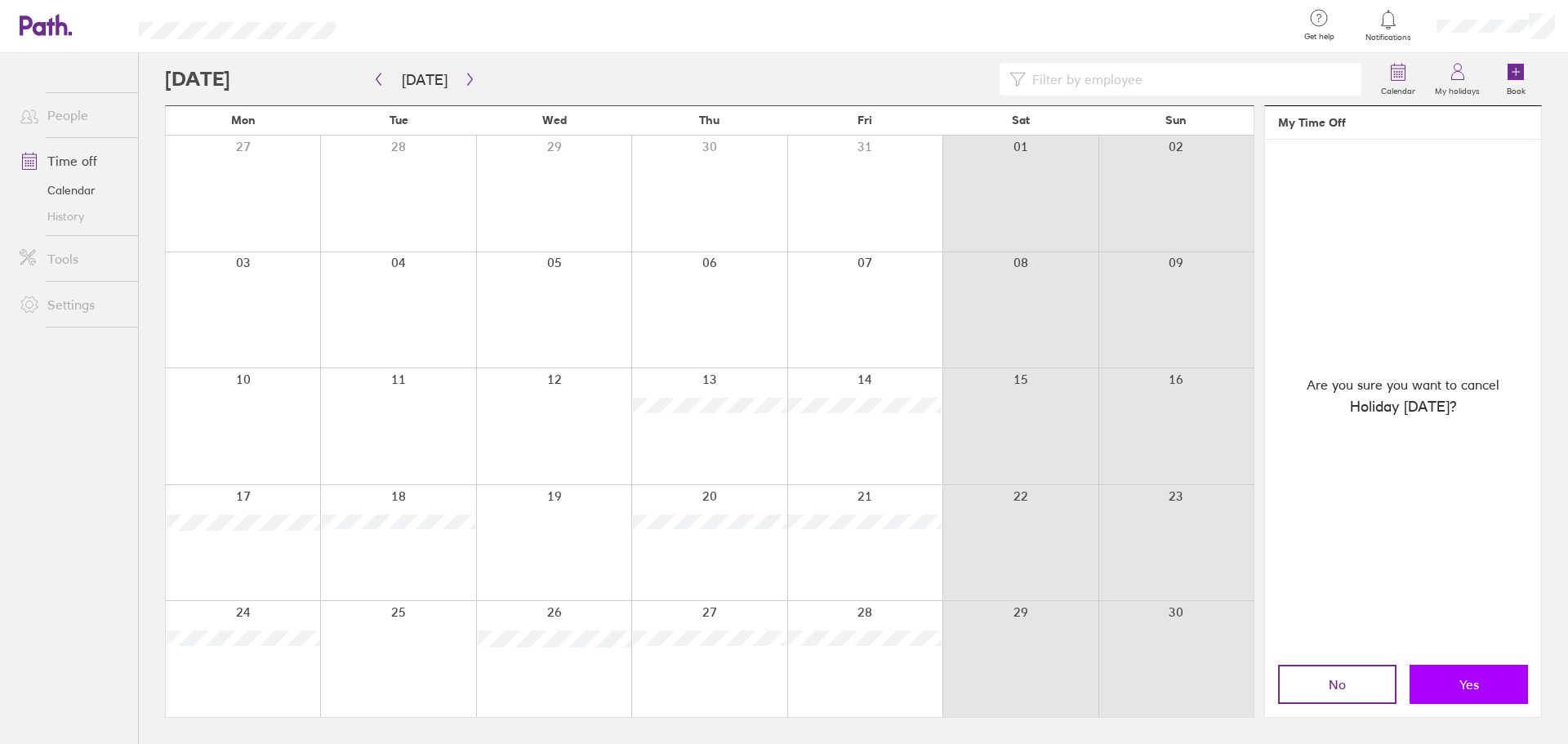
click at [1466, 689] on span "Yes" at bounding box center [1469, 684] width 19 height 15
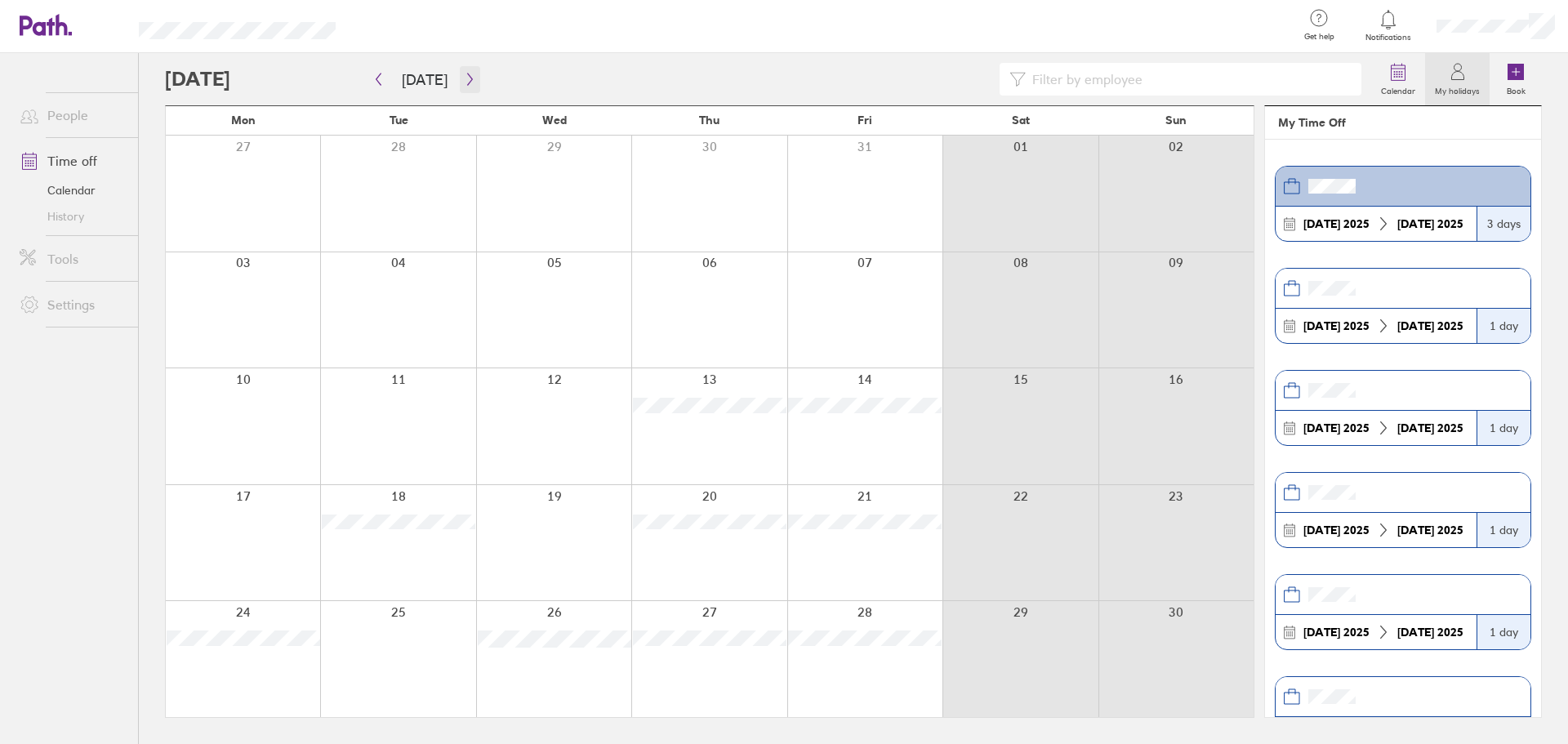
click at [467, 79] on icon "button" at bounding box center [469, 79] width 5 height 13
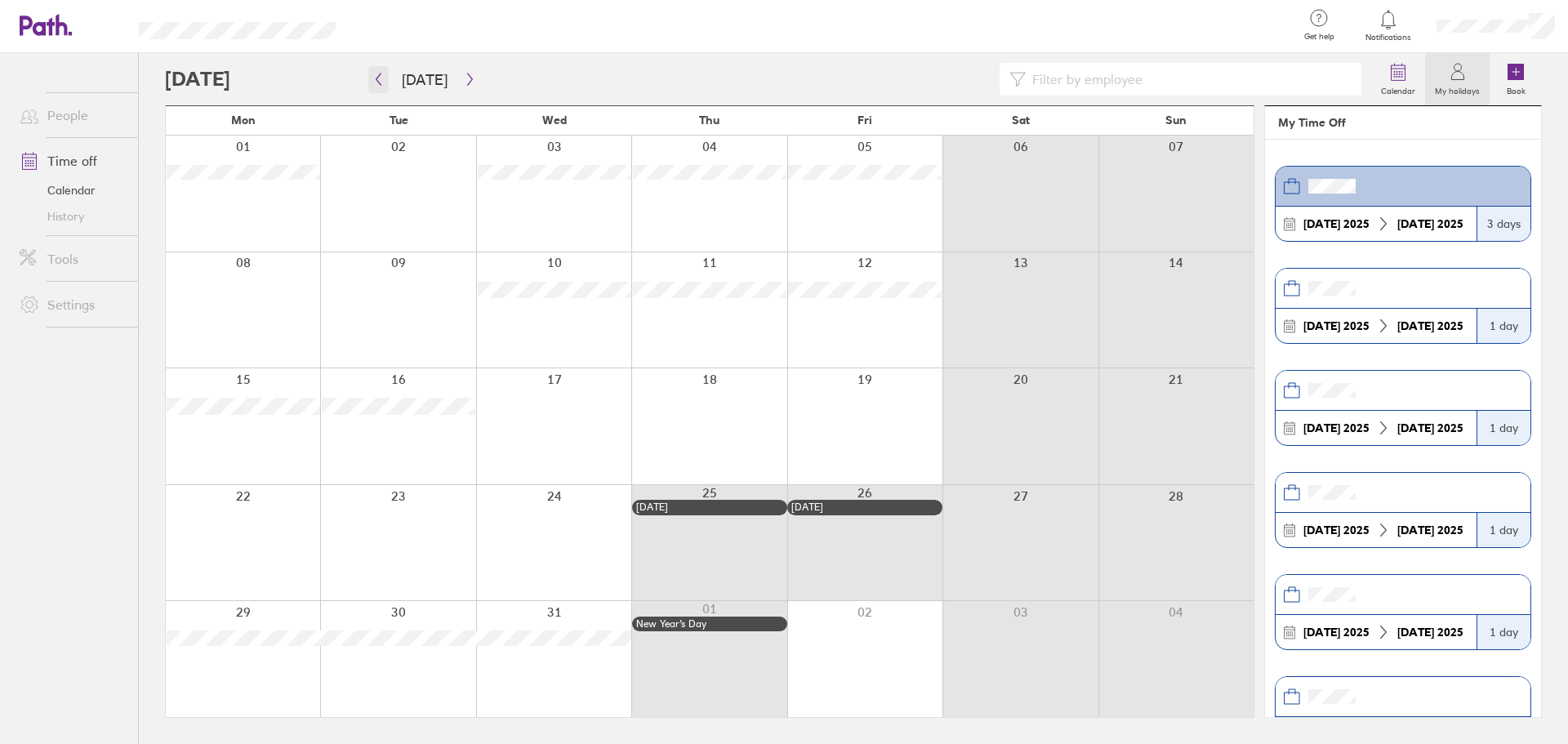
click at [381, 79] on icon "button" at bounding box center [378, 78] width 13 height 13
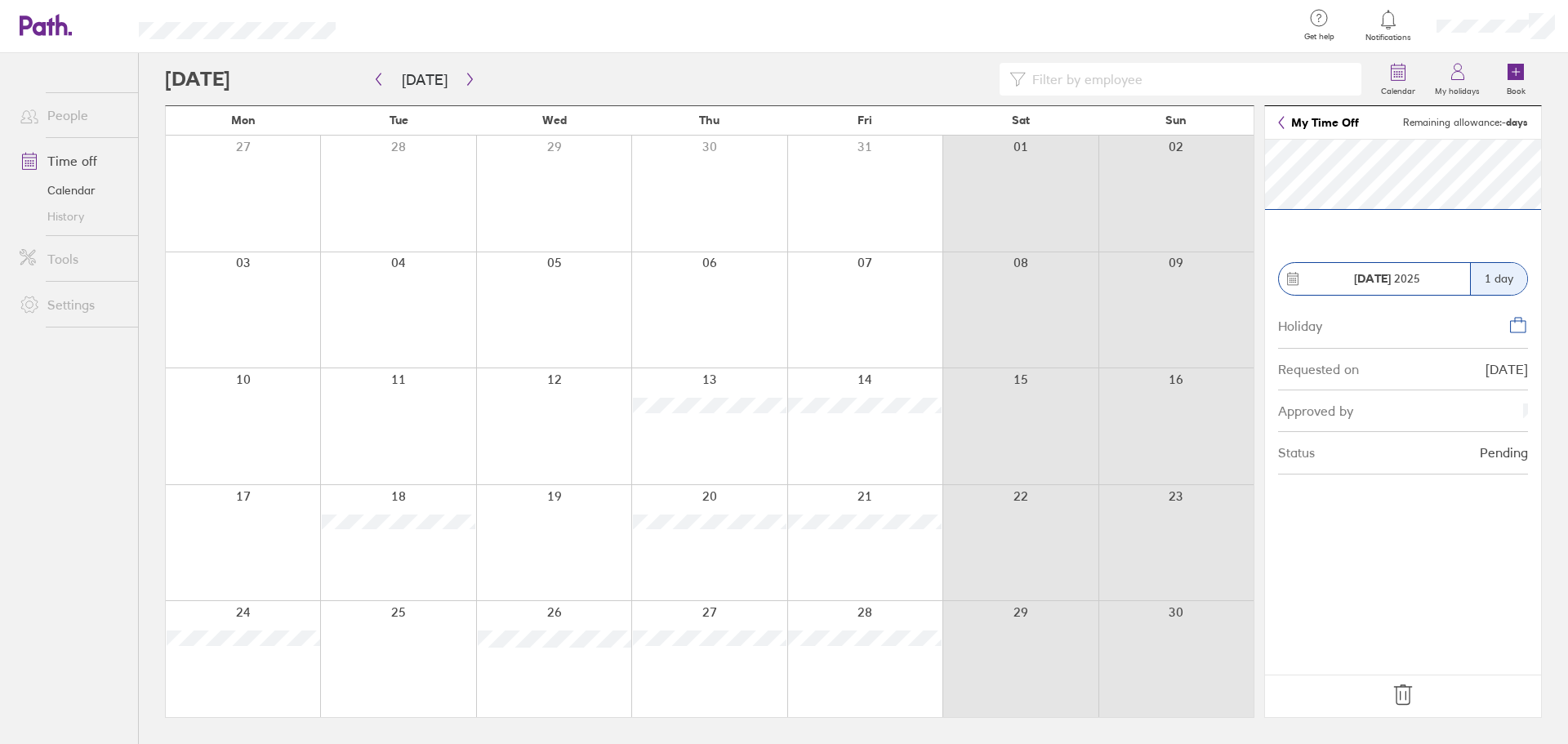
click at [1405, 704] on icon at bounding box center [1403, 695] width 17 height 19
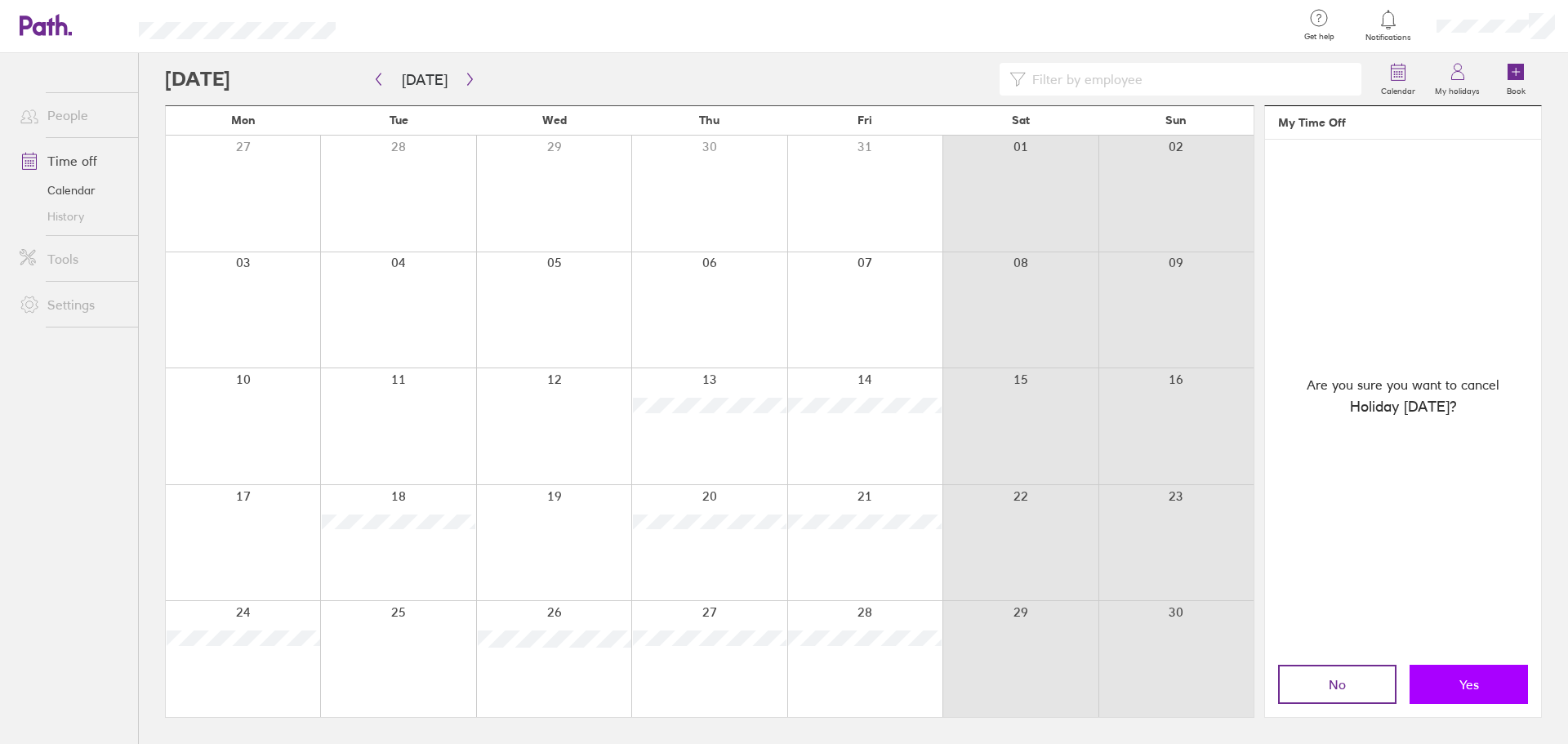
click at [1432, 689] on button "Yes" at bounding box center [1469, 684] width 118 height 39
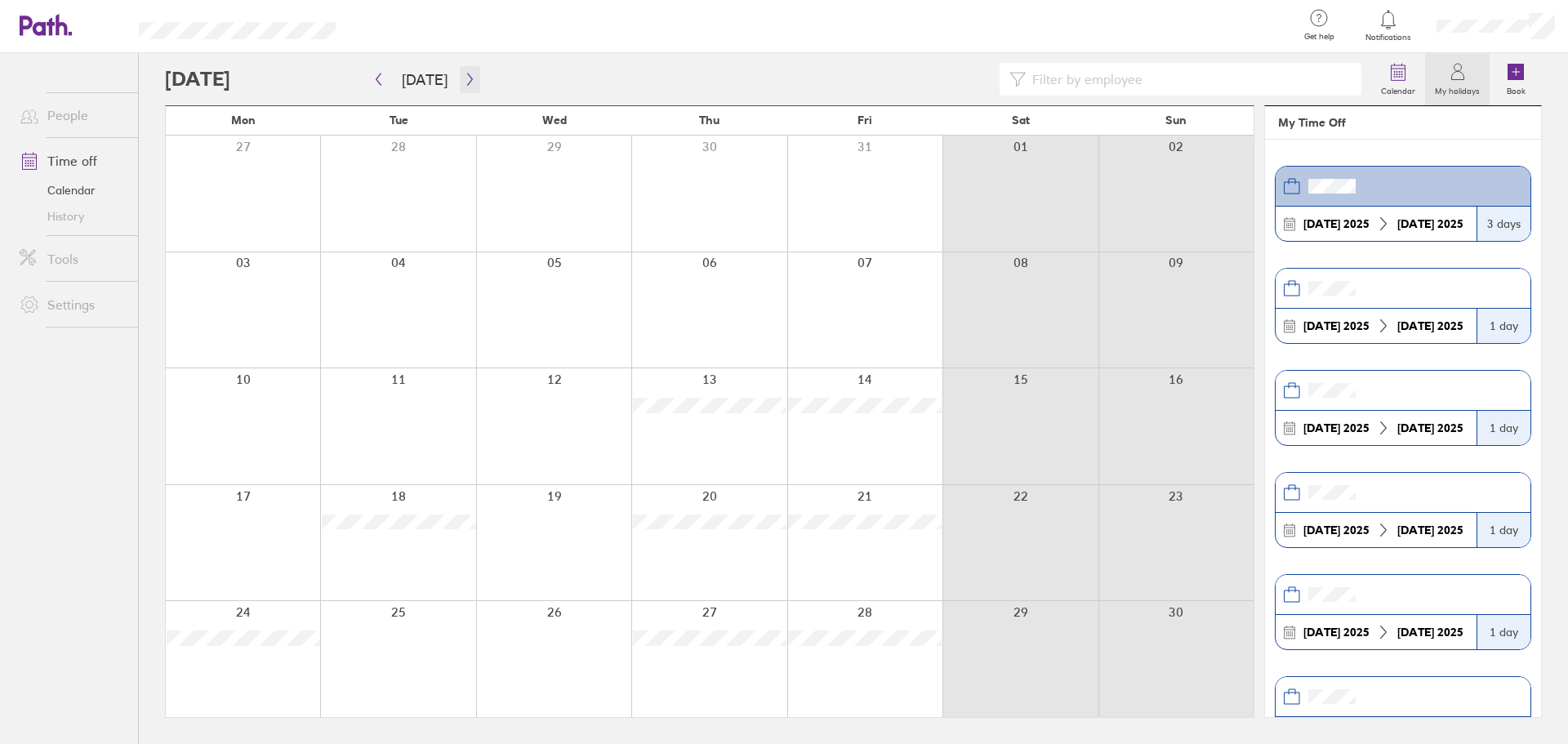
click at [464, 80] on icon "button" at bounding box center [470, 78] width 13 height 13
